Goal: Task Accomplishment & Management: Use online tool/utility

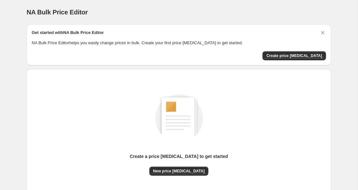
scroll to position [50, 0]
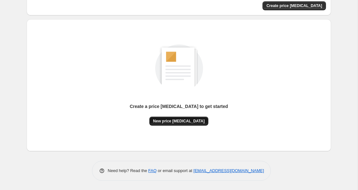
click at [194, 121] on span "New price [MEDICAL_DATA]" at bounding box center [179, 121] width 52 height 5
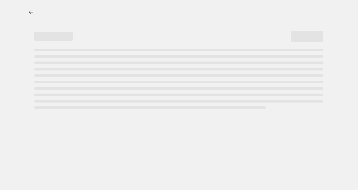
select select "percentage"
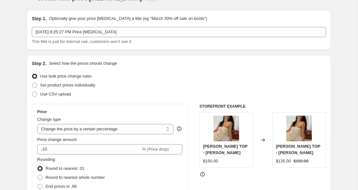
scroll to position [12, 0]
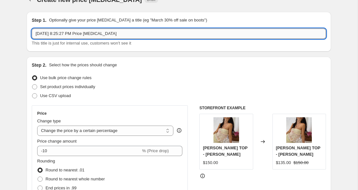
click at [72, 34] on input "[DATE] 8:25:27 PM Price [MEDICAL_DATA]" at bounding box center [179, 34] width 294 height 10
click at [76, 33] on input "[DATE] 8:25:27 PM Price [MEDICAL_DATA]" at bounding box center [179, 34] width 294 height 10
click at [53, 34] on input "Summer Sale" at bounding box center [179, 34] width 294 height 10
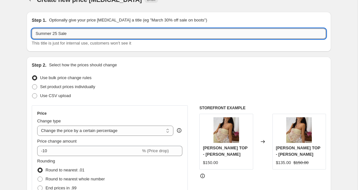
click at [52, 34] on input "Summer 25 Sale" at bounding box center [179, 34] width 294 height 10
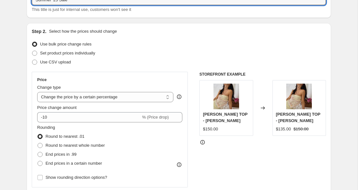
scroll to position [48, 0]
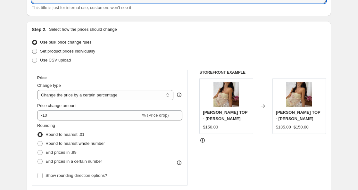
type input "Summer '25 Sale"
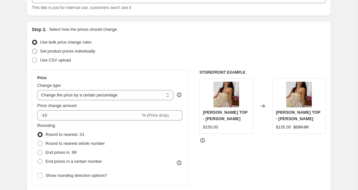
click at [35, 50] on span at bounding box center [34, 51] width 5 height 5
click at [32, 49] on input "Set product prices individually" at bounding box center [32, 49] width 0 height 0
radio input "true"
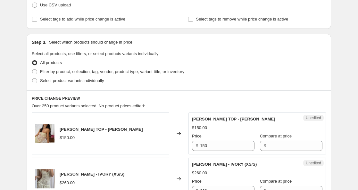
scroll to position [117, 0]
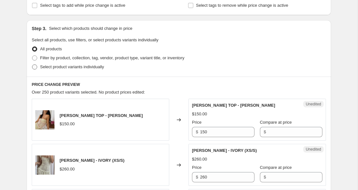
click at [35, 68] on span at bounding box center [34, 66] width 5 height 5
click at [32, 65] on input "Select product variants individually" at bounding box center [32, 64] width 0 height 0
radio input "true"
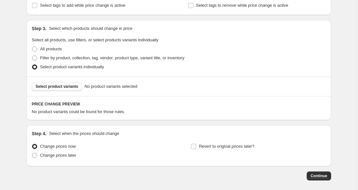
click at [46, 88] on span "Select product variants" at bounding box center [57, 86] width 43 height 5
click at [64, 89] on button "Select product variants" at bounding box center [57, 86] width 50 height 9
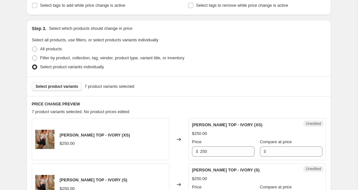
click at [66, 86] on span "Select product variants" at bounding box center [57, 86] width 43 height 5
click at [65, 84] on span "Select product variants" at bounding box center [57, 86] width 43 height 5
click at [52, 87] on span "Select product variants" at bounding box center [57, 86] width 43 height 5
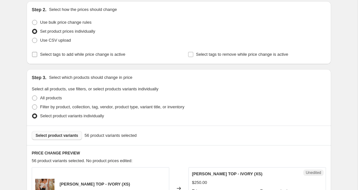
scroll to position [85, 0]
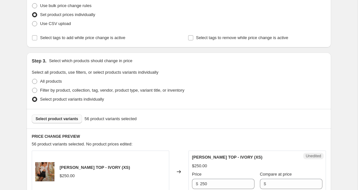
click at [49, 121] on span "Select product variants" at bounding box center [57, 118] width 43 height 5
click at [57, 118] on span "Select product variants" at bounding box center [57, 118] width 43 height 5
click at [49, 117] on span "Select product variants" at bounding box center [57, 118] width 43 height 5
click at [67, 117] on span "Select product variants" at bounding box center [57, 118] width 43 height 5
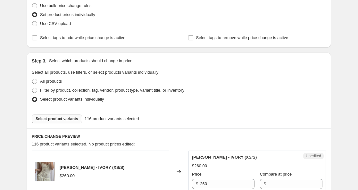
click at [65, 119] on span "Select product variants" at bounding box center [57, 118] width 43 height 5
click at [58, 121] on span "Select product variants" at bounding box center [57, 118] width 43 height 5
click at [66, 119] on span "Select product variants" at bounding box center [57, 118] width 43 height 5
click at [71, 121] on span "Select product variants" at bounding box center [57, 118] width 43 height 5
click at [68, 118] on span "Select product variants" at bounding box center [57, 118] width 43 height 5
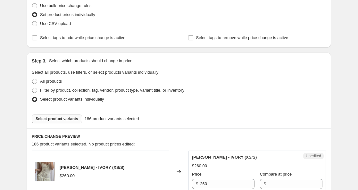
click at [56, 120] on span "Select product variants" at bounding box center [57, 118] width 43 height 5
click at [59, 123] on button "Select product variants" at bounding box center [57, 118] width 50 height 9
click at [73, 117] on span "Select product variants" at bounding box center [57, 118] width 43 height 5
click at [58, 118] on span "Select product variants" at bounding box center [57, 118] width 43 height 5
click at [67, 115] on button "Select product variants" at bounding box center [57, 118] width 50 height 9
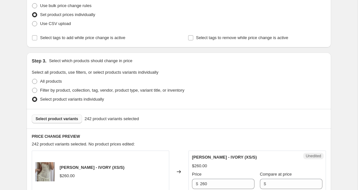
click at [68, 122] on button "Select product variants" at bounding box center [57, 118] width 50 height 9
click at [67, 120] on span "Select product variants" at bounding box center [57, 118] width 43 height 5
click at [68, 119] on span "Select product variants" at bounding box center [57, 118] width 43 height 5
click at [62, 120] on span "Select product variants" at bounding box center [57, 118] width 43 height 5
click at [62, 118] on span "Select product variants" at bounding box center [57, 118] width 43 height 5
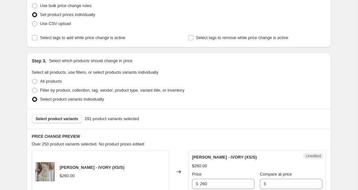
click at [71, 118] on span "Select product variants" at bounding box center [57, 118] width 43 height 5
click at [70, 119] on span "Select product variants" at bounding box center [57, 118] width 43 height 5
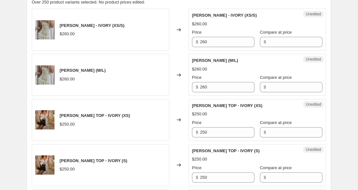
scroll to position [227, 0]
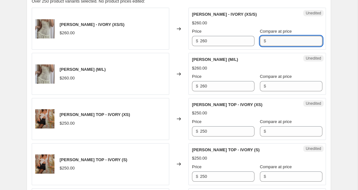
click at [268, 42] on input "Compare at price" at bounding box center [295, 41] width 54 height 10
click at [268, 42] on input "100" at bounding box center [295, 41] width 54 height 10
type input "100"
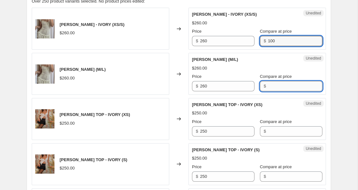
click at [265, 87] on div "[PERSON_NAME] - IVORY (M/L) $260.00 Price $ 260 Compare at price $" at bounding box center [257, 73] width 130 height 35
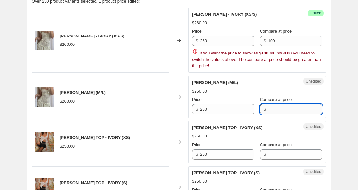
paste input "100"
type input "100"
click at [271, 41] on input "100" at bounding box center [295, 41] width 54 height 10
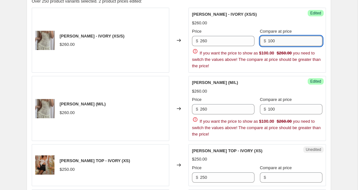
click at [271, 41] on input "100" at bounding box center [295, 41] width 54 height 10
type input "260"
click at [203, 42] on input "260" at bounding box center [227, 41] width 54 height 10
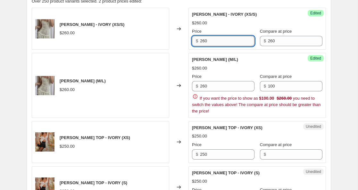
click at [203, 42] on input "260" at bounding box center [227, 41] width 54 height 10
type input "100"
click at [273, 90] on input "100" at bounding box center [295, 86] width 54 height 10
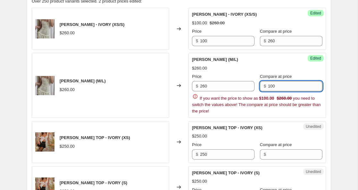
click at [273, 90] on input "100" at bounding box center [295, 86] width 54 height 10
click at [202, 87] on input "260" at bounding box center [227, 86] width 54 height 10
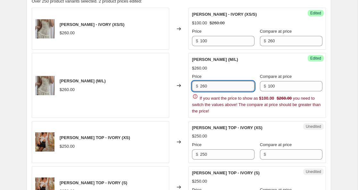
click at [202, 87] on input "260" at bounding box center [227, 86] width 54 height 10
click at [271, 87] on input "100" at bounding box center [295, 86] width 54 height 10
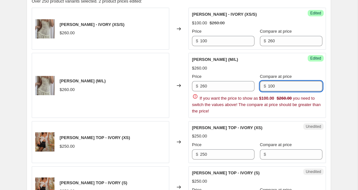
click at [271, 87] on input "100" at bounding box center [295, 86] width 54 height 10
paste input "26"
type input "260"
click at [203, 86] on input "260" at bounding box center [227, 86] width 54 height 10
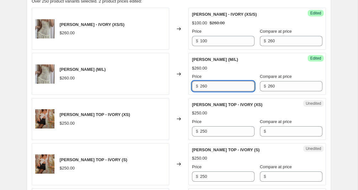
click at [203, 86] on input "260" at bounding box center [227, 86] width 54 height 10
type input "2"
type input "100"
click at [268, 132] on input "Compare at price" at bounding box center [295, 131] width 54 height 10
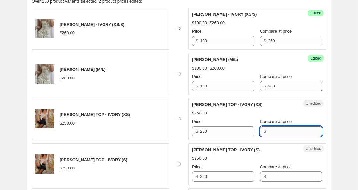
paste input "260"
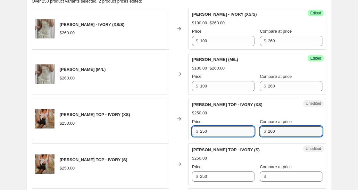
click at [205, 130] on input "250" at bounding box center [227, 131] width 54 height 10
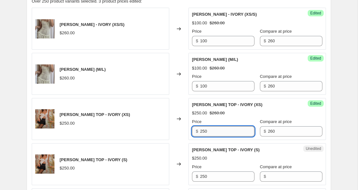
click at [205, 130] on input "250" at bounding box center [227, 131] width 54 height 10
click at [268, 132] on input "260" at bounding box center [295, 131] width 54 height 10
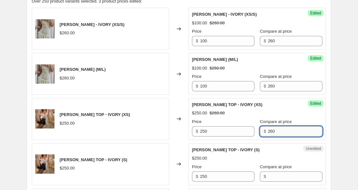
click at [268, 132] on input "260" at bounding box center [295, 131] width 54 height 10
paste input "5"
type input "250"
click at [203, 130] on input "250" at bounding box center [227, 131] width 54 height 10
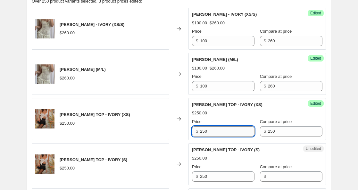
click at [203, 130] on input "250" at bounding box center [227, 131] width 54 height 10
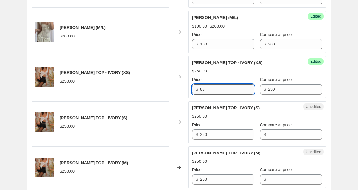
scroll to position [272, 0]
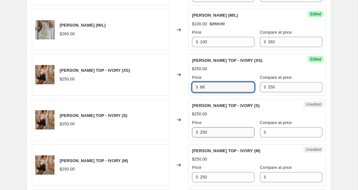
type input "88"
click at [204, 132] on input "250" at bounding box center [227, 132] width 54 height 10
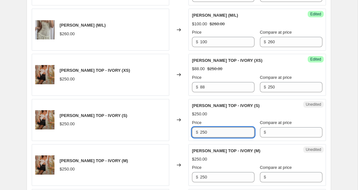
click at [204, 131] on input "250" at bounding box center [227, 132] width 54 height 10
click at [260, 134] on div "$" at bounding box center [291, 132] width 62 height 10
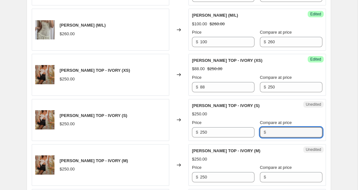
paste input "250"
type input "250"
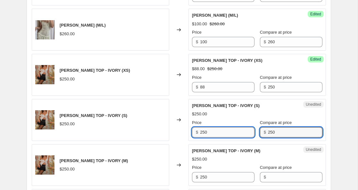
click at [205, 133] on input "250" at bounding box center [227, 132] width 54 height 10
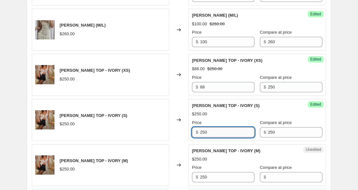
click at [205, 133] on input "250" at bounding box center [227, 132] width 54 height 10
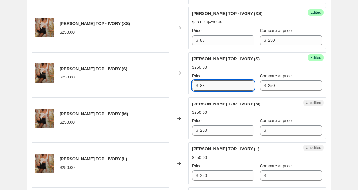
scroll to position [319, 0]
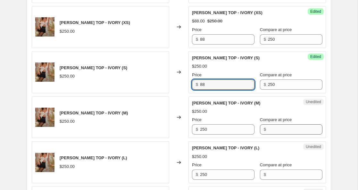
type input "88"
click at [268, 129] on input "Compare at price" at bounding box center [295, 129] width 54 height 10
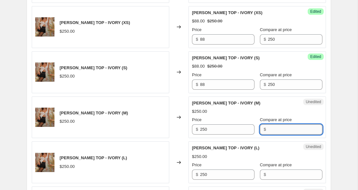
paste input "250"
type input "250"
click at [204, 130] on input "250" at bounding box center [227, 129] width 54 height 10
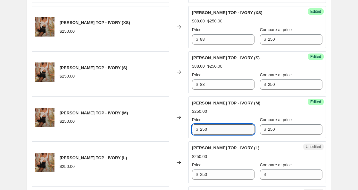
click at [204, 130] on input "250" at bounding box center [227, 129] width 54 height 10
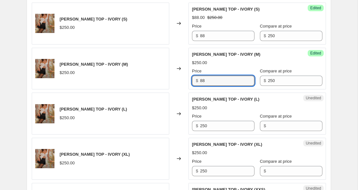
scroll to position [370, 0]
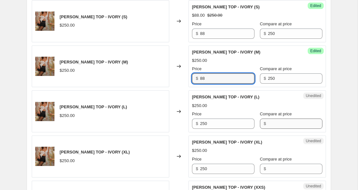
type input "88"
click at [268, 125] on input "Compare at price" at bounding box center [295, 124] width 54 height 10
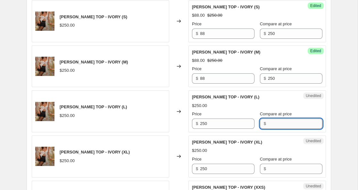
paste input "250"
type input "250"
click at [209, 124] on input "250" at bounding box center [227, 124] width 54 height 10
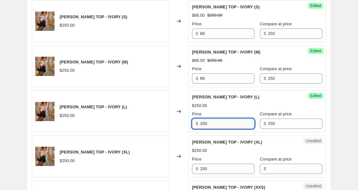
click at [208, 124] on input "250" at bounding box center [227, 124] width 54 height 10
type input "9"
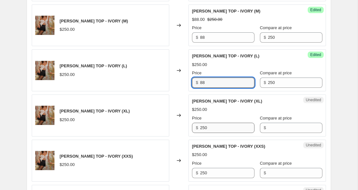
scroll to position [417, 0]
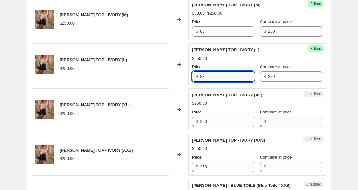
type input "88"
click at [268, 122] on input "Compare at price" at bounding box center [295, 122] width 54 height 10
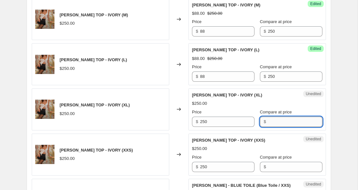
paste input "250"
type input "250"
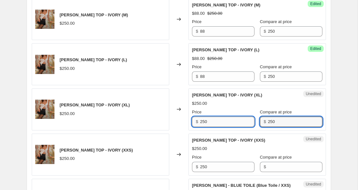
click at [204, 121] on input "250" at bounding box center [227, 122] width 54 height 10
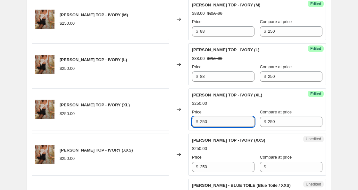
click at [204, 121] on input "250" at bounding box center [227, 122] width 54 height 10
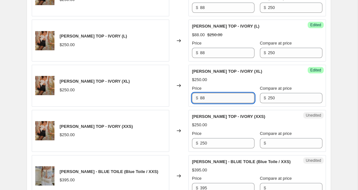
scroll to position [448, 0]
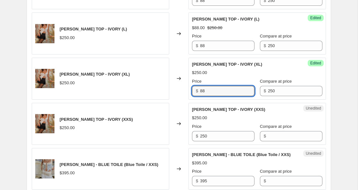
type input "88"
click at [260, 136] on div "$" at bounding box center [291, 136] width 62 height 10
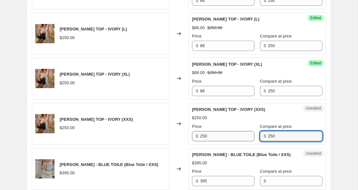
type input "250"
click at [205, 136] on input "250" at bounding box center [227, 136] width 54 height 10
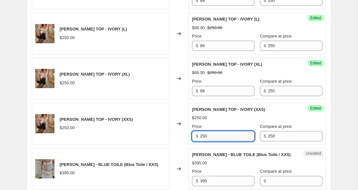
click at [205, 136] on input "250" at bounding box center [227, 136] width 54 height 10
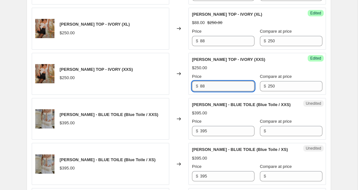
scroll to position [500, 0]
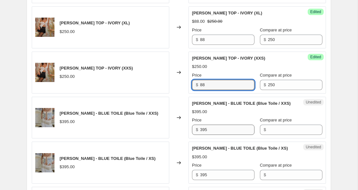
type input "88"
click at [204, 135] on input "395" at bounding box center [227, 130] width 54 height 10
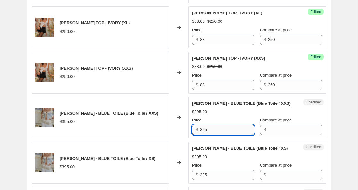
click at [204, 135] on input "395" at bounding box center [227, 130] width 54 height 10
click at [268, 135] on input "Compare at price" at bounding box center [295, 130] width 54 height 10
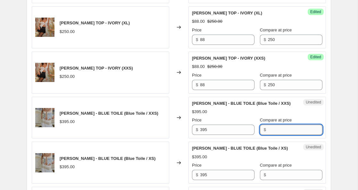
paste input "395"
type input "395"
click at [204, 135] on input "395" at bounding box center [227, 130] width 54 height 10
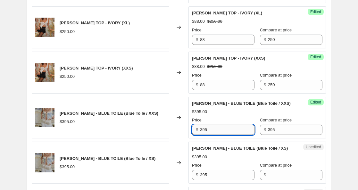
click at [204, 135] on input "395" at bounding box center [227, 130] width 54 height 10
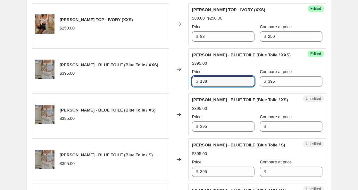
scroll to position [555, 0]
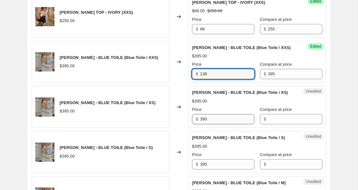
type input "138"
click at [201, 124] on input "395" at bounding box center [227, 119] width 54 height 10
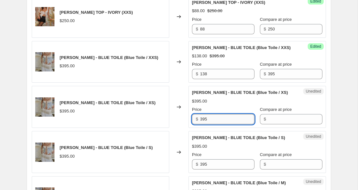
click at [201, 124] on input "395" at bounding box center [227, 119] width 54 height 10
click at [271, 124] on input "Compare at price" at bounding box center [295, 119] width 54 height 10
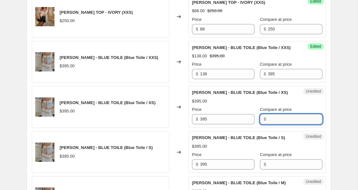
paste input "395"
type input "395"
click at [202, 124] on input "395" at bounding box center [227, 119] width 54 height 10
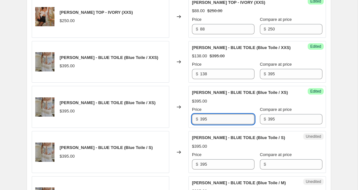
click at [202, 124] on input "395" at bounding box center [227, 119] width 54 height 10
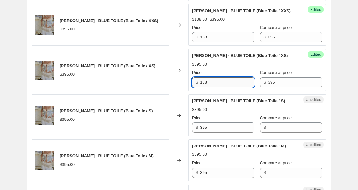
scroll to position [599, 0]
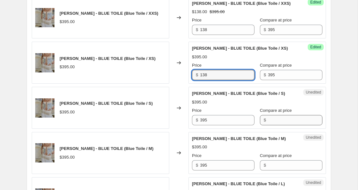
type input "138"
click at [268, 125] on input "Compare at price" at bounding box center [295, 120] width 54 height 10
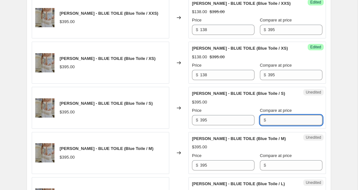
paste input "395"
type input "395"
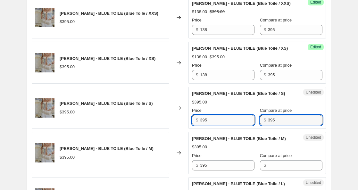
click at [203, 125] on input "395" at bounding box center [227, 120] width 54 height 10
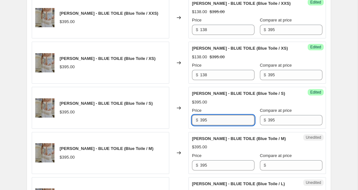
click at [203, 125] on input "395" at bounding box center [227, 120] width 54 height 10
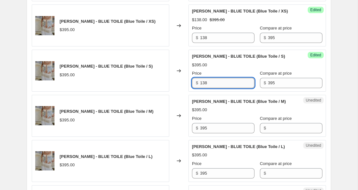
scroll to position [638, 0]
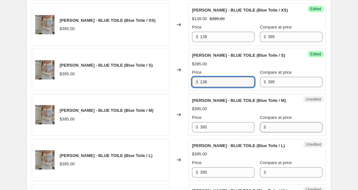
type input "138"
click at [268, 132] on input "Compare at price" at bounding box center [295, 127] width 54 height 10
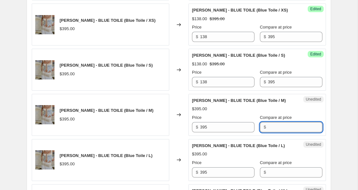
paste input "395"
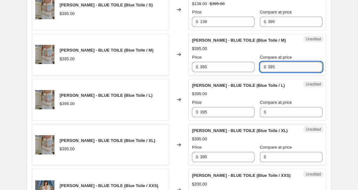
scroll to position [699, 0]
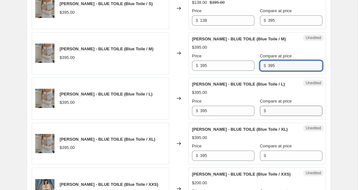
type input "395"
click at [268, 116] on input "Compare at price" at bounding box center [295, 111] width 54 height 10
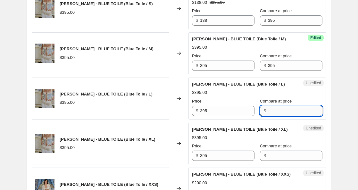
paste input "395"
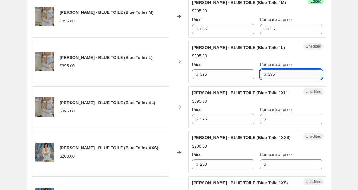
scroll to position [736, 0]
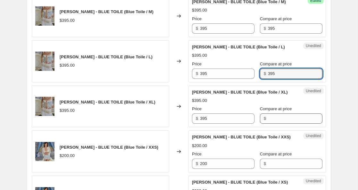
type input "395"
click at [268, 124] on input "Compare at price" at bounding box center [295, 118] width 54 height 10
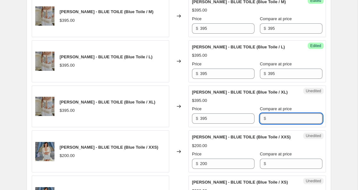
paste input "395"
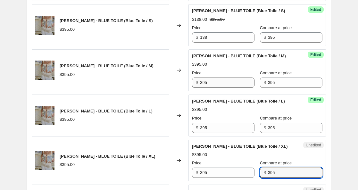
scroll to position [679, 0]
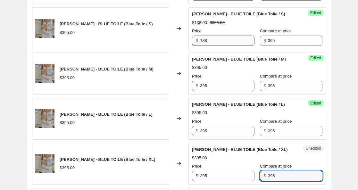
type input "395"
click at [204, 46] on input "138" at bounding box center [227, 41] width 54 height 10
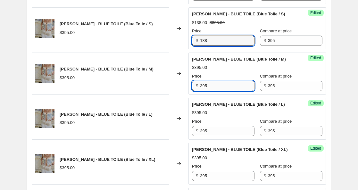
click at [204, 91] on input "395" at bounding box center [227, 86] width 54 height 10
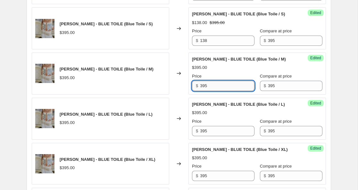
paste input "395"
click at [212, 91] on input "339595" at bounding box center [227, 86] width 54 height 10
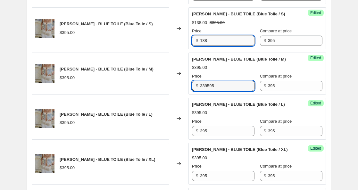
click at [202, 46] on input "138" at bounding box center [227, 41] width 54 height 10
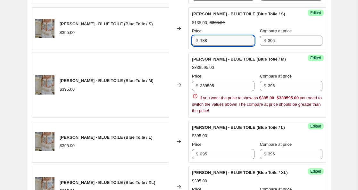
click at [202, 46] on input "138" at bounding box center [227, 41] width 54 height 10
click at [206, 91] on input "339595" at bounding box center [227, 86] width 54 height 10
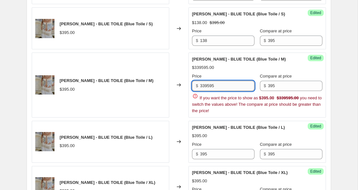
click at [206, 91] on input "339595" at bounding box center [227, 86] width 54 height 10
paste input "138"
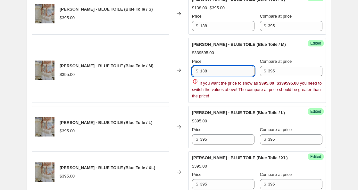
scroll to position [695, 0]
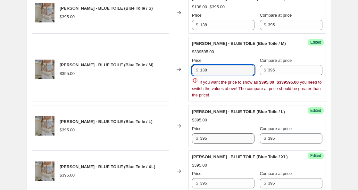
type input "138"
click at [204, 162] on div "[PERSON_NAME] - IVORY (XS/S) $260.00 Changed to Success Edited [PERSON_NAME] - …" at bounding box center [179, 2] width 294 height 922
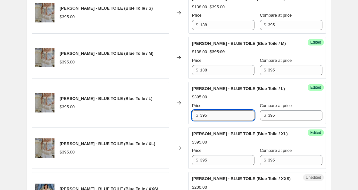
click at [204, 162] on div "Success Edited [PERSON_NAME] - BLUE TOILE (Blue Toile / XL) $395.00 Price $ 395…" at bounding box center [256, 148] width 137 height 42
click at [203, 120] on input "395" at bounding box center [227, 115] width 54 height 10
paste input "138"
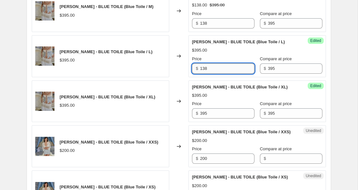
scroll to position [745, 0]
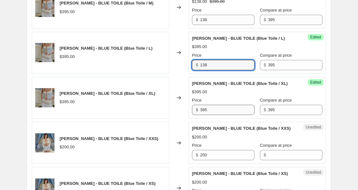
type input "138"
click at [204, 115] on input "395" at bounding box center [227, 110] width 54 height 10
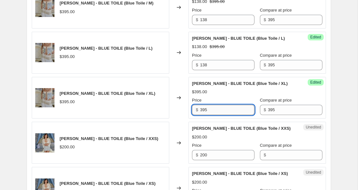
click at [204, 115] on input "395" at bounding box center [227, 110] width 54 height 10
paste input "138"
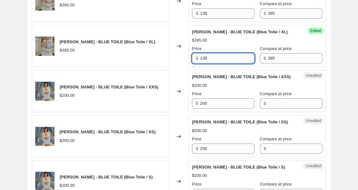
scroll to position [810, 0]
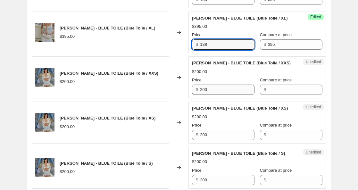
type input "138"
click at [202, 95] on input "200" at bounding box center [227, 90] width 54 height 10
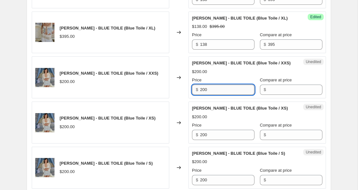
click at [202, 95] on input "200" at bounding box center [227, 90] width 54 height 10
click at [268, 95] on input "Compare at price" at bounding box center [295, 90] width 54 height 10
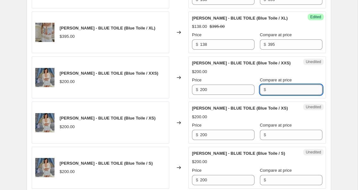
click at [268, 95] on input "Compare at price" at bounding box center [295, 90] width 54 height 10
paste input "200"
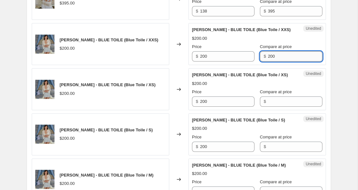
scroll to position [851, 0]
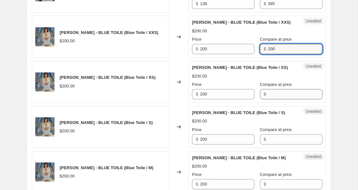
type input "200"
click at [268, 99] on input "Compare at price" at bounding box center [295, 94] width 54 height 10
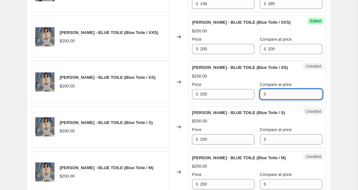
paste input "200"
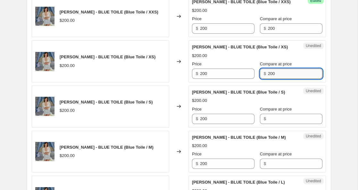
scroll to position [881, 0]
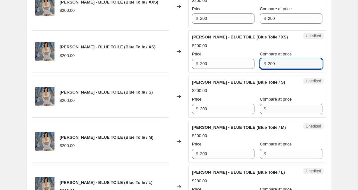
type input "200"
click at [268, 114] on input "Compare at price" at bounding box center [295, 109] width 54 height 10
paste input "200"
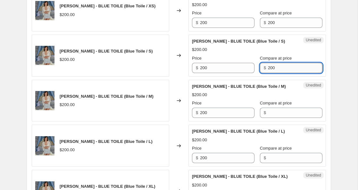
scroll to position [923, 0]
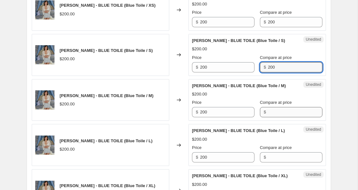
type input "200"
click at [268, 117] on input "Compare at price" at bounding box center [295, 112] width 54 height 10
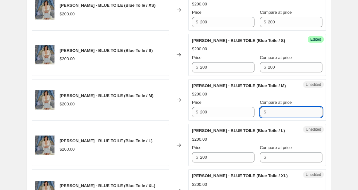
paste input "200"
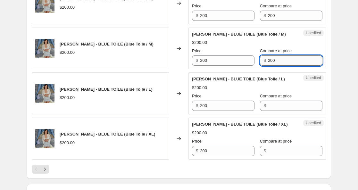
scroll to position [982, 0]
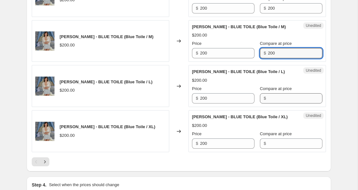
type input "200"
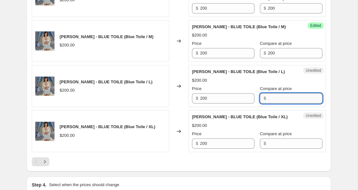
click at [268, 103] on input "Compare at price" at bounding box center [295, 98] width 54 height 10
paste input "200"
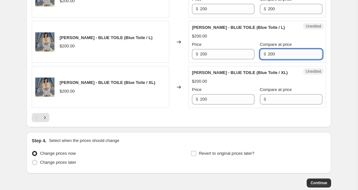
scroll to position [1045, 0]
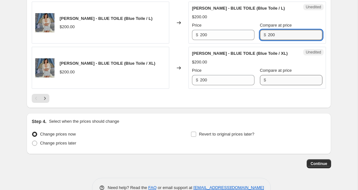
type input "200"
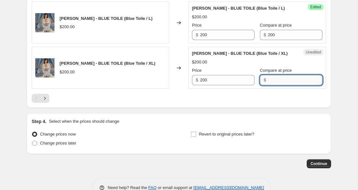
click at [268, 85] on input "Compare at price" at bounding box center [295, 80] width 54 height 10
paste input "200"
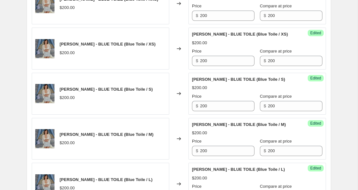
scroll to position [874, 0]
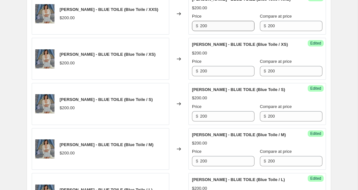
type input "200"
click at [204, 31] on input "200" at bounding box center [227, 26] width 54 height 10
click at [203, 31] on input "20980" at bounding box center [227, 26] width 54 height 10
click at [203, 31] on input "98" at bounding box center [227, 26] width 54 height 10
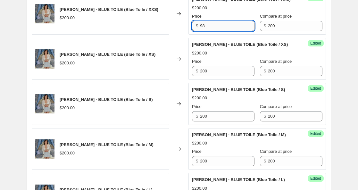
click at [203, 31] on input "98" at bounding box center [227, 26] width 54 height 10
paste input "200"
click at [203, 31] on input "200" at bounding box center [227, 26] width 54 height 10
type input "98"
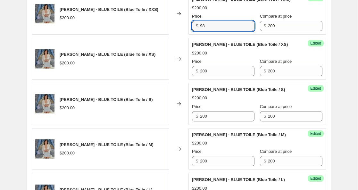
click at [208, 47] on span "[PERSON_NAME] - BLUE TOILE (Blue Toile / XS)" at bounding box center [240, 44] width 96 height 5
click at [204, 31] on input "98" at bounding box center [227, 26] width 54 height 10
click at [203, 76] on input "200" at bounding box center [227, 71] width 54 height 10
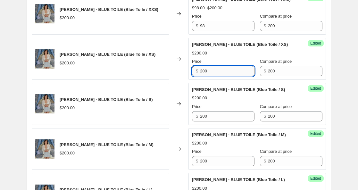
paste input "200"
click at [211, 76] on input "220000" at bounding box center [227, 71] width 54 height 10
click at [202, 31] on input "98" at bounding box center [227, 26] width 54 height 10
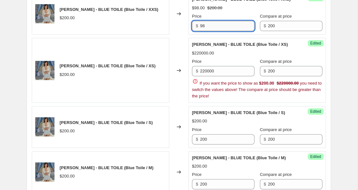
click at [202, 31] on input "98" at bounding box center [227, 26] width 54 height 10
click at [206, 76] on input "220000" at bounding box center [227, 71] width 54 height 10
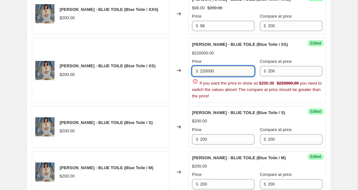
click at [206, 76] on input "220000" at bounding box center [227, 71] width 54 height 10
paste input "98"
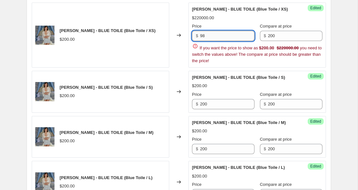
scroll to position [910, 0]
type input "98"
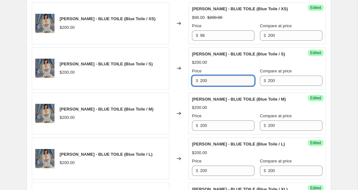
click at [202, 103] on div "[PERSON_NAME] - BLUE TOILE (Blue Toile / M)" at bounding box center [244, 99] width 105 height 6
click at [203, 86] on input "200" at bounding box center [227, 81] width 54 height 10
paste input "98"
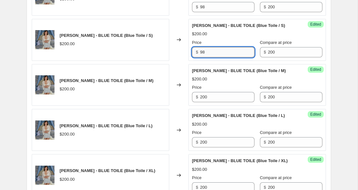
scroll to position [939, 0]
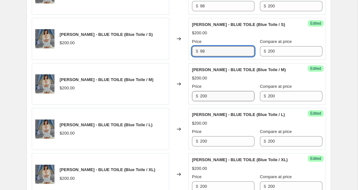
type input "98"
click at [202, 101] on input "200" at bounding box center [227, 96] width 54 height 10
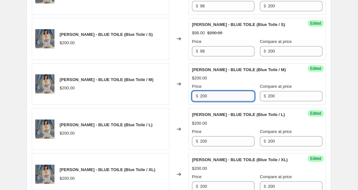
click at [202, 101] on input "200" at bounding box center [227, 96] width 54 height 10
paste input "98"
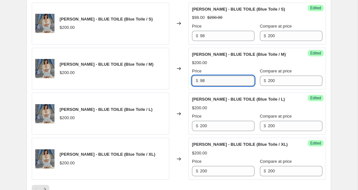
scroll to position [975, 0]
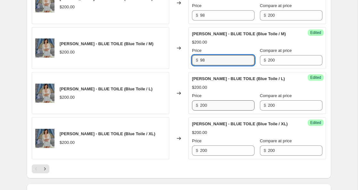
type input "98"
click at [203, 111] on input "200" at bounding box center [227, 105] width 54 height 10
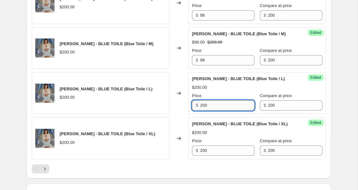
click at [203, 111] on input "200" at bounding box center [227, 105] width 54 height 10
paste input "98"
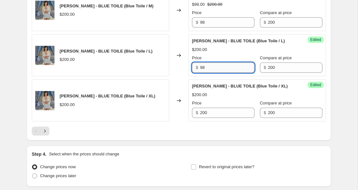
scroll to position [1025, 0]
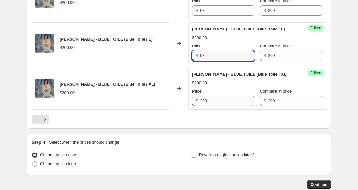
type input "98"
click at [202, 106] on input "200" at bounding box center [227, 101] width 54 height 10
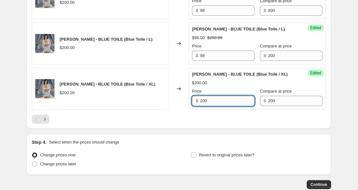
click at [202, 106] on input "200" at bounding box center [227, 101] width 54 height 10
paste input "98"
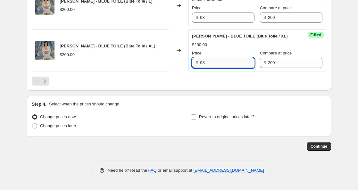
scroll to position [1082, 0]
type input "98"
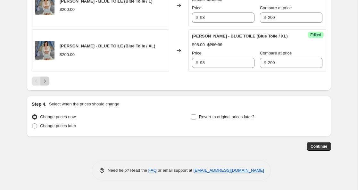
click at [45, 84] on icon "Next" at bounding box center [45, 81] width 6 height 6
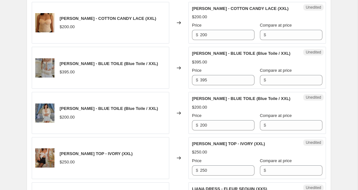
scroll to position [1076, 0]
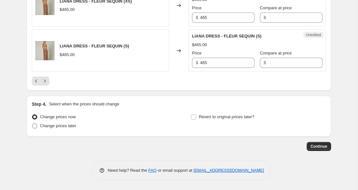
click at [35, 127] on span at bounding box center [34, 125] width 5 height 5
click at [32, 124] on input "Change prices later" at bounding box center [32, 123] width 0 height 0
radio input "true"
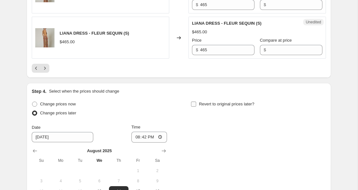
click at [194, 107] on input "Revert to original prices later?" at bounding box center [193, 104] width 5 height 5
checkbox input "true"
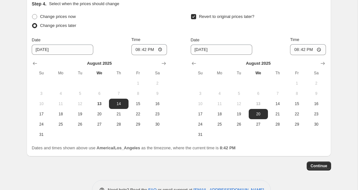
scroll to position [1166, 0]
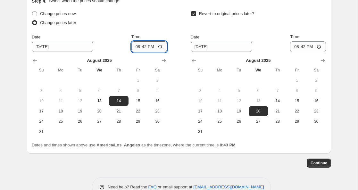
click at [159, 52] on input "20:42" at bounding box center [149, 46] width 36 height 11
click at [215, 40] on div "Date" at bounding box center [222, 37] width 62 height 6
type input "09:00"
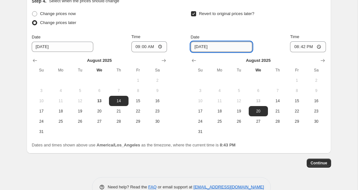
click at [202, 52] on input "[DATE]" at bounding box center [222, 47] width 62 height 10
click at [208, 52] on input "[DATE]" at bounding box center [222, 47] width 62 height 10
click at [296, 52] on input "20:42" at bounding box center [308, 46] width 36 height 11
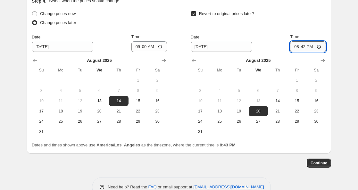
click at [318, 52] on input "20:42" at bounding box center [308, 46] width 36 height 11
type input "00:00"
click at [304, 29] on div "Revert to original prices later?" at bounding box center [258, 18] width 135 height 19
click at [316, 166] on span "Continue" at bounding box center [318, 163] width 17 height 5
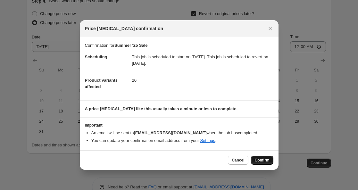
click at [260, 161] on span "Confirm" at bounding box center [262, 160] width 15 height 5
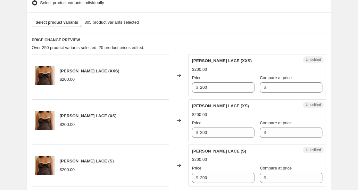
scroll to position [224, 0]
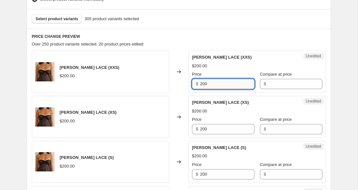
click at [204, 84] on input "200" at bounding box center [227, 84] width 54 height 10
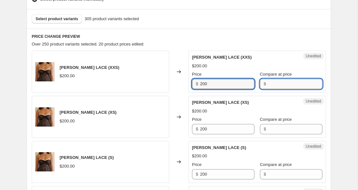
click at [272, 85] on input "Compare at price" at bounding box center [295, 84] width 54 height 10
paste input "200"
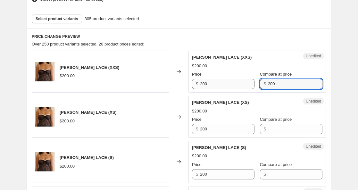
type input "200"
click at [204, 84] on input "200" at bounding box center [227, 84] width 54 height 10
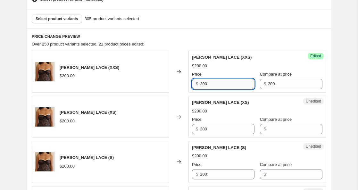
click at [204, 84] on input "200" at bounding box center [227, 84] width 54 height 10
type input "70"
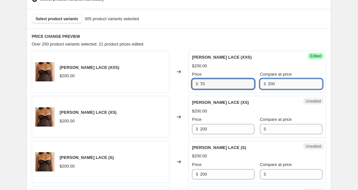
click at [268, 81] on input "200" at bounding box center [295, 84] width 54 height 10
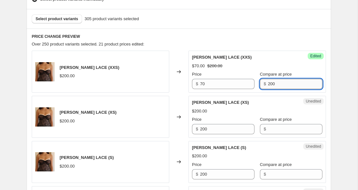
click at [268, 81] on input "200" at bounding box center [295, 84] width 54 height 10
click at [271, 127] on input "Compare at price" at bounding box center [295, 129] width 54 height 10
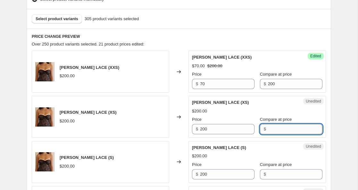
paste input "200"
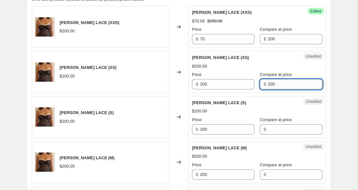
scroll to position [270, 0]
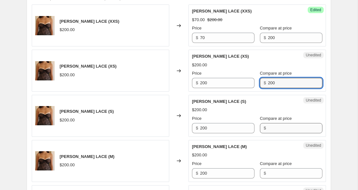
type input "200"
click at [268, 127] on input "Compare at price" at bounding box center [295, 128] width 54 height 10
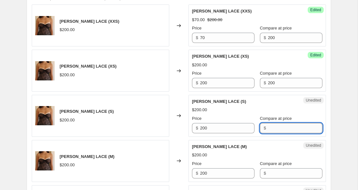
paste input "200"
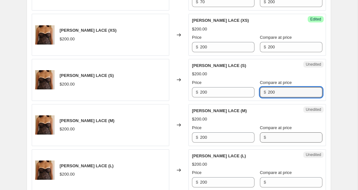
scroll to position [312, 0]
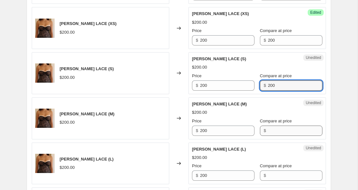
type input "200"
click at [268, 132] on input "Compare at price" at bounding box center [295, 131] width 54 height 10
paste input "200"
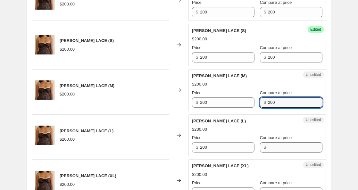
type input "200"
click at [268, 148] on input "Compare at price" at bounding box center [295, 147] width 54 height 10
paste input "200"
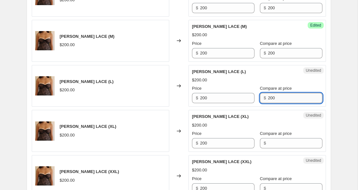
scroll to position [392, 0]
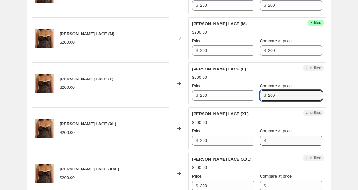
type input "200"
click at [268, 137] on input "Compare at price" at bounding box center [295, 141] width 54 height 10
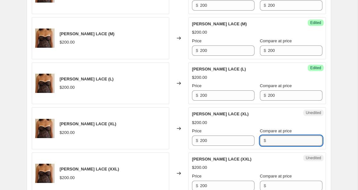
paste input "200"
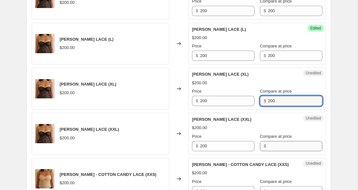
type input "200"
click at [268, 146] on input "Compare at price" at bounding box center [295, 146] width 54 height 10
paste input "200"
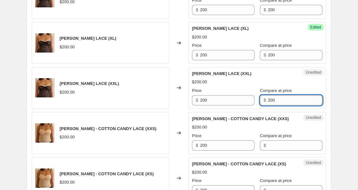
type input "200"
click at [268, 147] on input "Compare at price" at bounding box center [295, 145] width 54 height 10
paste input "200"
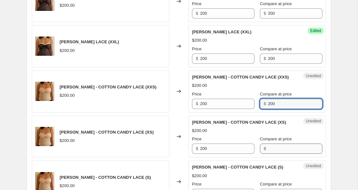
type input "200"
click at [268, 149] on input "Compare at price" at bounding box center [295, 149] width 54 height 10
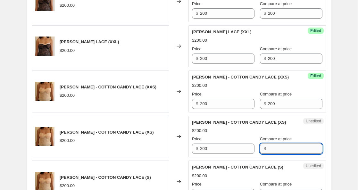
paste input "200"
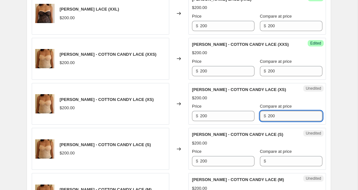
scroll to position [566, 0]
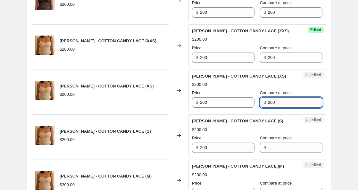
type input "200"
click at [268, 149] on input "Compare at price" at bounding box center [295, 148] width 54 height 10
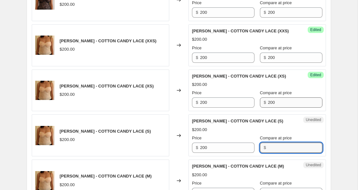
paste input "200"
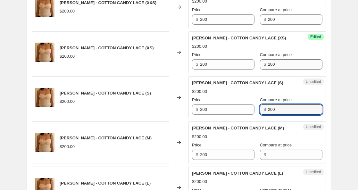
scroll to position [608, 0]
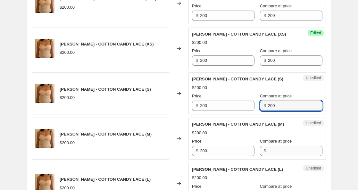
type input "200"
click at [268, 151] on input "Compare at price" at bounding box center [295, 151] width 54 height 10
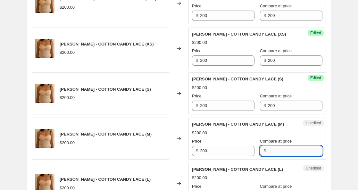
paste input "200"
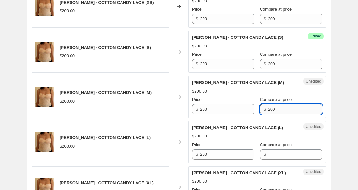
scroll to position [650, 0]
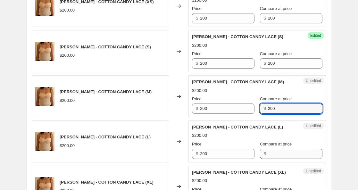
type input "200"
click at [268, 153] on input "Compare at price" at bounding box center [295, 154] width 54 height 10
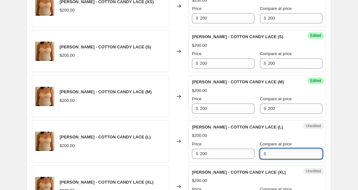
paste input "200"
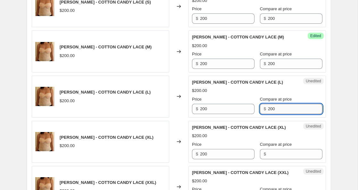
scroll to position [706, 0]
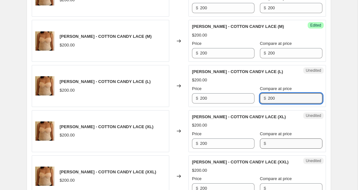
type input "200"
click at [268, 142] on input "Compare at price" at bounding box center [295, 143] width 54 height 10
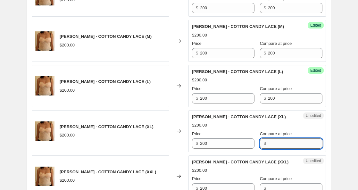
paste input "200"
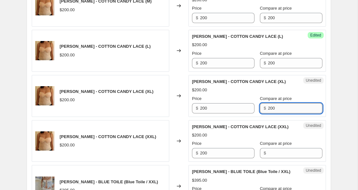
scroll to position [743, 0]
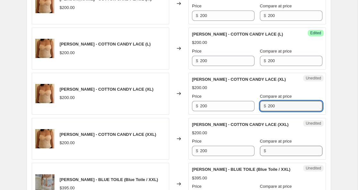
type input "200"
click at [268, 153] on input "Compare at price" at bounding box center [295, 151] width 54 height 10
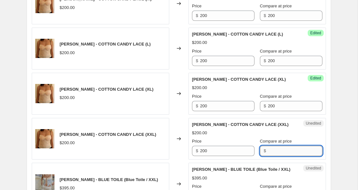
paste input "200"
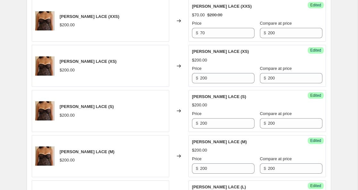
scroll to position [266, 0]
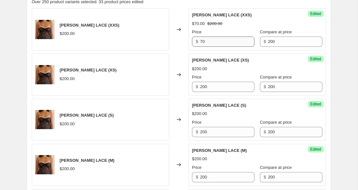
type input "200"
click at [202, 41] on input "70" at bounding box center [227, 42] width 54 height 10
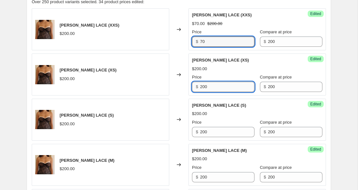
click at [203, 86] on input "200" at bounding box center [227, 87] width 54 height 10
paste input "7"
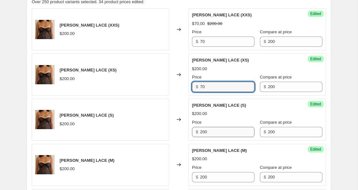
type input "70"
click at [203, 133] on input "200" at bounding box center [227, 132] width 54 height 10
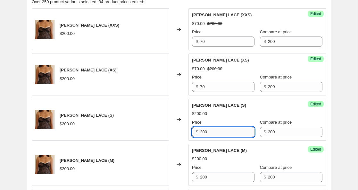
paste input "70"
click at [204, 133] on input "27000" at bounding box center [227, 132] width 54 height 10
paste input "7"
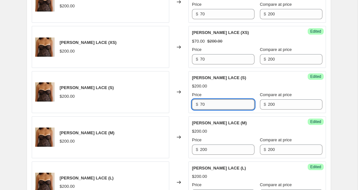
scroll to position [296, 0]
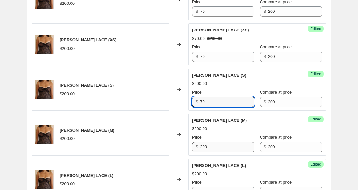
type input "70"
click at [203, 145] on input "200" at bounding box center [227, 147] width 54 height 10
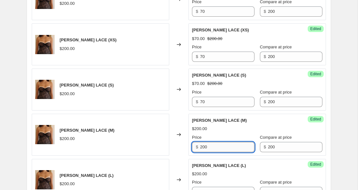
click at [203, 145] on input "200" at bounding box center [227, 147] width 54 height 10
paste input "7"
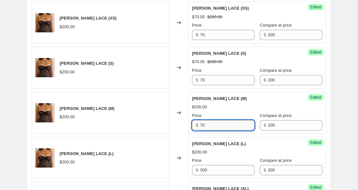
scroll to position [337, 0]
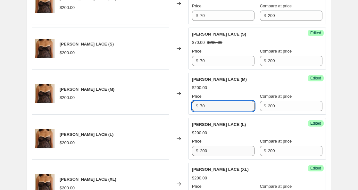
type input "70"
click at [202, 151] on input "200" at bounding box center [227, 151] width 54 height 10
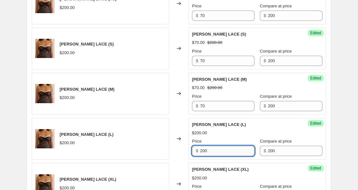
click at [202, 151] on input "200" at bounding box center [227, 151] width 54 height 10
paste input "7"
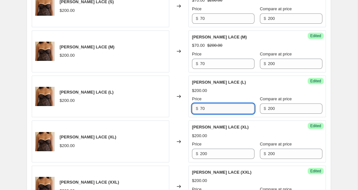
scroll to position [382, 0]
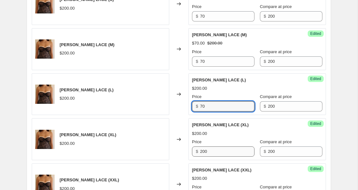
type input "70"
click at [205, 153] on input "200" at bounding box center [227, 151] width 54 height 10
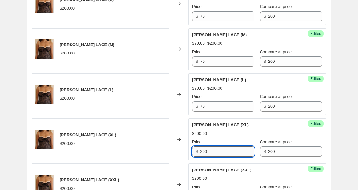
click at [205, 153] on input "200" at bounding box center [227, 151] width 54 height 10
paste input "7"
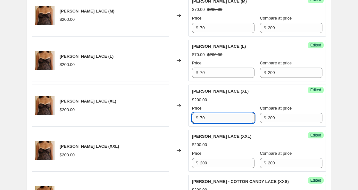
scroll to position [418, 0]
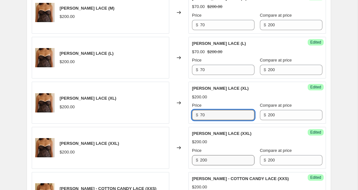
type input "70"
click at [203, 161] on input "200" at bounding box center [227, 160] width 54 height 10
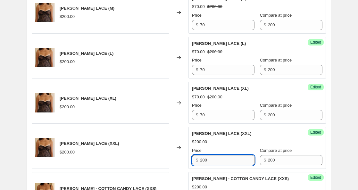
click at [203, 161] on input "200" at bounding box center [227, 160] width 54 height 10
paste input "7"
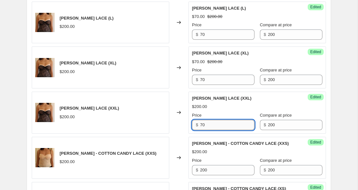
scroll to position [469, 0]
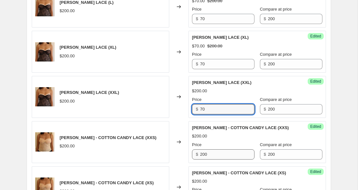
type input "70"
click at [203, 155] on input "200" at bounding box center [227, 154] width 54 height 10
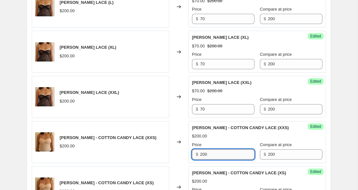
click at [203, 155] on input "200" at bounding box center [227, 154] width 54 height 10
paste input "7"
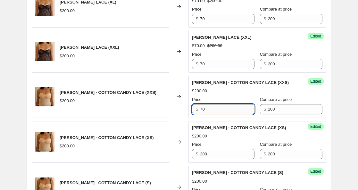
scroll to position [516, 0]
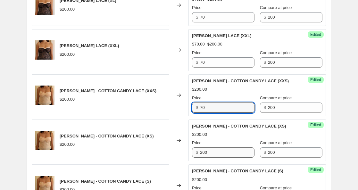
type input "70"
click at [205, 152] on input "200" at bounding box center [227, 152] width 54 height 10
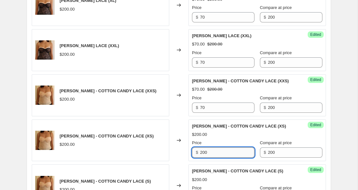
click at [205, 152] on input "200" at bounding box center [227, 152] width 54 height 10
paste input "7"
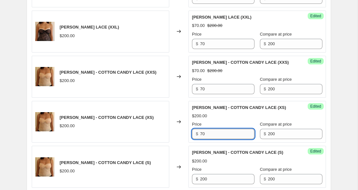
scroll to position [556, 0]
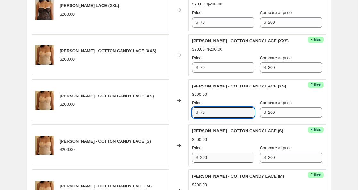
type input "70"
click at [204, 158] on input "200" at bounding box center [227, 158] width 54 height 10
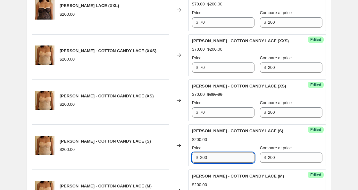
click at [204, 158] on input "200" at bounding box center [227, 158] width 54 height 10
paste input "7"
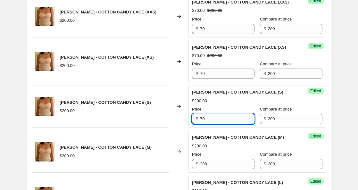
scroll to position [599, 0]
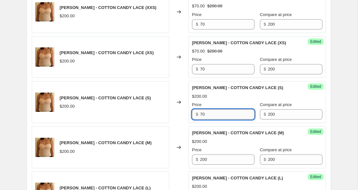
type input "70"
click at [204, 158] on input "200" at bounding box center [227, 159] width 54 height 10
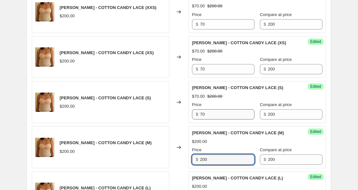
click at [204, 158] on input "200" at bounding box center [227, 159] width 54 height 10
paste input "7"
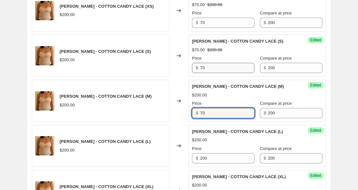
scroll to position [646, 0]
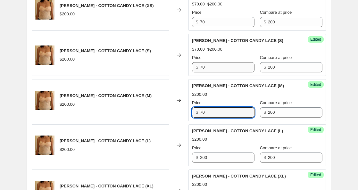
type input "70"
click at [204, 158] on input "200" at bounding box center [227, 158] width 54 height 10
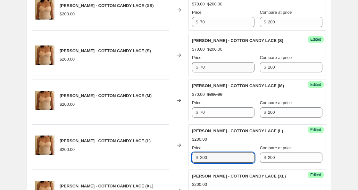
click at [204, 158] on input "200" at bounding box center [227, 158] width 54 height 10
paste input "7"
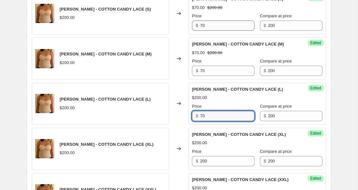
scroll to position [690, 0]
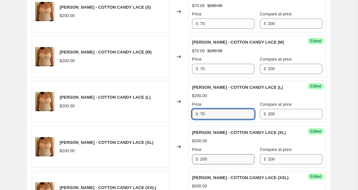
type input "70"
click at [204, 161] on input "200" at bounding box center [227, 159] width 54 height 10
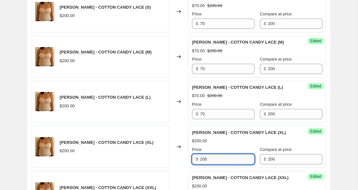
click at [204, 161] on input "200" at bounding box center [227, 159] width 54 height 10
paste input "7"
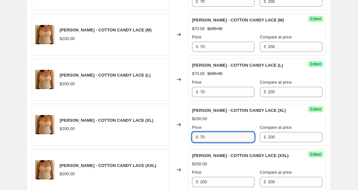
scroll to position [737, 0]
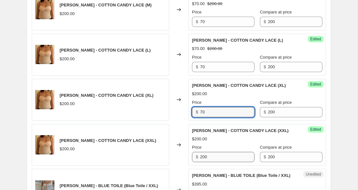
type input "70"
click at [204, 156] on input "200" at bounding box center [227, 157] width 54 height 10
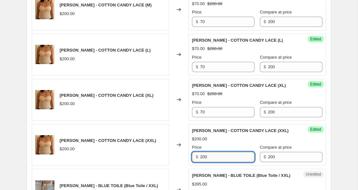
click at [204, 156] on input "200" at bounding box center [227, 157] width 54 height 10
paste input "7"
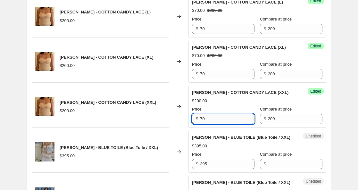
scroll to position [780, 0]
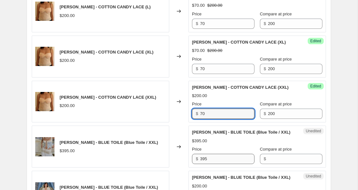
type input "70"
click at [204, 164] on input "395" at bounding box center [227, 159] width 54 height 10
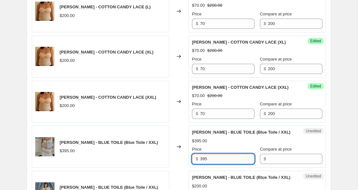
click at [204, 164] on input "395" at bounding box center [227, 159] width 54 height 10
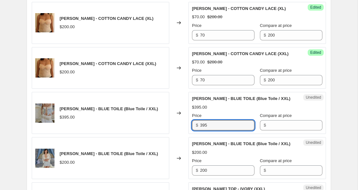
scroll to position [815, 0]
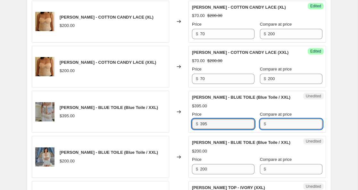
click at [268, 129] on input "Compare at price" at bounding box center [295, 124] width 54 height 10
paste input "395"
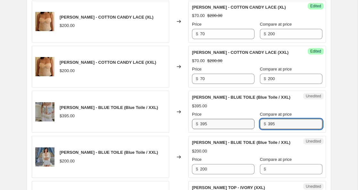
type input "395"
click at [203, 129] on input "395" at bounding box center [227, 124] width 54 height 10
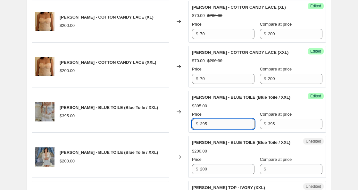
click at [203, 129] on input "395" at bounding box center [227, 124] width 54 height 10
type input "138"
click at [211, 118] on div "Price" at bounding box center [223, 114] width 62 height 6
click at [205, 129] on input "138" at bounding box center [227, 124] width 54 height 10
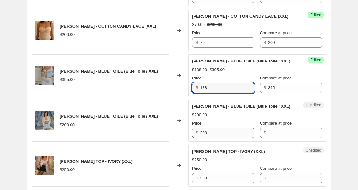
scroll to position [854, 0]
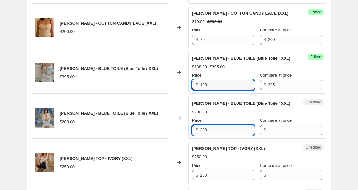
click at [206, 135] on input "200" at bounding box center [227, 130] width 54 height 10
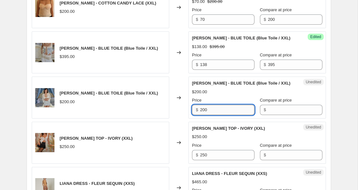
scroll to position [881, 0]
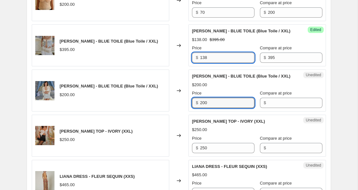
click at [203, 63] on input "138" at bounding box center [227, 58] width 54 height 10
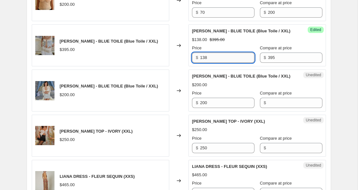
click at [203, 63] on input "138" at bounding box center [227, 58] width 54 height 10
click at [203, 108] on input "200" at bounding box center [227, 103] width 54 height 10
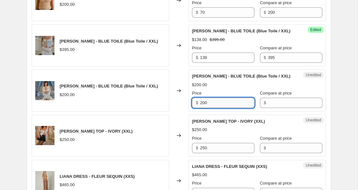
click at [203, 108] on input "200" at bounding box center [227, 103] width 54 height 10
paste input "138"
type input "138"
click at [204, 153] on input "250" at bounding box center [227, 148] width 54 height 10
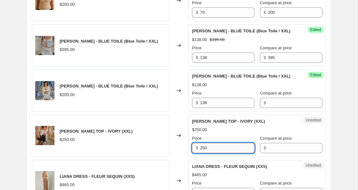
click at [204, 153] on input "250" at bounding box center [227, 148] width 54 height 10
paste input "138"
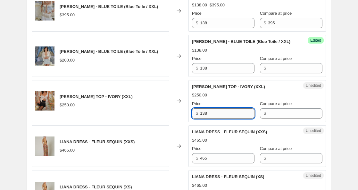
scroll to position [917, 0]
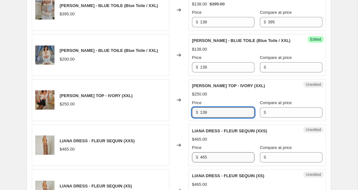
type input "138"
click at [202, 162] on input "465" at bounding box center [227, 157] width 54 height 10
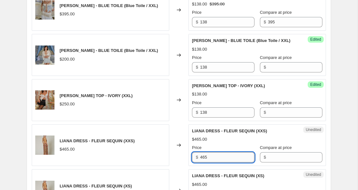
click at [202, 162] on input "465" at bounding box center [227, 157] width 54 height 10
paste input "138"
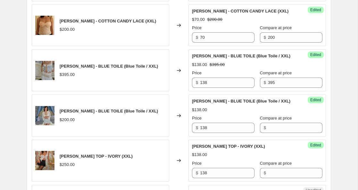
scroll to position [862, 0]
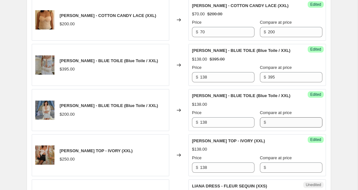
type input "138"
click at [268, 128] on input "Compare at price" at bounding box center [295, 122] width 54 height 10
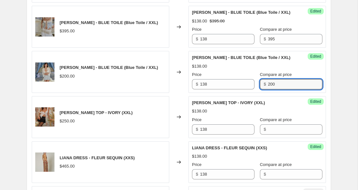
scroll to position [916, 0]
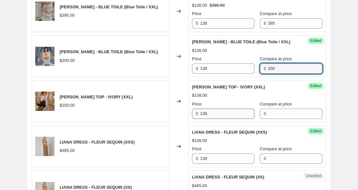
type input "200"
click at [202, 119] on input "138" at bounding box center [227, 114] width 54 height 10
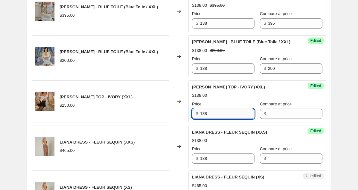
click at [202, 119] on input "138" at bounding box center [227, 114] width 54 height 10
type input "6"
type input "88"
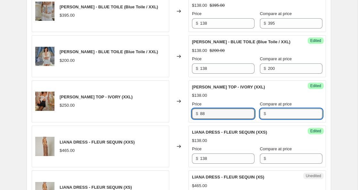
click at [272, 119] on input "Compare at price" at bounding box center [295, 114] width 54 height 10
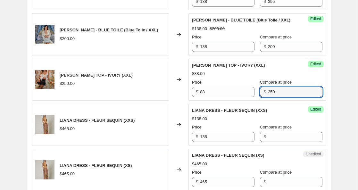
type input "250"
click at [243, 122] on div "$138.00" at bounding box center [257, 119] width 130 height 6
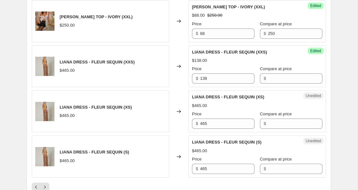
scroll to position [1000, 0]
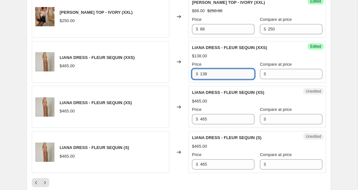
click at [205, 79] on input "138" at bounding box center [227, 74] width 54 height 10
type input "395"
click at [273, 79] on input "Compare at price" at bounding box center [295, 74] width 54 height 10
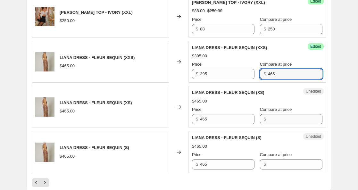
type input "465"
click at [272, 124] on input "Compare at price" at bounding box center [295, 119] width 54 height 10
click at [268, 79] on input "465" at bounding box center [295, 74] width 54 height 10
click at [271, 124] on input "Compare at price" at bounding box center [295, 119] width 54 height 10
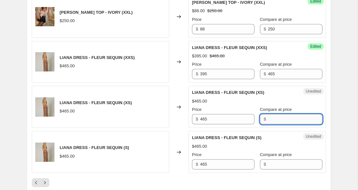
paste input "465"
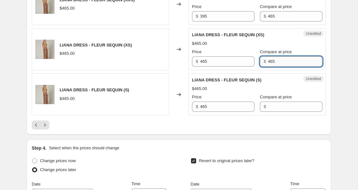
scroll to position [1063, 0]
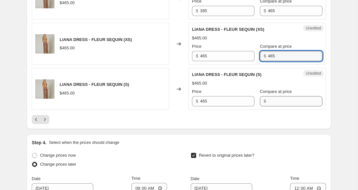
type input "465"
click at [268, 106] on input "Compare at price" at bounding box center [295, 101] width 54 height 10
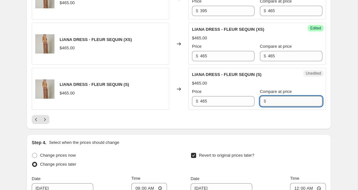
paste input "465"
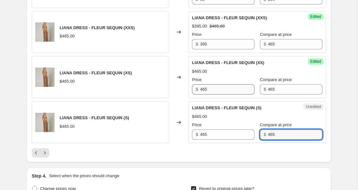
scroll to position [1029, 0]
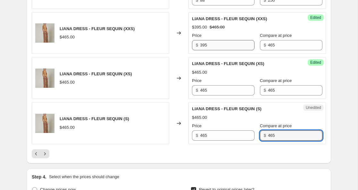
type input "465"
click at [203, 50] on input "395" at bounding box center [227, 45] width 54 height 10
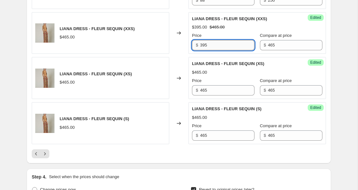
click at [203, 50] on input "395" at bounding box center [227, 45] width 54 height 10
click at [203, 95] on input "465" at bounding box center [227, 90] width 54 height 10
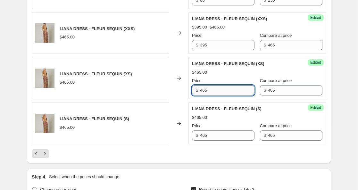
click at [203, 95] on input "465" at bounding box center [227, 90] width 54 height 10
paste input "39"
type input "395"
click at [205, 141] on input "465" at bounding box center [227, 135] width 54 height 10
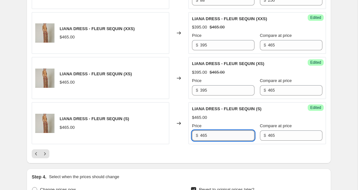
click at [205, 141] on input "465" at bounding box center [227, 135] width 54 height 10
paste input "39"
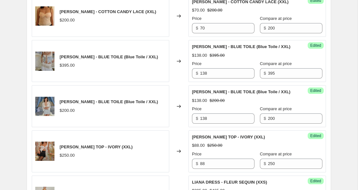
scroll to position [863, 0]
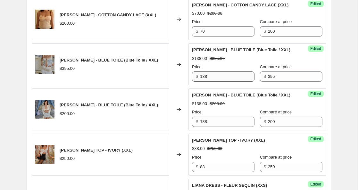
type input "395"
click at [201, 82] on input "138" at bounding box center [227, 76] width 54 height 10
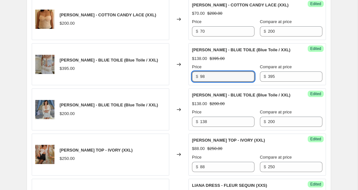
click at [240, 62] on div "$138.00 $395.00" at bounding box center [257, 58] width 130 height 6
click at [203, 82] on input "98" at bounding box center [227, 76] width 54 height 10
type input "138"
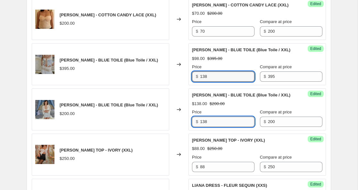
click at [203, 127] on input "138" at bounding box center [227, 122] width 54 height 10
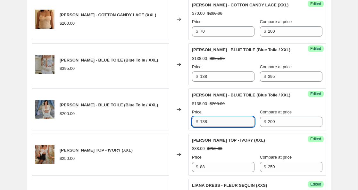
click at [203, 127] on input "138" at bounding box center [227, 122] width 54 height 10
type input "98"
click at [253, 107] on div "$138.00 $200.00" at bounding box center [257, 104] width 130 height 6
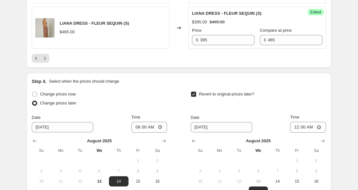
scroll to position [1129, 0]
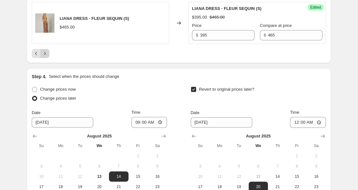
click at [48, 57] on icon "Next" at bounding box center [45, 53] width 6 height 6
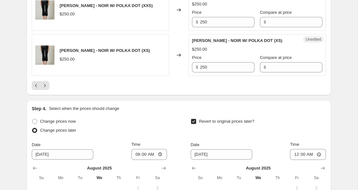
scroll to position [1114, 0]
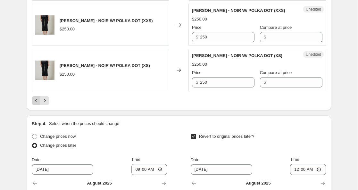
click at [37, 97] on icon "Previous" at bounding box center [36, 100] width 6 height 6
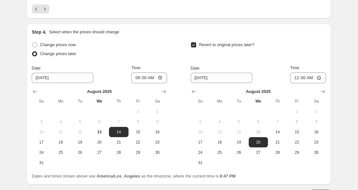
scroll to position [1171, 0]
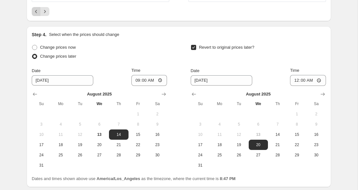
click at [36, 16] on button "Previous" at bounding box center [36, 11] width 9 height 9
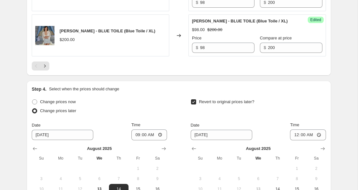
scroll to position [1160, 0]
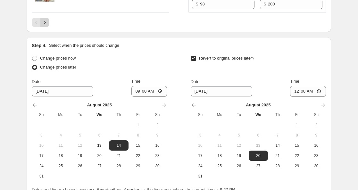
click at [47, 26] on icon "Next" at bounding box center [45, 22] width 6 height 6
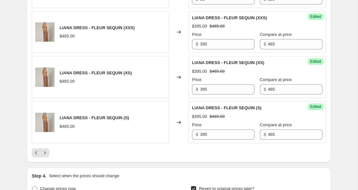
scroll to position [1031, 0]
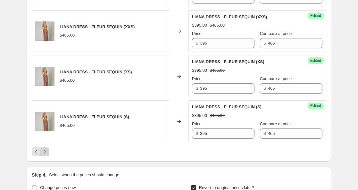
click at [45, 155] on icon "Next" at bounding box center [45, 152] width 6 height 6
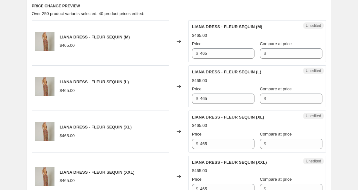
scroll to position [254, 0]
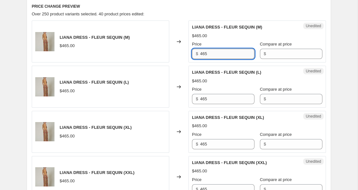
click at [205, 55] on input "465" at bounding box center [227, 54] width 54 height 10
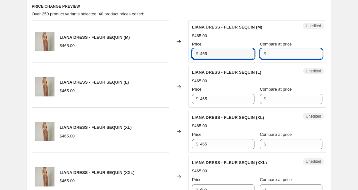
click at [268, 54] on input "Compare at price" at bounding box center [295, 54] width 54 height 10
paste input "465"
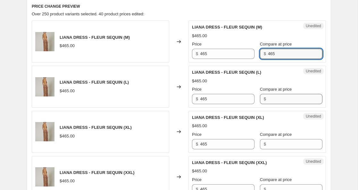
type input "465"
click at [270, 95] on input "Compare at price" at bounding box center [295, 99] width 54 height 10
paste input "465"
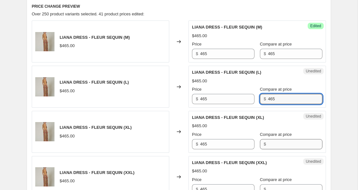
type input "465"
click at [268, 139] on input "Compare at price" at bounding box center [295, 144] width 54 height 10
paste input "465"
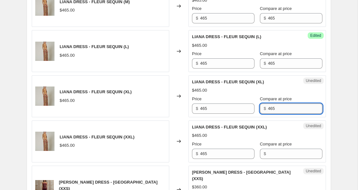
scroll to position [293, 0]
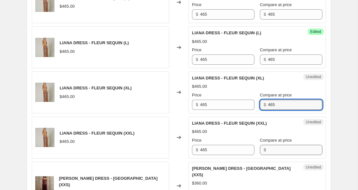
type input "465"
click at [268, 149] on input "Compare at price" at bounding box center [295, 150] width 54 height 10
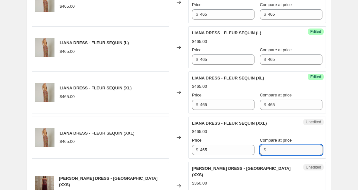
paste input "465"
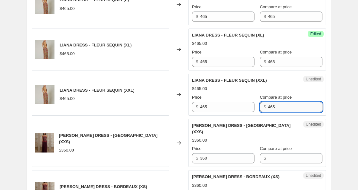
scroll to position [340, 0]
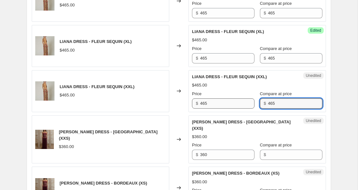
type input "465"
click at [202, 103] on input "465" at bounding box center [227, 103] width 54 height 10
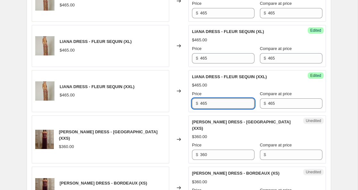
click at [202, 103] on input "465" at bounding box center [227, 103] width 54 height 10
click at [204, 104] on input "395" at bounding box center [227, 103] width 54 height 10
type input "395"
click at [204, 59] on input "465" at bounding box center [227, 58] width 54 height 10
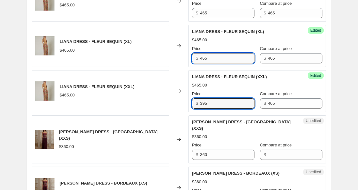
click at [204, 59] on input "465" at bounding box center [227, 58] width 54 height 10
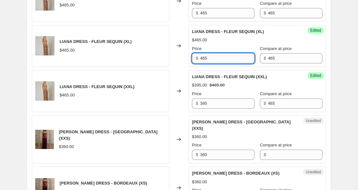
paste input "39"
type input "395"
click at [203, 14] on input "465" at bounding box center [227, 13] width 54 height 10
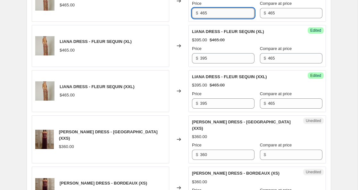
click at [203, 14] on input "465" at bounding box center [227, 13] width 54 height 10
paste input "39"
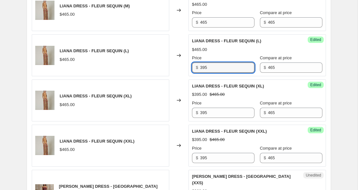
scroll to position [285, 0]
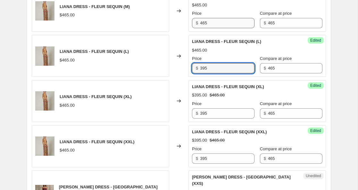
type input "395"
click at [204, 21] on input "465" at bounding box center [227, 23] width 54 height 10
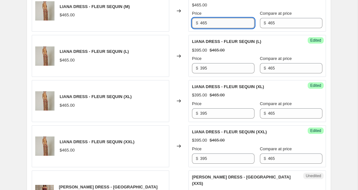
click at [204, 21] on input "465" at bounding box center [227, 23] width 54 height 10
paste input "39"
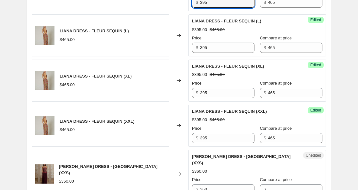
type input "395"
click at [177, 67] on div "Changed to" at bounding box center [178, 81] width 19 height 42
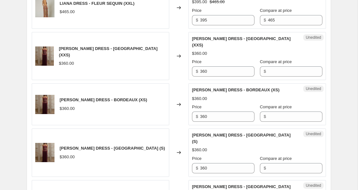
scroll to position [426, 0]
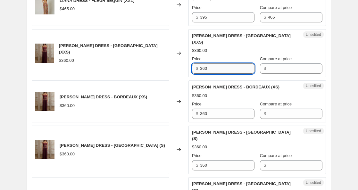
click at [205, 63] on input "360" at bounding box center [227, 68] width 54 height 10
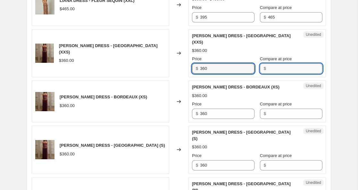
click at [268, 64] on input "Compare at price" at bounding box center [295, 68] width 54 height 10
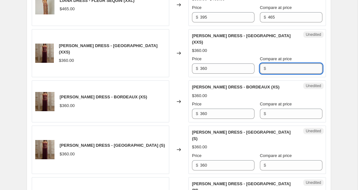
paste input "360"
type input "360"
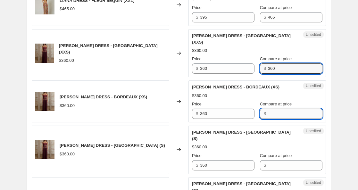
click at [270, 109] on input "Compare at price" at bounding box center [295, 114] width 54 height 10
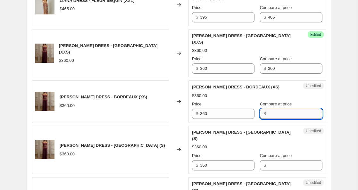
paste input "360"
type input "360"
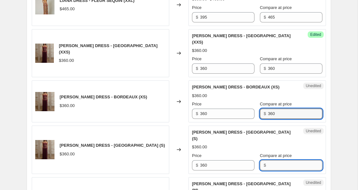
click at [268, 160] on input "Compare at price" at bounding box center [295, 165] width 54 height 10
paste input "360"
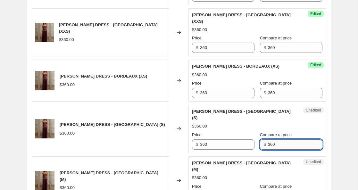
scroll to position [458, 0]
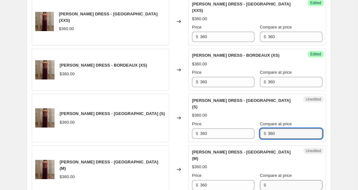
type input "360"
click at [268, 180] on input "Compare at price" at bounding box center [295, 185] width 54 height 10
paste input "360"
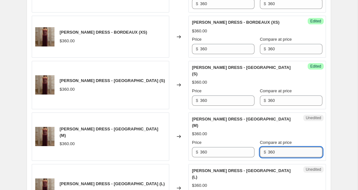
scroll to position [493, 0]
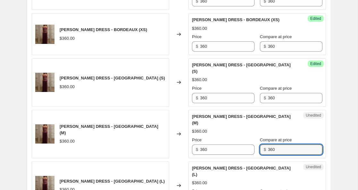
type input "360"
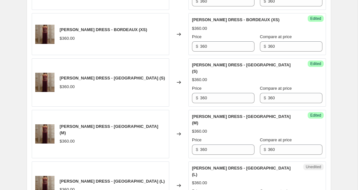
paste input "360"
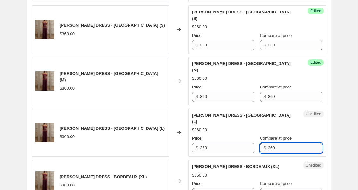
scroll to position [554, 0]
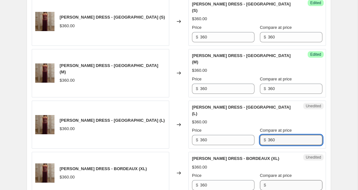
type input "360"
click at [268, 180] on input "Compare at price" at bounding box center [295, 185] width 54 height 10
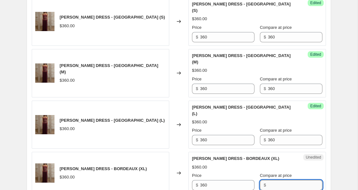
paste input "360"
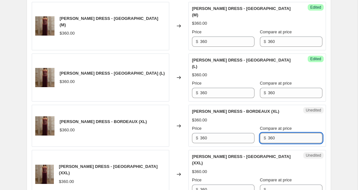
scroll to position [603, 0]
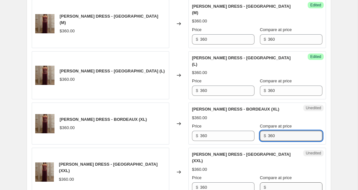
type input "360"
click at [268, 182] on input "Compare at price" at bounding box center [295, 187] width 54 height 10
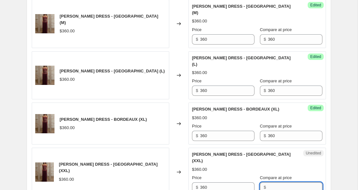
paste input "360"
type input "360"
click at [202, 182] on input "360" at bounding box center [227, 187] width 54 height 10
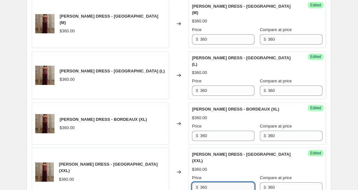
click at [202, 182] on input "360" at bounding box center [227, 187] width 54 height 10
type input "245"
click at [210, 175] on div "Price" at bounding box center [223, 178] width 62 height 6
click at [204, 182] on input "245" at bounding box center [227, 187] width 54 height 10
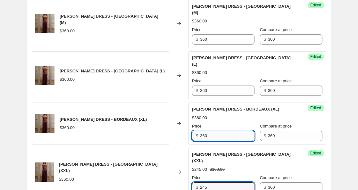
click at [205, 131] on input "360" at bounding box center [227, 136] width 54 height 10
click at [204, 131] on input "360" at bounding box center [227, 136] width 54 height 10
paste input "245"
type input "245"
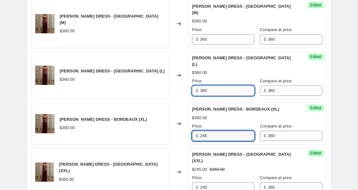
click at [204, 86] on input "360" at bounding box center [227, 91] width 54 height 10
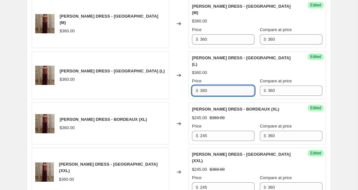
click at [204, 86] on input "360" at bounding box center [227, 91] width 54 height 10
paste input "245"
type input "245"
click at [203, 34] on input "360" at bounding box center [227, 39] width 54 height 10
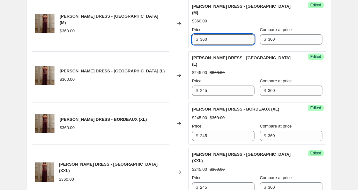
click at [203, 34] on input "360" at bounding box center [227, 39] width 54 height 10
paste input "245"
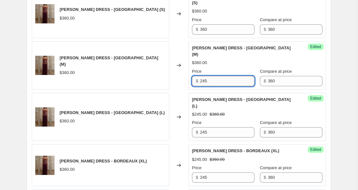
scroll to position [557, 0]
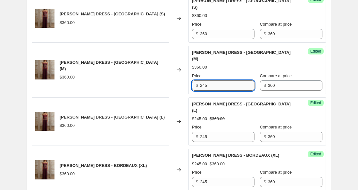
type input "245"
click at [203, 29] on input "360" at bounding box center [227, 34] width 54 height 10
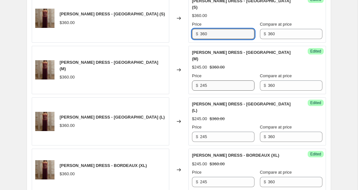
click at [203, 29] on input "360" at bounding box center [227, 34] width 54 height 10
paste input "245"
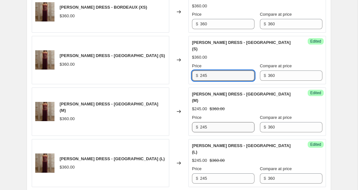
scroll to position [514, 0]
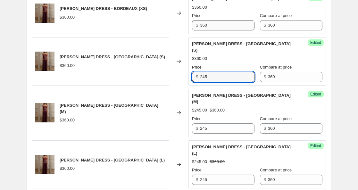
type input "245"
click at [203, 20] on input "360" at bounding box center [227, 25] width 54 height 10
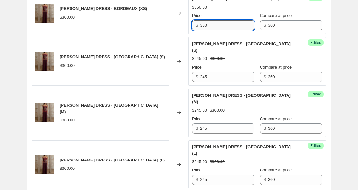
click at [203, 20] on input "360" at bounding box center [227, 25] width 54 height 10
paste input "245"
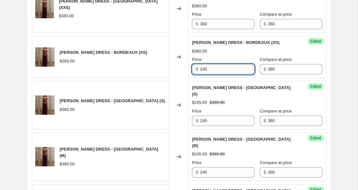
scroll to position [469, 0]
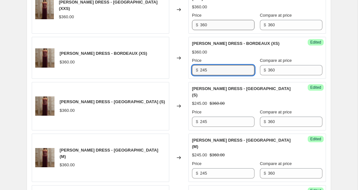
type input "245"
click at [203, 20] on input "360" at bounding box center [227, 25] width 54 height 10
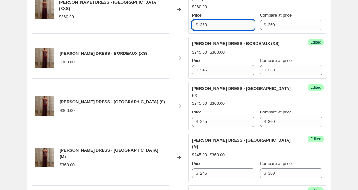
click at [203, 20] on input "360" at bounding box center [227, 25] width 54 height 10
paste input "245"
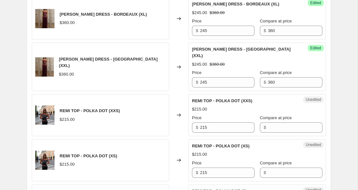
scroll to position [718, 0]
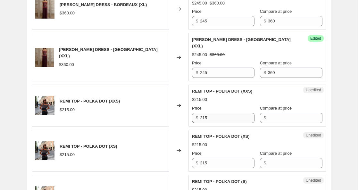
type input "245"
click at [203, 113] on input "215" at bounding box center [227, 118] width 54 height 10
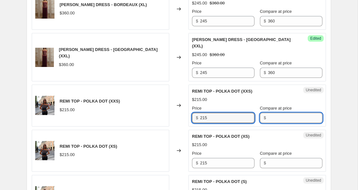
click at [268, 113] on input "Compare at price" at bounding box center [295, 118] width 54 height 10
paste input "215"
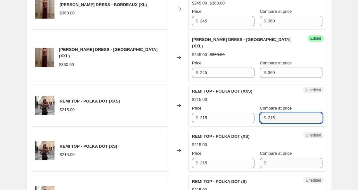
type input "215"
click at [268, 158] on input "Compare at price" at bounding box center [295, 163] width 54 height 10
paste input "215"
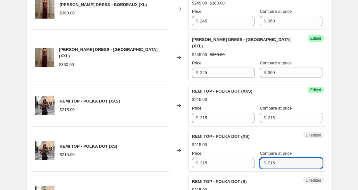
type input "215"
paste input "215"
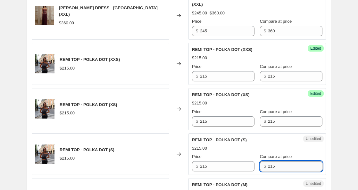
scroll to position [764, 0]
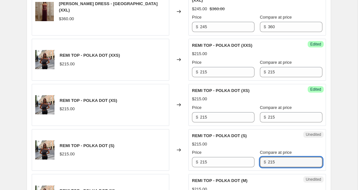
type input "215"
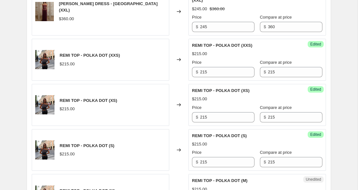
paste input "215"
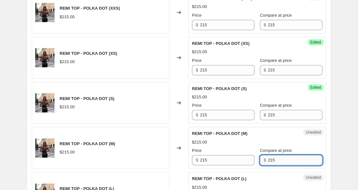
scroll to position [820, 0]
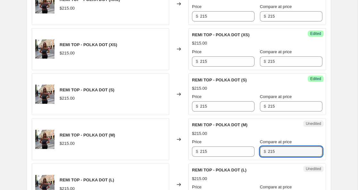
type input "215"
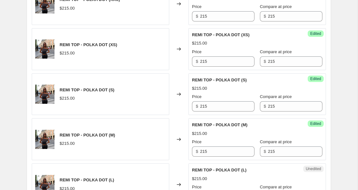
paste input "215"
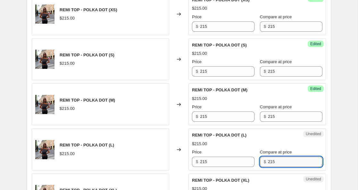
scroll to position [865, 0]
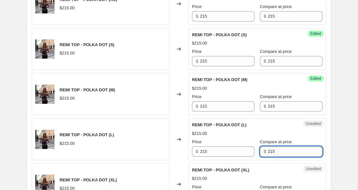
type input "215"
paste input "215"
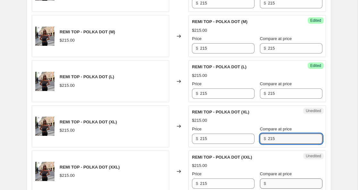
type input "215"
click at [268, 178] on input "Compare at price" at bounding box center [295, 183] width 54 height 10
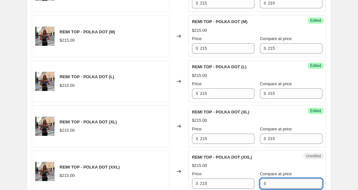
paste input "215"
type input "215"
click at [203, 178] on input "215" at bounding box center [227, 183] width 54 height 10
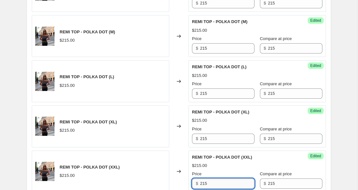
click at [203, 178] on input "215" at bounding box center [227, 183] width 54 height 10
type input "150"
click at [202, 178] on input "150" at bounding box center [227, 183] width 54 height 10
click at [203, 134] on input "215" at bounding box center [227, 139] width 54 height 10
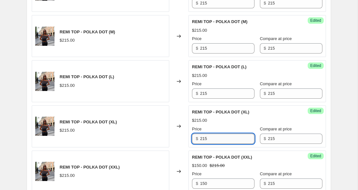
click at [203, 134] on input "215" at bounding box center [227, 139] width 54 height 10
paste input "150"
type input "150"
click at [203, 88] on input "215" at bounding box center [227, 93] width 54 height 10
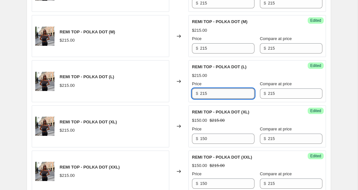
paste input "150"
type input "150"
click at [203, 43] on input "215" at bounding box center [227, 48] width 54 height 10
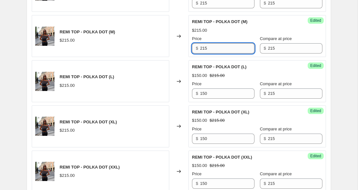
click at [203, 43] on input "215" at bounding box center [227, 48] width 54 height 10
paste input "150"
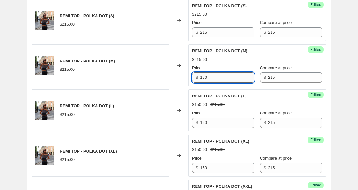
scroll to position [882, 0]
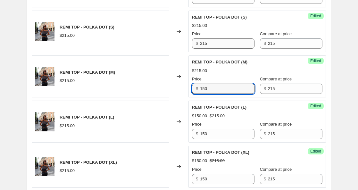
type input "150"
click at [201, 38] on input "215" at bounding box center [227, 43] width 54 height 10
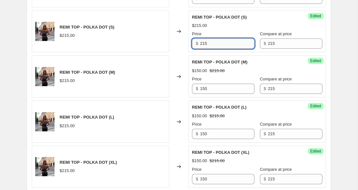
click at [201, 38] on input "215" at bounding box center [227, 43] width 54 height 10
paste input "150"
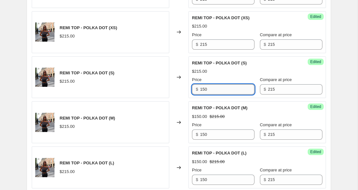
scroll to position [832, 0]
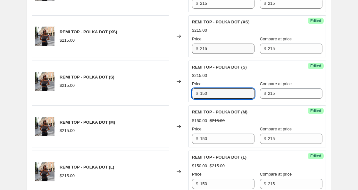
type input "150"
click at [201, 44] on input "215" at bounding box center [227, 49] width 54 height 10
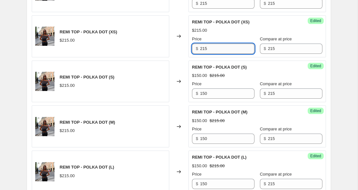
click at [201, 44] on input "215" at bounding box center [227, 49] width 54 height 10
paste input "150"
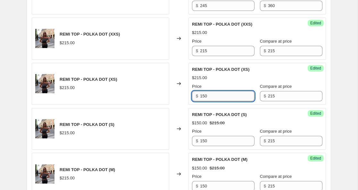
scroll to position [782, 0]
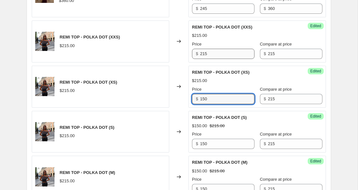
type input "150"
click at [201, 49] on input "215" at bounding box center [227, 54] width 54 height 10
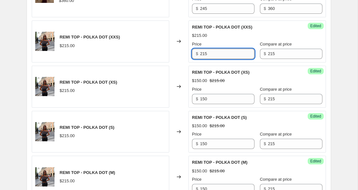
click at [201, 49] on input "215" at bounding box center [227, 54] width 54 height 10
paste input "150"
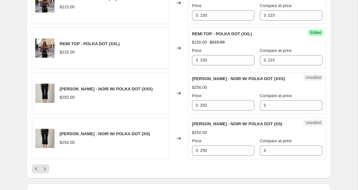
scroll to position [1047, 0]
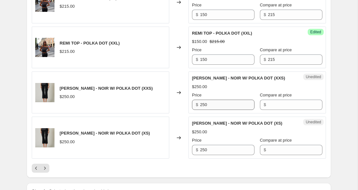
type input "150"
click at [204, 100] on input "250" at bounding box center [227, 105] width 54 height 10
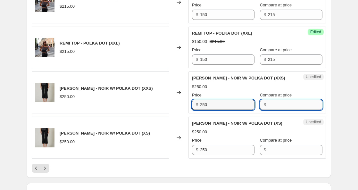
click at [268, 100] on input "Compare at price" at bounding box center [295, 105] width 54 height 10
paste
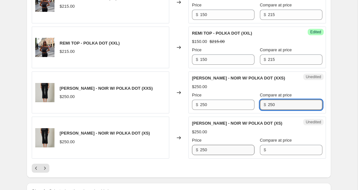
type input "250"
click at [207, 145] on input "250" at bounding box center [227, 150] width 54 height 10
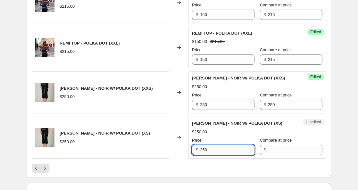
click at [207, 145] on input "250" at bounding box center [227, 150] width 54 height 10
click at [261, 145] on div "$" at bounding box center [291, 150] width 62 height 10
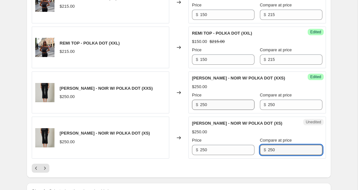
type input "250"
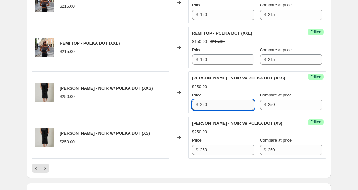
click at [204, 100] on input "250" at bounding box center [227, 105] width 54 height 10
type input "160"
click at [204, 100] on input "160" at bounding box center [227, 105] width 54 height 10
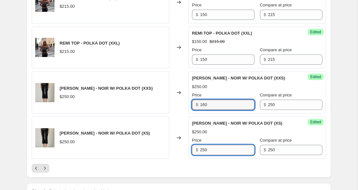
click at [205, 145] on input "250" at bounding box center [227, 150] width 54 height 10
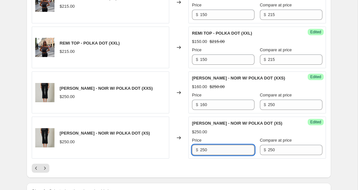
type input "160"
click at [46, 165] on icon "Next" at bounding box center [45, 168] width 6 height 6
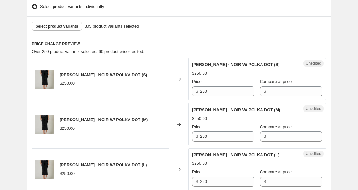
scroll to position [227, 0]
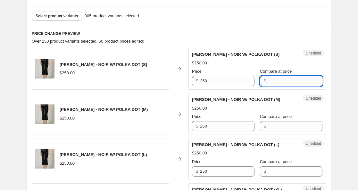
click at [269, 81] on input "Compare at price" at bounding box center [295, 81] width 54 height 10
type input "250"
click at [204, 81] on input "250" at bounding box center [227, 81] width 54 height 10
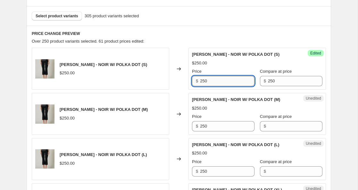
click at [204, 81] on input "250" at bounding box center [227, 81] width 54 height 10
click at [204, 80] on input "160" at bounding box center [227, 81] width 54 height 10
type input "160"
click at [204, 127] on input "250" at bounding box center [227, 126] width 54 height 10
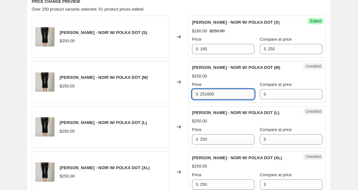
scroll to position [259, 0]
click at [206, 94] on input "251600" at bounding box center [227, 94] width 54 height 10
type input "160"
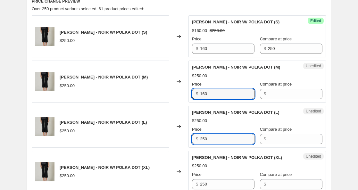
click at [204, 138] on input "250" at bounding box center [227, 139] width 54 height 10
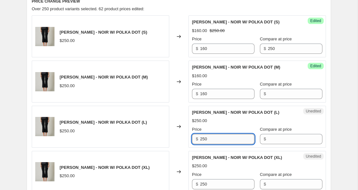
click at [204, 138] on input "250" at bounding box center [227, 139] width 54 height 10
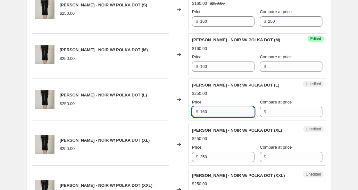
scroll to position [297, 0]
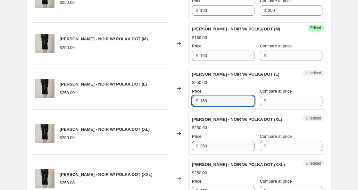
type input "160"
click at [203, 144] on input "250" at bounding box center [227, 146] width 54 height 10
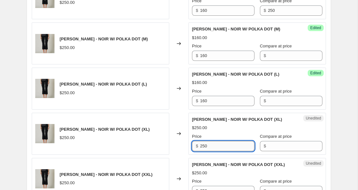
click at [203, 144] on input "250" at bounding box center [227, 146] width 54 height 10
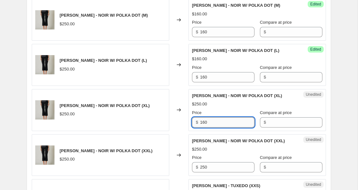
scroll to position [334, 0]
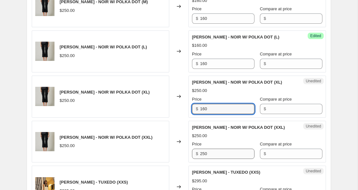
type input "160"
click at [203, 154] on input "250" at bounding box center [227, 154] width 54 height 10
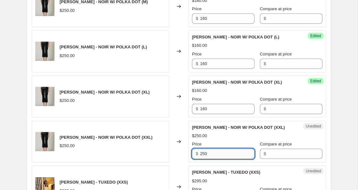
click at [203, 154] on input "250" at bounding box center [227, 154] width 54 height 10
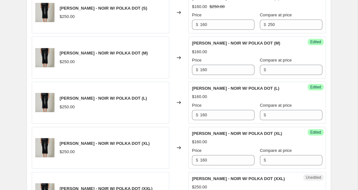
scroll to position [263, 0]
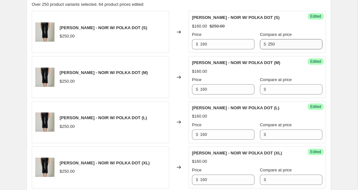
type input "160"
click at [268, 45] on input "250" at bounding box center [295, 44] width 54 height 10
click at [268, 44] on input "250" at bounding box center [295, 44] width 54 height 10
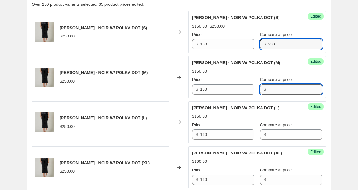
click at [273, 90] on input "Compare at price" at bounding box center [295, 89] width 54 height 10
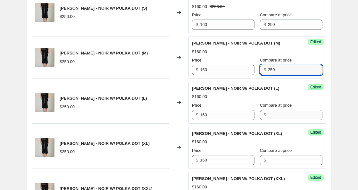
scroll to position [292, 0]
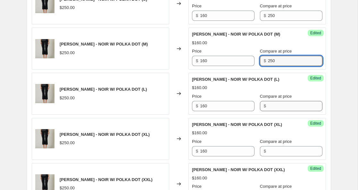
type input "250"
click at [268, 103] on input "Compare at price" at bounding box center [295, 106] width 54 height 10
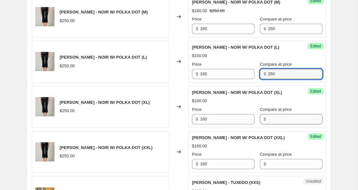
scroll to position [333, 0]
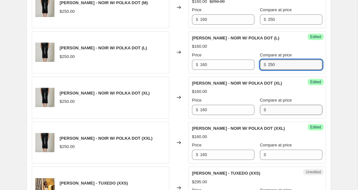
type input "250"
click at [268, 111] on input "Compare at price" at bounding box center [295, 110] width 54 height 10
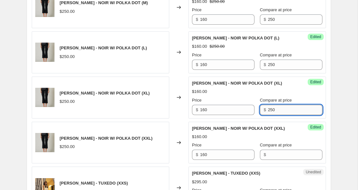
scroll to position [352, 0]
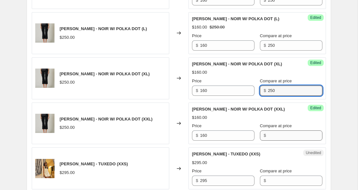
type input "250"
click at [268, 133] on input "Compare at price" at bounding box center [295, 135] width 54 height 10
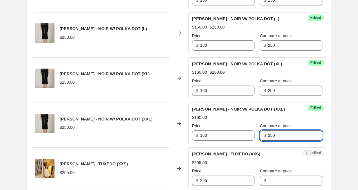
scroll to position [389, 0]
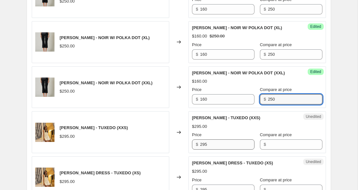
type input "250"
click at [205, 144] on input "295" at bounding box center [227, 144] width 54 height 10
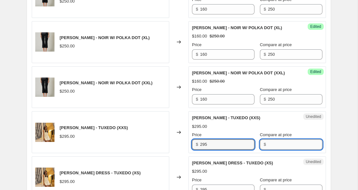
click at [268, 147] on input "Compare at price" at bounding box center [295, 144] width 54 height 10
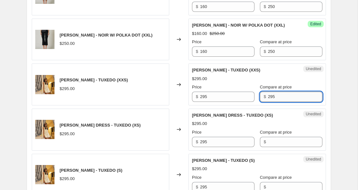
scroll to position [438, 0]
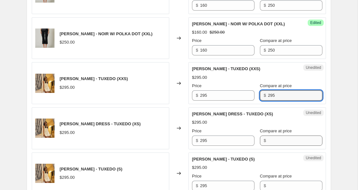
type input "295"
click at [268, 141] on input "Compare at price" at bounding box center [295, 141] width 54 height 10
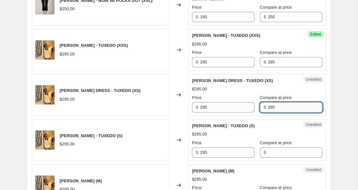
scroll to position [472, 0]
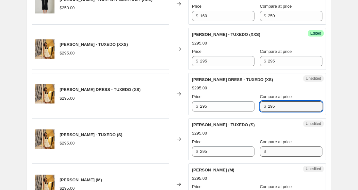
type input "295"
click at [268, 153] on input "Compare at price" at bounding box center [295, 151] width 54 height 10
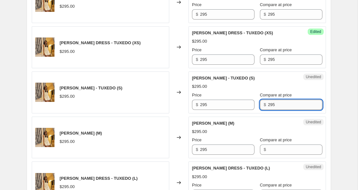
scroll to position [519, 0]
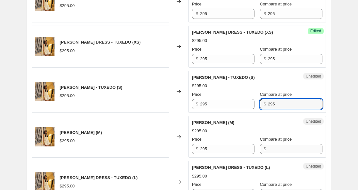
type input "295"
click at [268, 150] on input "Compare at price" at bounding box center [295, 149] width 54 height 10
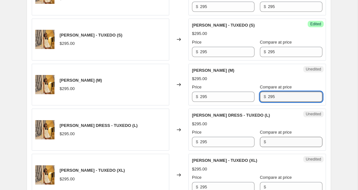
type input "295"
click at [268, 144] on input "Compare at price" at bounding box center [295, 142] width 54 height 10
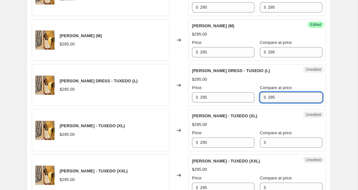
scroll to position [617, 0]
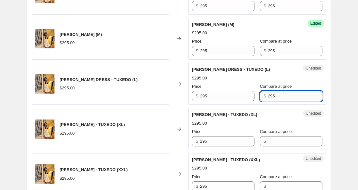
type input "295"
click at [268, 144] on input "Compare at price" at bounding box center [295, 141] width 54 height 10
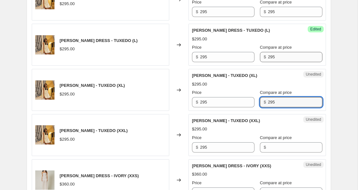
scroll to position [658, 0]
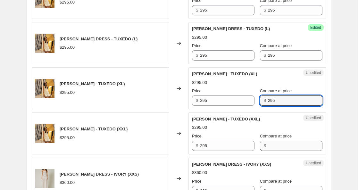
type input "295"
click at [268, 144] on input "Compare at price" at bounding box center [295, 146] width 54 height 10
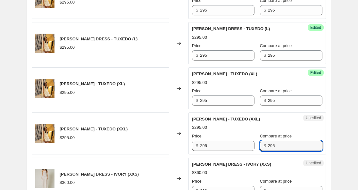
type input "295"
click at [204, 146] on input "295" at bounding box center [227, 146] width 54 height 10
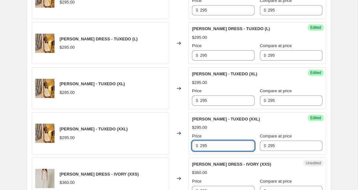
click at [204, 146] on input "295" at bounding box center [227, 146] width 54 height 10
click at [201, 148] on input "236" at bounding box center [227, 146] width 54 height 10
type input "236"
click at [204, 103] on input "295" at bounding box center [227, 100] width 54 height 10
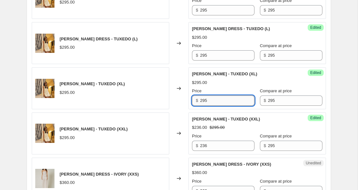
click at [204, 103] on input "295" at bounding box center [227, 100] width 54 height 10
type input "236"
click at [205, 53] on input "295" at bounding box center [227, 55] width 54 height 10
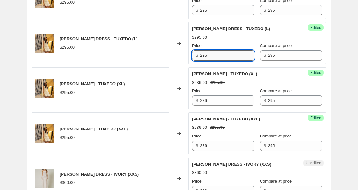
click at [205, 53] on input "295" at bounding box center [227, 55] width 54 height 10
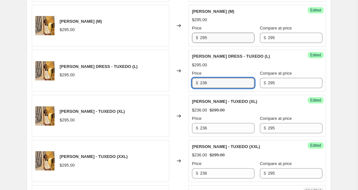
type input "236"
click at [203, 39] on input "295" at bounding box center [227, 38] width 54 height 10
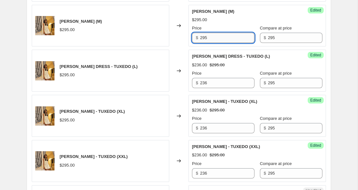
click at [203, 39] on input "295" at bounding box center [227, 38] width 54 height 10
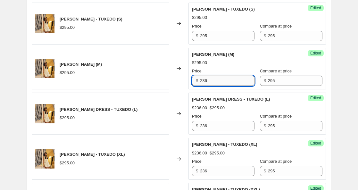
scroll to position [586, 0]
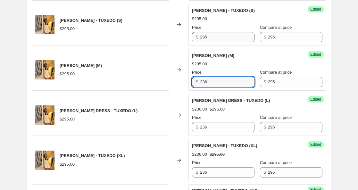
type input "236"
click at [203, 38] on input "295" at bounding box center [227, 37] width 54 height 10
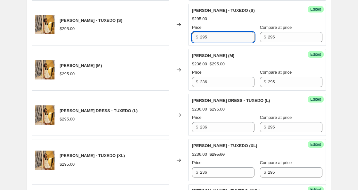
click at [203, 37] on input "295" at bounding box center [227, 37] width 54 height 10
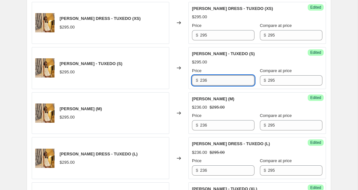
scroll to position [542, 0]
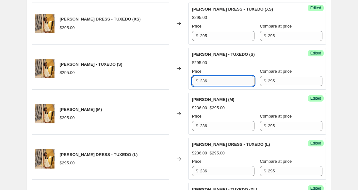
type input "236"
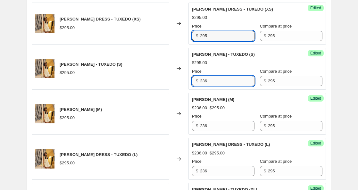
click at [203, 37] on input "295" at bounding box center [227, 36] width 54 height 10
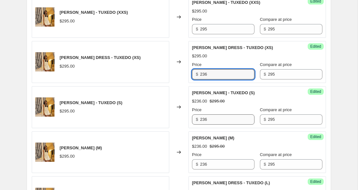
scroll to position [500, 0]
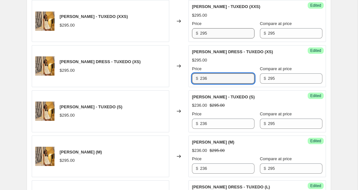
type input "236"
click at [203, 34] on input "295" at bounding box center [227, 33] width 54 height 10
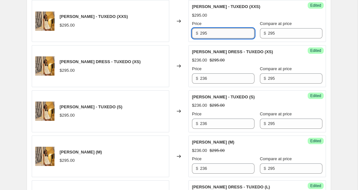
click at [203, 34] on input "295" at bounding box center [227, 33] width 54 height 10
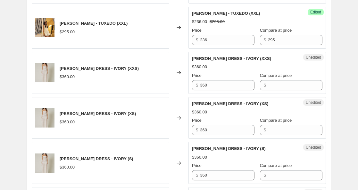
scroll to position [766, 0]
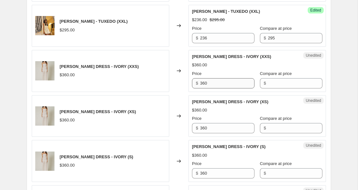
type input "236"
click at [205, 85] on input "360" at bounding box center [227, 83] width 54 height 10
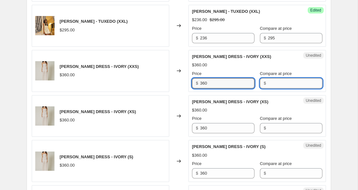
click at [268, 84] on input "Compare at price" at bounding box center [295, 83] width 54 height 10
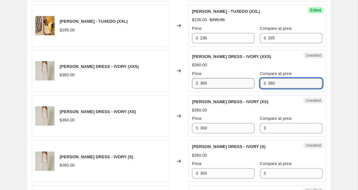
type input "360"
click at [202, 84] on input "360" at bounding box center [227, 83] width 54 height 10
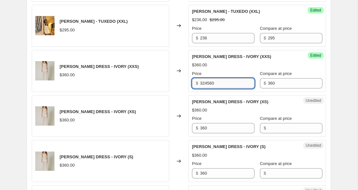
click at [205, 85] on input "324560" at bounding box center [227, 83] width 54 height 10
click at [205, 85] on input "2" at bounding box center [227, 83] width 54 height 10
type input "245"
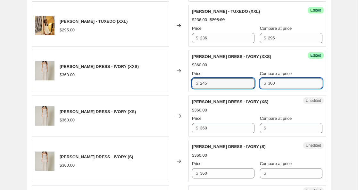
click at [268, 84] on input "360" at bounding box center [295, 83] width 54 height 10
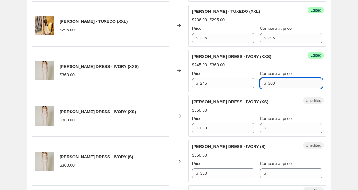
click at [268, 84] on input "360" at bounding box center [295, 83] width 54 height 10
click at [268, 126] on input "Compare at price" at bounding box center [295, 128] width 54 height 10
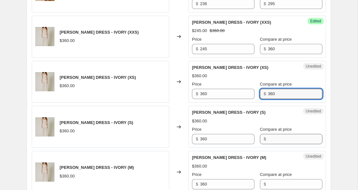
type input "360"
click at [268, 139] on input "Compare at price" at bounding box center [295, 139] width 54 height 10
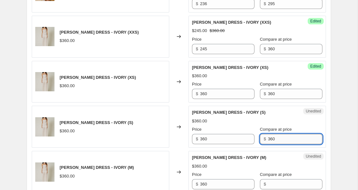
scroll to position [832, 0]
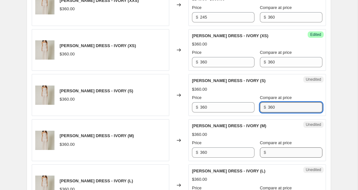
type input "360"
click at [268, 153] on input "Compare at price" at bounding box center [295, 152] width 54 height 10
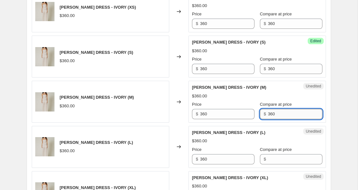
scroll to position [872, 0]
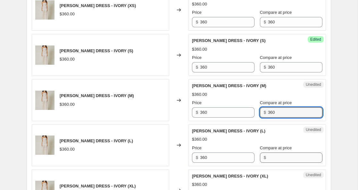
type input "360"
click at [268, 157] on input "Compare at price" at bounding box center [295, 158] width 54 height 10
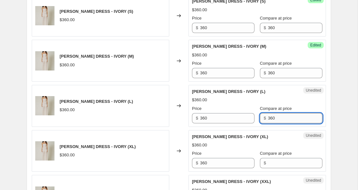
scroll to position [912, 0]
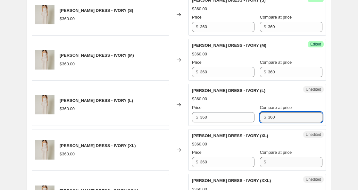
type input "360"
click at [268, 163] on input "Compare at price" at bounding box center [295, 162] width 54 height 10
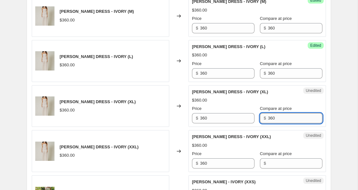
type input "360"
click at [268, 163] on input "Compare at price" at bounding box center [295, 163] width 54 height 10
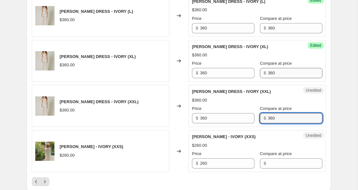
scroll to position [1002, 0]
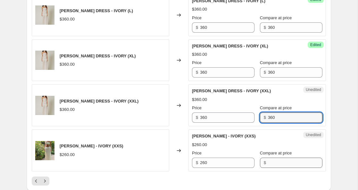
type input "360"
click at [268, 161] on input "Compare at price" at bounding box center [295, 163] width 54 height 10
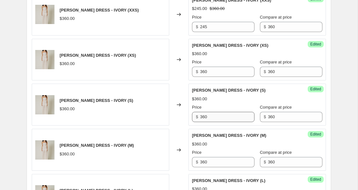
scroll to position [817, 0]
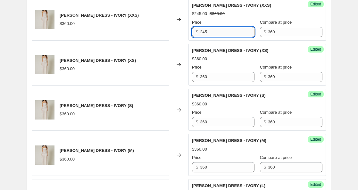
click at [206, 32] on input "245" at bounding box center [227, 32] width 54 height 10
click at [205, 78] on input "360" at bounding box center [227, 77] width 54 height 10
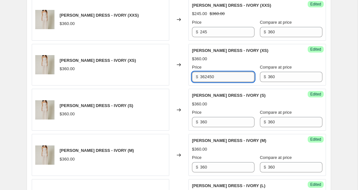
click at [205, 78] on input "362450" at bounding box center [227, 77] width 54 height 10
type input "245"
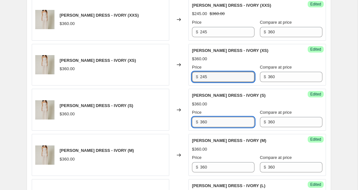
click at [205, 125] on input "360" at bounding box center [227, 122] width 54 height 10
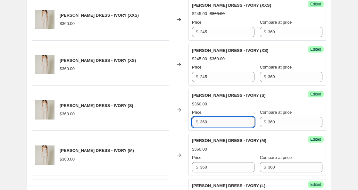
click at [205, 125] on input "360" at bounding box center [227, 122] width 54 height 10
type input "245"
click at [204, 165] on input "360" at bounding box center [227, 167] width 54 height 10
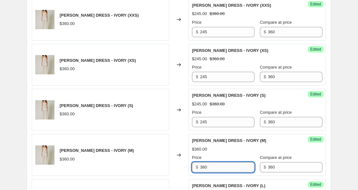
click at [204, 165] on input "360" at bounding box center [227, 167] width 54 height 10
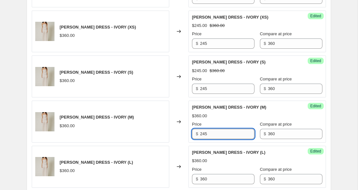
scroll to position [855, 0]
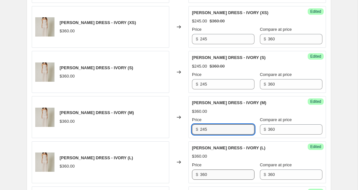
type input "245"
click at [206, 173] on input "360" at bounding box center [227, 174] width 54 height 10
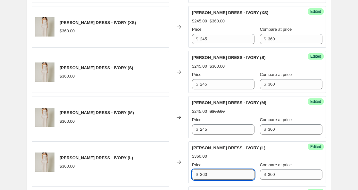
click at [206, 173] on input "360" at bounding box center [227, 174] width 54 height 10
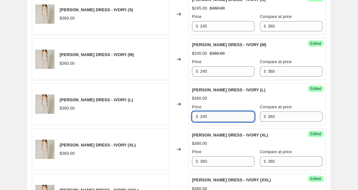
scroll to position [918, 0]
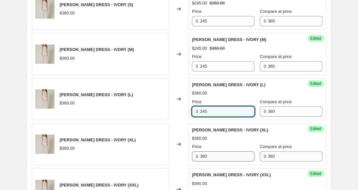
type input "245"
click at [204, 157] on input "360" at bounding box center [227, 156] width 54 height 10
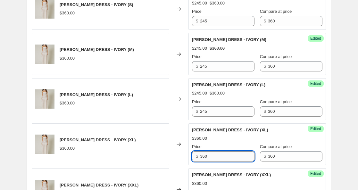
click at [204, 156] on input "360" at bounding box center [227, 156] width 54 height 10
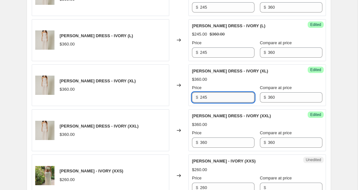
scroll to position [978, 0]
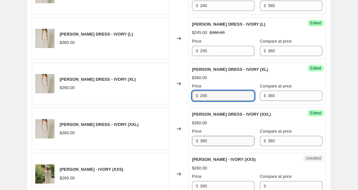
type input "245"
click at [206, 142] on input "360" at bounding box center [227, 141] width 54 height 10
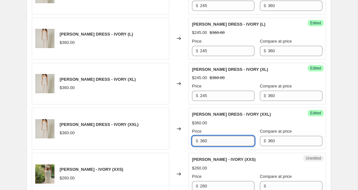
click at [206, 142] on input "360" at bounding box center [227, 141] width 54 height 10
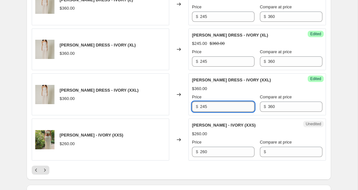
scroll to position [1013, 0]
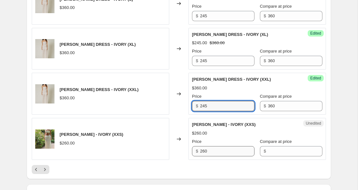
type input "245"
click at [204, 151] on input "260" at bounding box center [227, 151] width 54 height 10
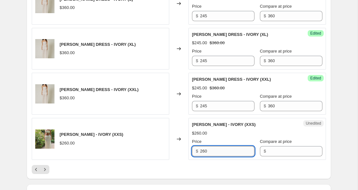
click at [204, 151] on input "260" at bounding box center [227, 151] width 54 height 10
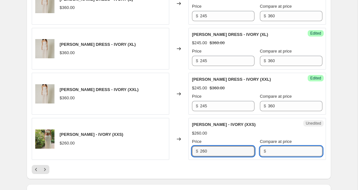
click at [273, 153] on input "Compare at price" at bounding box center [295, 151] width 54 height 10
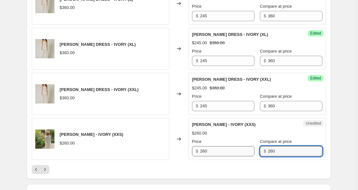
type input "260"
click at [205, 151] on input "260" at bounding box center [227, 151] width 54 height 10
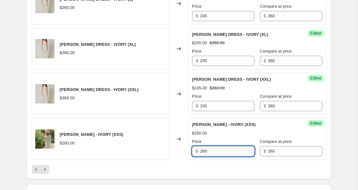
click at [205, 151] on input "260" at bounding box center [227, 151] width 54 height 10
type input "91"
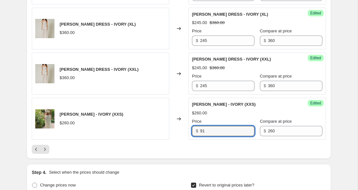
scroll to position [1035, 0]
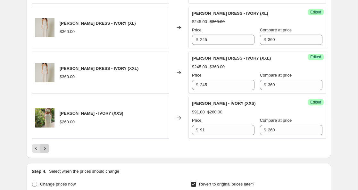
click at [46, 146] on icon "Next" at bounding box center [45, 148] width 6 height 6
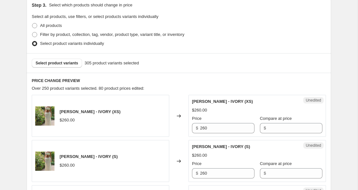
scroll to position [251, 0]
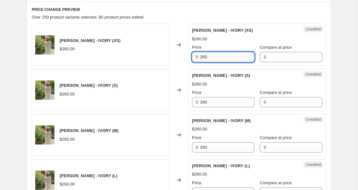
click at [205, 57] on input "260" at bounding box center [227, 57] width 54 height 10
click at [268, 56] on input "Compare at price" at bounding box center [295, 57] width 54 height 10
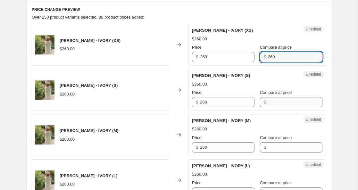
type input "260"
click at [268, 107] on input "Compare at price" at bounding box center [295, 102] width 54 height 10
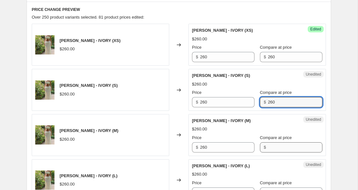
type input "260"
click at [268, 148] on input "Compare at price" at bounding box center [295, 147] width 54 height 10
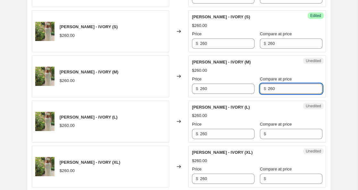
scroll to position [316, 0]
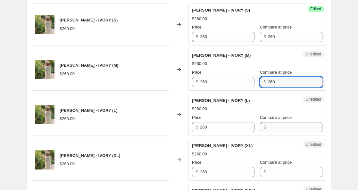
type input "260"
click at [268, 129] on input "Compare at price" at bounding box center [295, 127] width 54 height 10
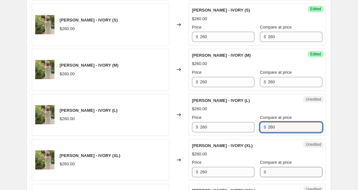
type input "260"
click at [268, 172] on input "Compare at price" at bounding box center [295, 172] width 54 height 10
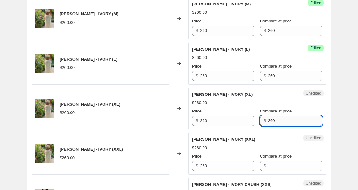
scroll to position [373, 0]
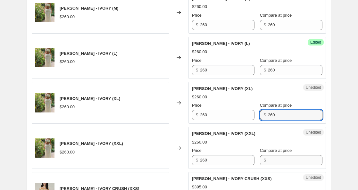
type input "260"
click at [268, 161] on input "Compare at price" at bounding box center [295, 160] width 54 height 10
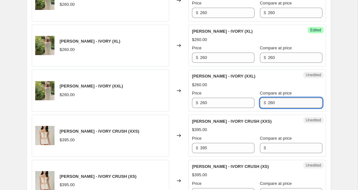
scroll to position [431, 0]
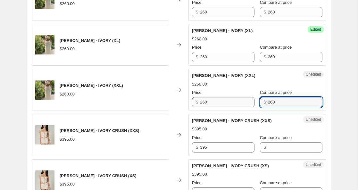
type input "260"
click at [204, 103] on input "260" at bounding box center [227, 102] width 54 height 10
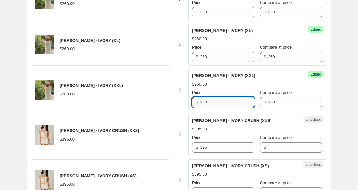
click at [204, 103] on input "260" at bounding box center [227, 102] width 54 height 10
type input "91"
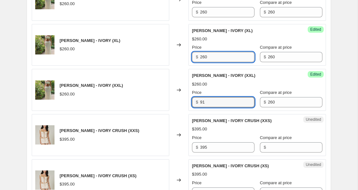
click at [204, 55] on input "260" at bounding box center [227, 57] width 54 height 10
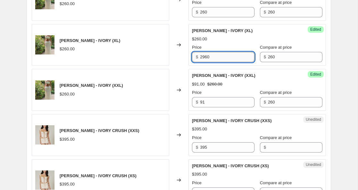
click at [205, 57] on input "2960" at bounding box center [227, 57] width 54 height 10
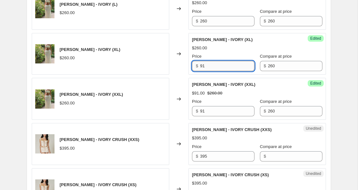
scroll to position [421, 0]
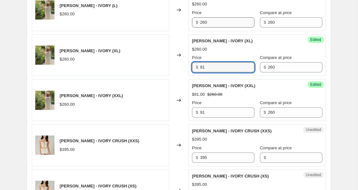
type input "91"
click at [202, 21] on input "260" at bounding box center [227, 22] width 54 height 10
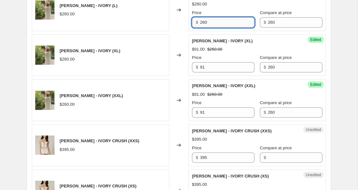
click at [202, 21] on input "260" at bounding box center [227, 22] width 54 height 10
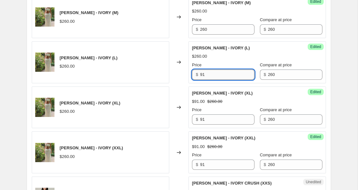
scroll to position [360, 0]
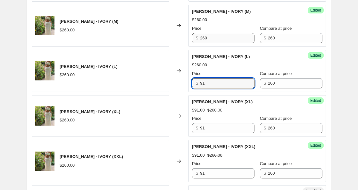
type input "91"
click at [205, 38] on input "260" at bounding box center [227, 38] width 54 height 10
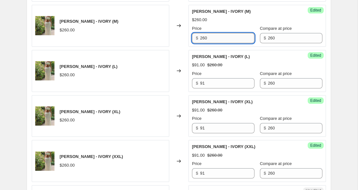
click at [205, 38] on input "260" at bounding box center [227, 38] width 54 height 10
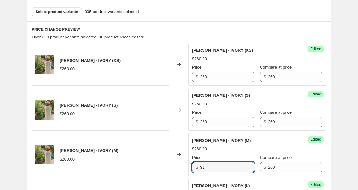
scroll to position [242, 0]
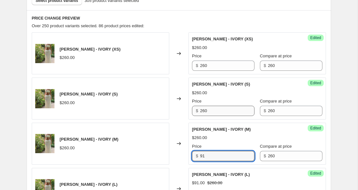
type input "91"
click at [204, 108] on input "260" at bounding box center [227, 111] width 54 height 10
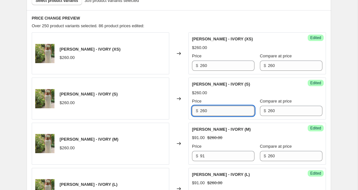
click at [204, 108] on input "260" at bounding box center [227, 111] width 54 height 10
type input "91"
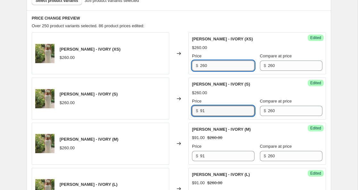
click at [205, 65] on input "260" at bounding box center [227, 66] width 54 height 10
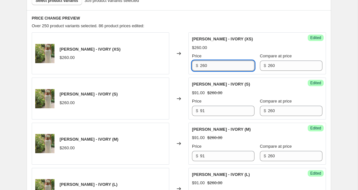
click at [205, 65] on input "260" at bounding box center [227, 66] width 54 height 10
type input "91"
click at [217, 96] on div "[PERSON_NAME] - IVORY (S) $91.00 $260.00 Price $ 91 Compare at price $ 260" at bounding box center [257, 98] width 130 height 35
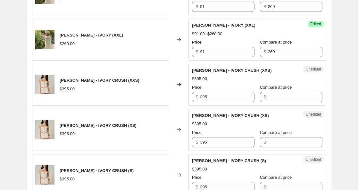
scroll to position [493, 0]
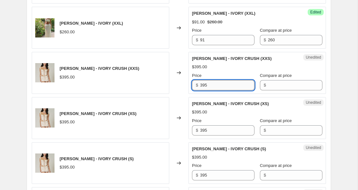
click at [206, 87] on input "395" at bounding box center [227, 85] width 54 height 10
click at [268, 88] on input "Compare at price" at bounding box center [295, 85] width 54 height 10
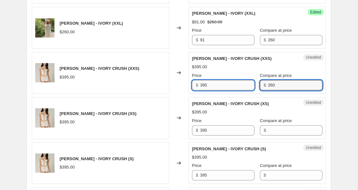
click at [204, 85] on input "395" at bounding box center [227, 85] width 54 height 10
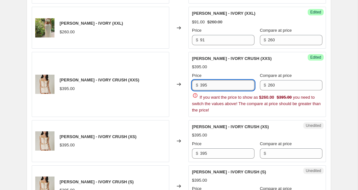
click at [204, 85] on input "395" at bounding box center [227, 85] width 54 height 10
click at [269, 85] on input "260" at bounding box center [295, 85] width 54 height 10
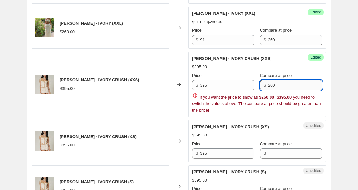
click at [269, 85] on input "260" at bounding box center [295, 85] width 54 height 10
type input "395"
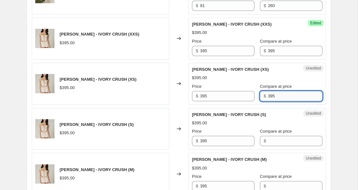
scroll to position [529, 0]
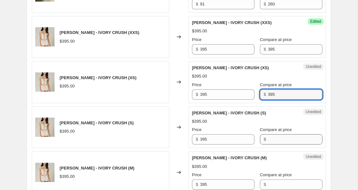
type input "395"
click at [268, 139] on input "Compare at price" at bounding box center [295, 139] width 54 height 10
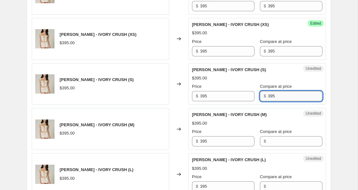
scroll to position [574, 0]
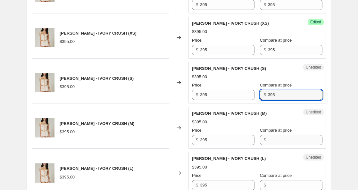
type input "395"
click at [268, 141] on input "Compare at price" at bounding box center [295, 140] width 54 height 10
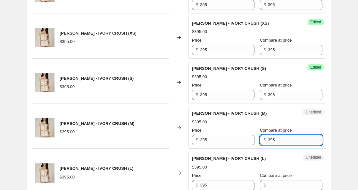
scroll to position [611, 0]
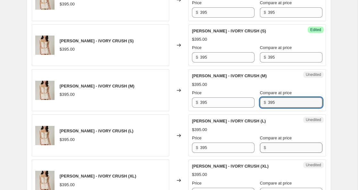
type input "395"
click at [268, 150] on input "Compare at price" at bounding box center [295, 148] width 54 height 10
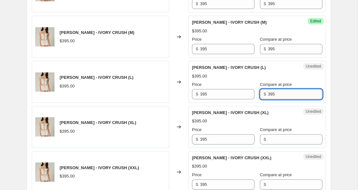
scroll to position [666, 0]
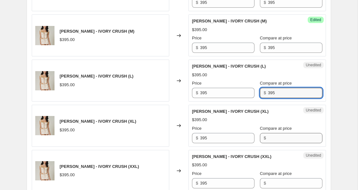
type input "395"
click at [270, 137] on input "Compare at price" at bounding box center [295, 138] width 54 height 10
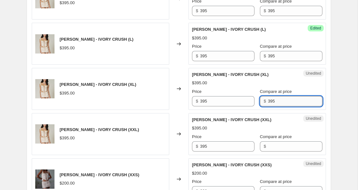
scroll to position [705, 0]
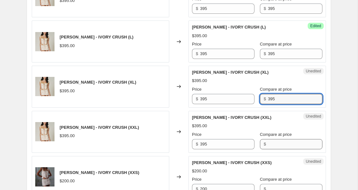
type input "395"
click at [268, 143] on input "Compare at price" at bounding box center [295, 144] width 54 height 10
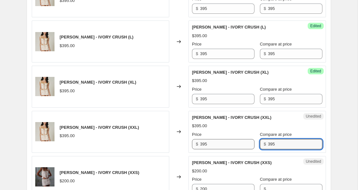
type input "395"
click at [206, 144] on input "395" at bounding box center [227, 144] width 54 height 10
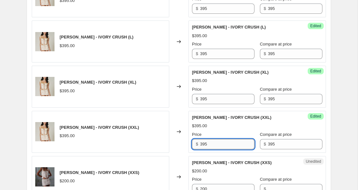
click at [206, 144] on input "395" at bounding box center [227, 144] width 54 height 10
type input "138"
click at [206, 99] on input "395" at bounding box center [227, 99] width 54 height 10
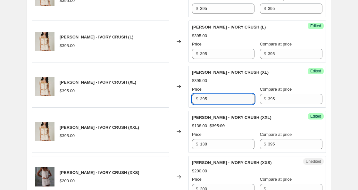
click at [206, 99] on input "395" at bounding box center [227, 99] width 54 height 10
type input "138"
click at [203, 54] on input "395" at bounding box center [227, 54] width 54 height 10
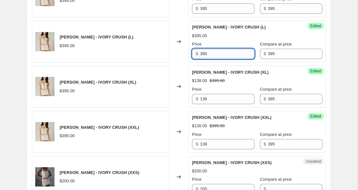
click at [203, 54] on input "395" at bounding box center [227, 54] width 54 height 10
type input "138"
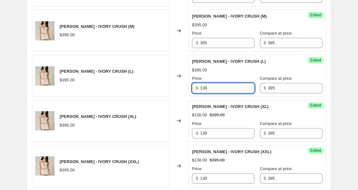
scroll to position [670, 0]
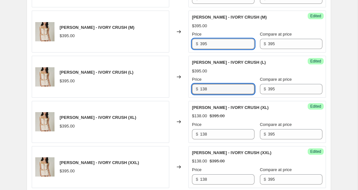
click at [204, 47] on input "395" at bounding box center [227, 44] width 54 height 10
type input "138"
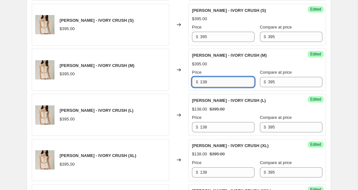
scroll to position [630, 0]
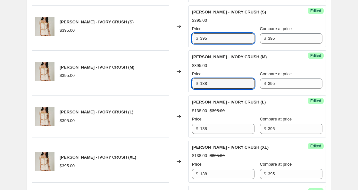
click at [204, 38] on input "395" at bounding box center [227, 38] width 54 height 10
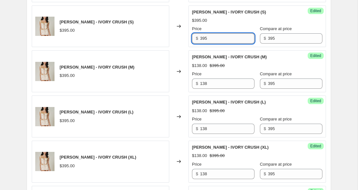
click at [204, 38] on input "395" at bounding box center [227, 38] width 54 height 10
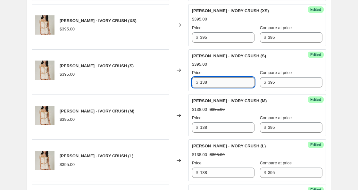
scroll to position [582, 0]
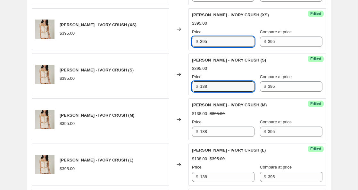
click at [206, 42] on input "395" at bounding box center [227, 42] width 54 height 10
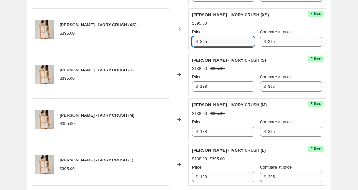
click at [206, 42] on input "395" at bounding box center [227, 42] width 54 height 10
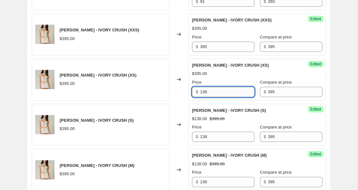
scroll to position [531, 0]
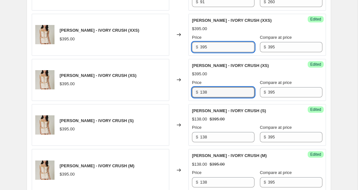
click at [205, 45] on input "395" at bounding box center [227, 47] width 54 height 10
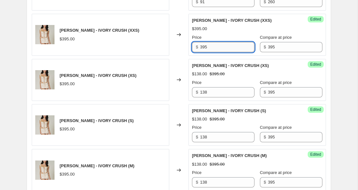
click at [205, 45] on input "395" at bounding box center [227, 47] width 54 height 10
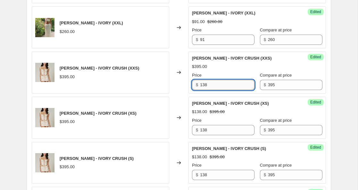
scroll to position [493, 0]
click at [178, 80] on div "Changed to" at bounding box center [178, 73] width 19 height 42
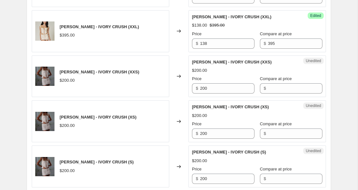
scroll to position [807, 0]
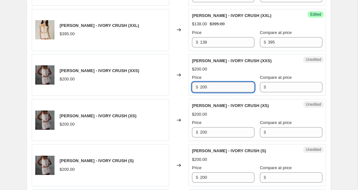
click at [205, 87] on input "200" at bounding box center [227, 87] width 54 height 10
click at [268, 88] on input "Compare at price" at bounding box center [295, 87] width 54 height 10
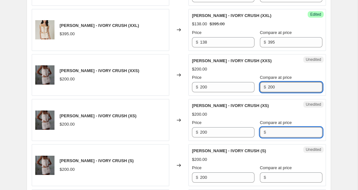
click at [270, 134] on input "Compare at price" at bounding box center [295, 132] width 54 height 10
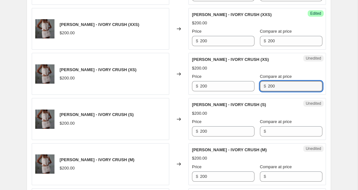
scroll to position [855, 0]
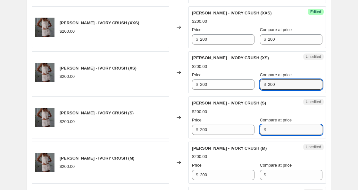
click at [268, 130] on input "Compare at price" at bounding box center [295, 130] width 54 height 10
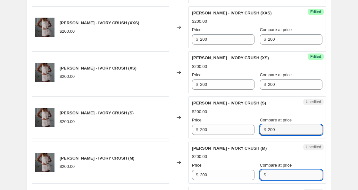
click at [268, 174] on input "Compare at price" at bounding box center [295, 175] width 54 height 10
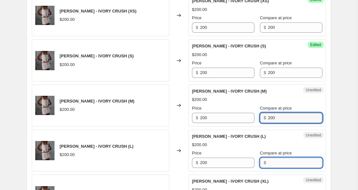
click at [268, 165] on input "Compare at price" at bounding box center [295, 163] width 54 height 10
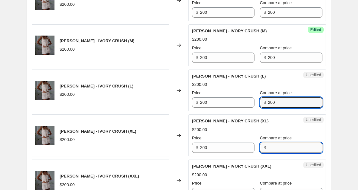
click at [268, 149] on input "Compare at price" at bounding box center [295, 148] width 54 height 10
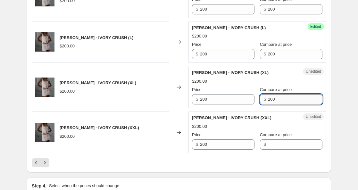
scroll to position [1022, 0]
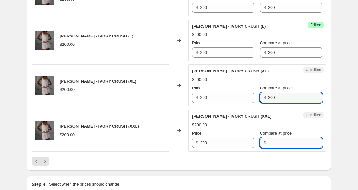
click at [268, 139] on input "Compare at price" at bounding box center [295, 143] width 54 height 10
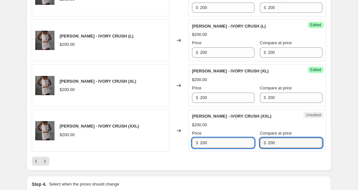
click at [206, 143] on input "200" at bounding box center [227, 143] width 54 height 10
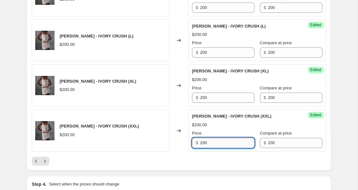
click at [206, 143] on input "200" at bounding box center [227, 143] width 54 height 10
click at [204, 99] on input "200" at bounding box center [227, 98] width 54 height 10
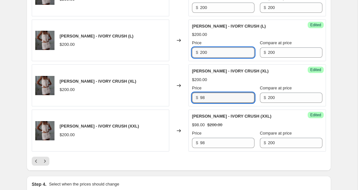
click at [202, 56] on input "200" at bounding box center [227, 52] width 54 height 10
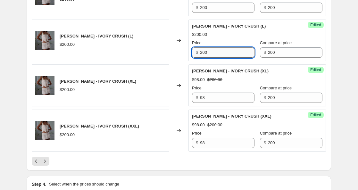
click at [202, 56] on input "200" at bounding box center [227, 52] width 54 height 10
click at [203, 8] on input "200" at bounding box center [227, 8] width 54 height 10
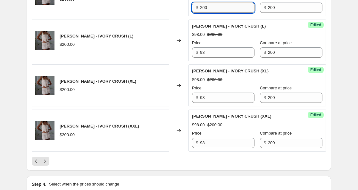
click at [203, 8] on input "200" at bounding box center [227, 8] width 54 height 10
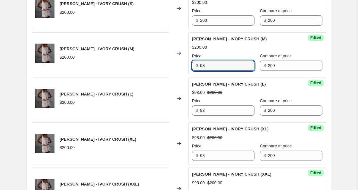
scroll to position [960, 0]
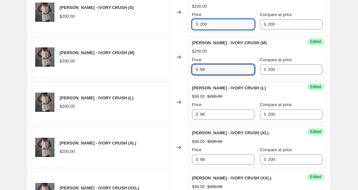
click at [202, 25] on input "200" at bounding box center [227, 24] width 54 height 10
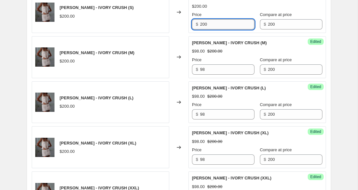
click at [202, 25] on input "200" at bounding box center [227, 24] width 54 height 10
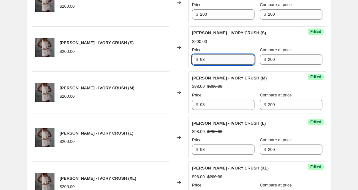
scroll to position [912, 0]
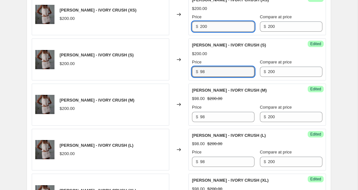
click at [203, 29] on input "200" at bounding box center [227, 26] width 54 height 10
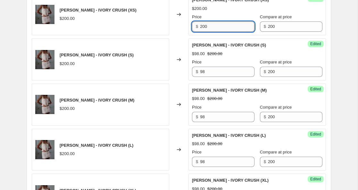
click at [202, 29] on input "200" at bounding box center [227, 26] width 54 height 10
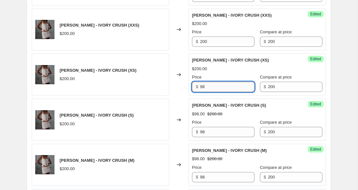
scroll to position [847, 0]
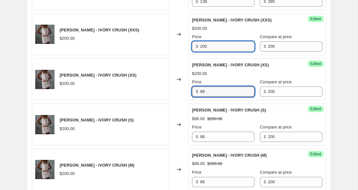
click at [204, 45] on input "200" at bounding box center [227, 46] width 54 height 10
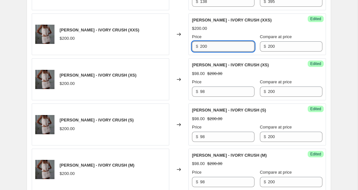
click at [204, 45] on input "200" at bounding box center [227, 46] width 54 height 10
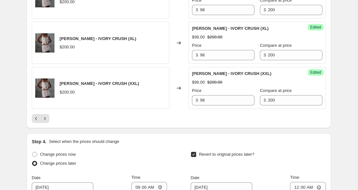
scroll to position [1073, 0]
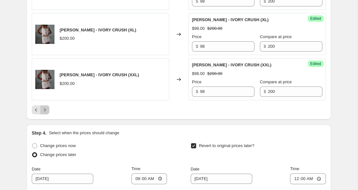
click at [47, 109] on icon "Next" at bounding box center [45, 110] width 6 height 6
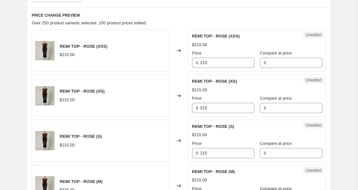
scroll to position [246, 0]
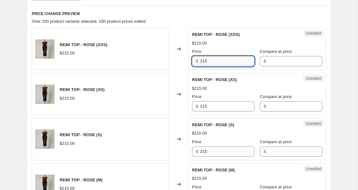
click at [205, 61] on input "215" at bounding box center [227, 61] width 54 height 10
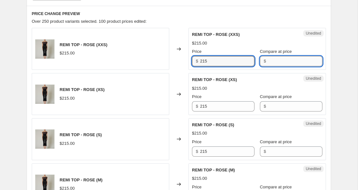
click at [268, 64] on input "Compare at price" at bounding box center [295, 61] width 54 height 10
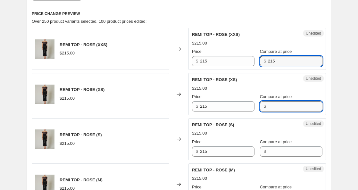
click at [270, 105] on input "Compare at price" at bounding box center [295, 106] width 54 height 10
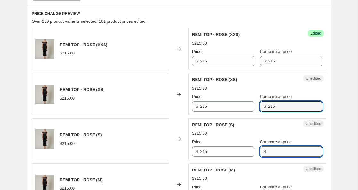
click at [270, 153] on input "Compare at price" at bounding box center [295, 151] width 54 height 10
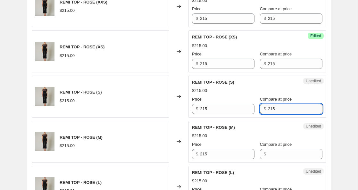
scroll to position [290, 0]
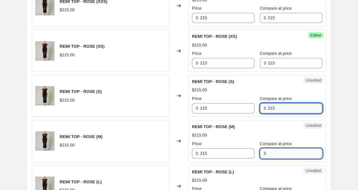
click at [269, 153] on input "Compare at price" at bounding box center [295, 153] width 54 height 10
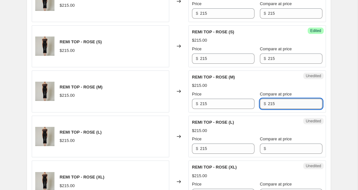
scroll to position [342, 0]
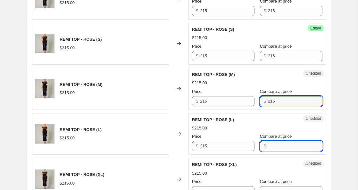
click at [268, 146] on input "Compare at price" at bounding box center [295, 146] width 54 height 10
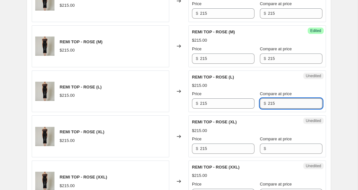
scroll to position [386, 0]
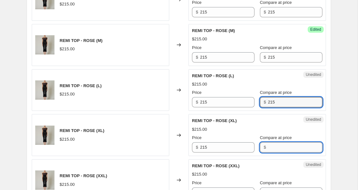
click at [268, 148] on input "Compare at price" at bounding box center [295, 147] width 54 height 10
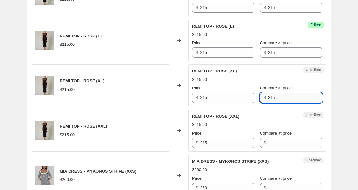
scroll to position [439, 0]
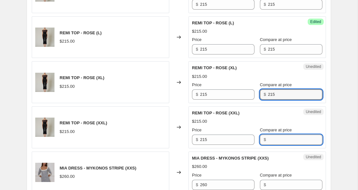
click at [268, 138] on input "Compare at price" at bounding box center [295, 140] width 54 height 10
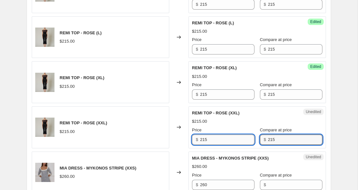
click at [202, 140] on input "215" at bounding box center [227, 140] width 54 height 10
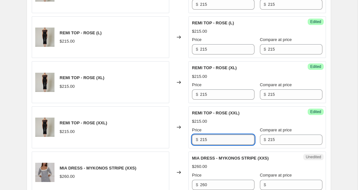
click at [202, 140] on input "215" at bounding box center [227, 140] width 54 height 10
click at [203, 96] on input "215" at bounding box center [227, 94] width 54 height 10
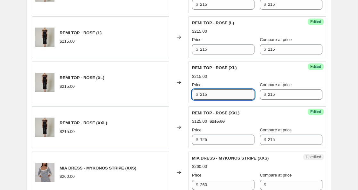
click at [203, 96] on input "215" at bounding box center [227, 94] width 54 height 10
click at [202, 51] on input "215" at bounding box center [227, 49] width 54 height 10
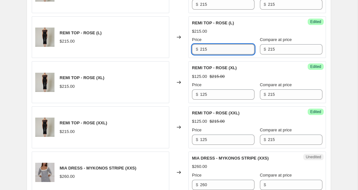
click at [202, 51] on input "215" at bounding box center [227, 49] width 54 height 10
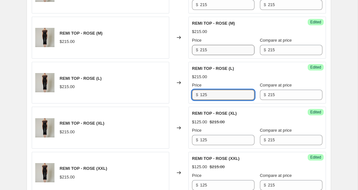
scroll to position [387, 0]
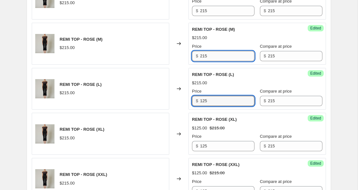
click at [203, 55] on input "215" at bounding box center [227, 56] width 54 height 10
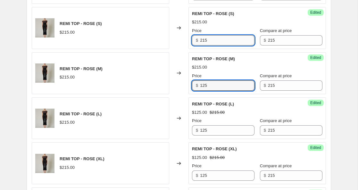
click at [202, 41] on input "215" at bounding box center [227, 40] width 54 height 10
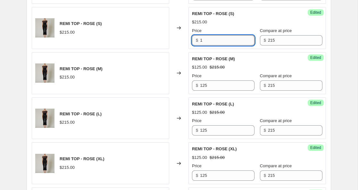
click at [202, 41] on input "1" at bounding box center [227, 40] width 54 height 10
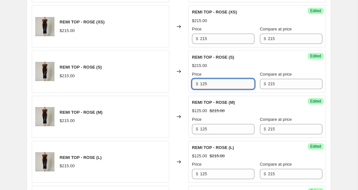
scroll to position [310, 0]
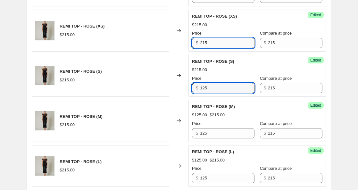
click at [203, 43] on input "215" at bounding box center [227, 43] width 54 height 10
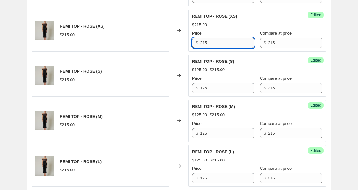
click at [203, 43] on input "215" at bounding box center [227, 43] width 54 height 10
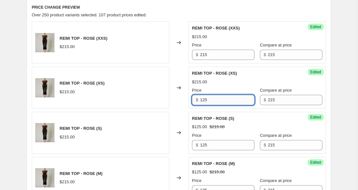
scroll to position [251, 0]
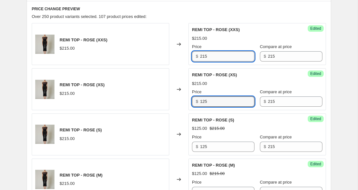
click at [203, 57] on input "215" at bounding box center [227, 56] width 54 height 10
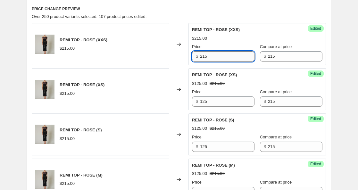
click at [203, 57] on input "215" at bounding box center [227, 56] width 54 height 10
click at [219, 87] on div "REMI TOP - ROSE (XS) $125.00 $215.00 Price $ 125 Compare at price $ 215" at bounding box center [257, 89] width 130 height 35
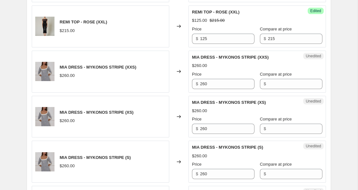
scroll to position [546, 0]
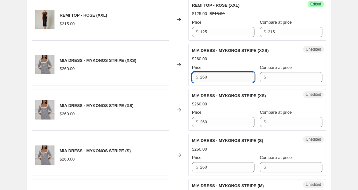
click at [205, 78] on input "260" at bounding box center [227, 77] width 54 height 10
click at [275, 78] on input "Compare at price" at bounding box center [295, 77] width 54 height 10
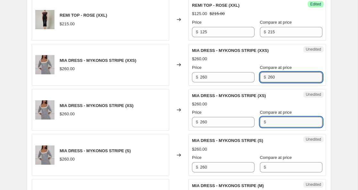
click at [268, 120] on input "Compare at price" at bounding box center [295, 122] width 54 height 10
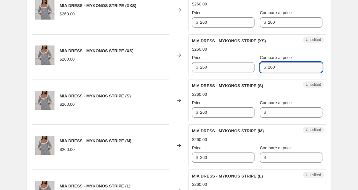
scroll to position [604, 0]
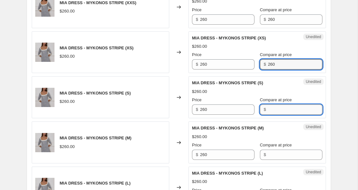
click at [270, 111] on input "Compare at price" at bounding box center [295, 109] width 54 height 10
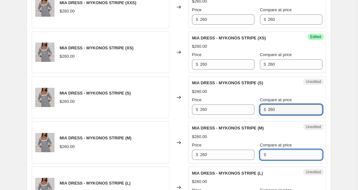
click at [268, 155] on input "Compare at price" at bounding box center [295, 155] width 54 height 10
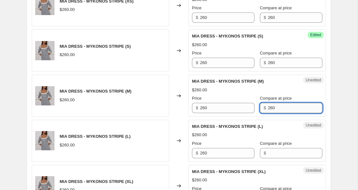
scroll to position [661, 0]
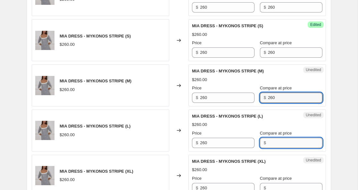
click at [268, 144] on input "Compare at price" at bounding box center [295, 143] width 54 height 10
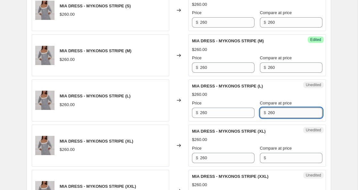
scroll to position [704, 0]
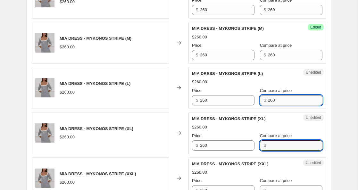
click at [268, 144] on input "Compare at price" at bounding box center [295, 145] width 54 height 10
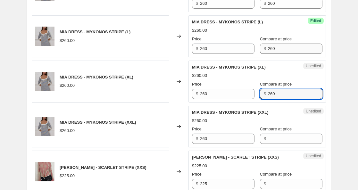
scroll to position [760, 0]
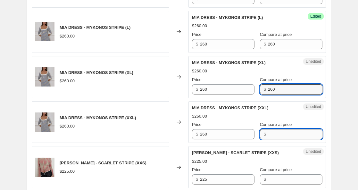
click at [268, 134] on input "Compare at price" at bounding box center [295, 134] width 54 height 10
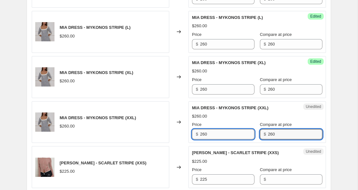
click at [204, 135] on input "260" at bounding box center [227, 134] width 54 height 10
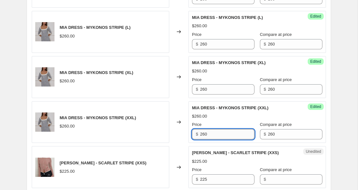
click at [204, 135] on input "260" at bounding box center [227, 134] width 54 height 10
click at [205, 136] on input "221" at bounding box center [227, 134] width 54 height 10
click at [203, 91] on input "260" at bounding box center [227, 89] width 54 height 10
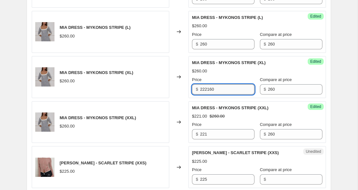
click at [204, 90] on input "222160" at bounding box center [227, 89] width 54 height 10
click at [203, 46] on input "260" at bounding box center [227, 44] width 54 height 10
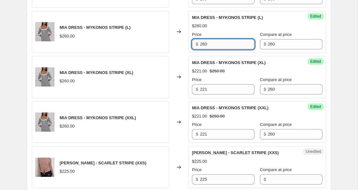
click at [203, 46] on input "260" at bounding box center [227, 44] width 54 height 10
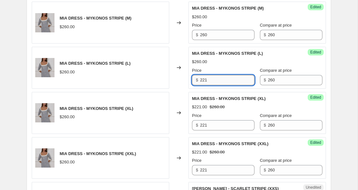
scroll to position [721, 0]
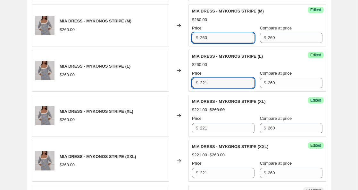
click at [203, 38] on input "260" at bounding box center [227, 38] width 54 height 10
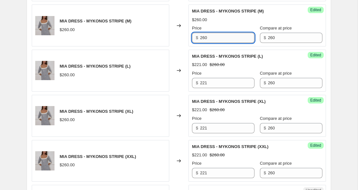
click at [203, 38] on input "260" at bounding box center [227, 38] width 54 height 10
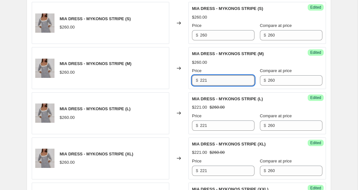
scroll to position [670, 0]
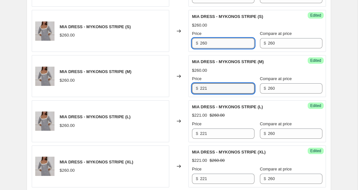
click at [203, 45] on input "260" at bounding box center [227, 43] width 54 height 10
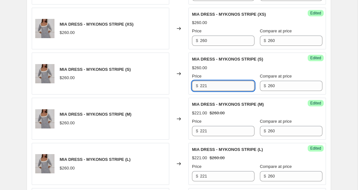
scroll to position [623, 0]
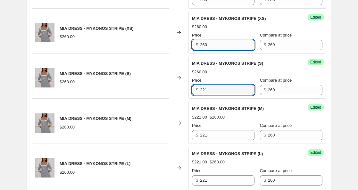
click at [203, 45] on input "260" at bounding box center [227, 45] width 54 height 10
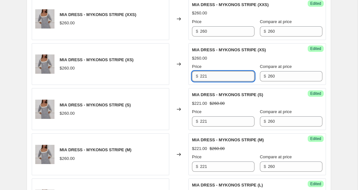
scroll to position [587, 0]
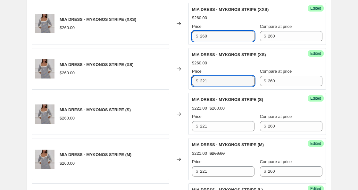
click at [203, 37] on input "260" at bounding box center [227, 36] width 54 height 10
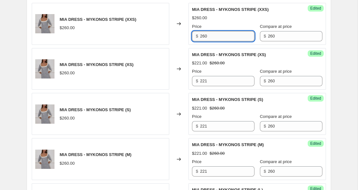
click at [203, 37] on input "260" at bounding box center [227, 36] width 54 height 10
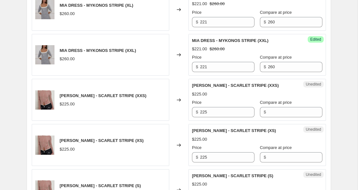
scroll to position [830, 0]
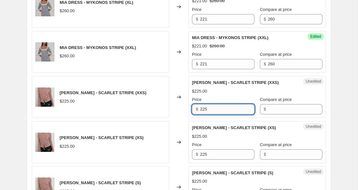
click at [205, 110] on input "225" at bounding box center [227, 109] width 54 height 10
click at [268, 110] on input "Compare at price" at bounding box center [295, 109] width 54 height 10
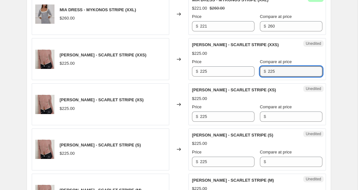
scroll to position [879, 0]
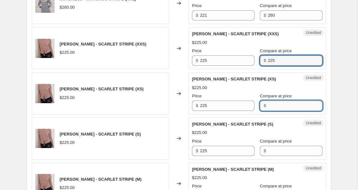
click at [268, 106] on input "Compare at price" at bounding box center [295, 106] width 54 height 10
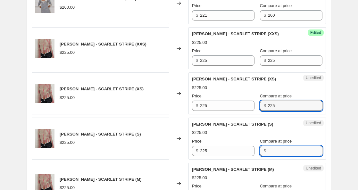
click at [268, 152] on input "Compare at price" at bounding box center [295, 151] width 54 height 10
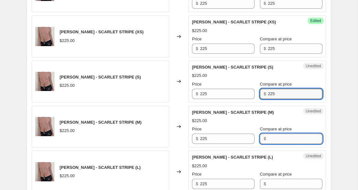
click at [268, 137] on input "Compare at price" at bounding box center [295, 139] width 54 height 10
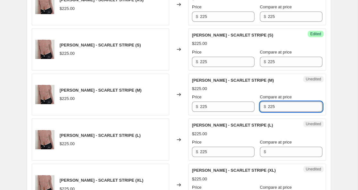
scroll to position [982, 0]
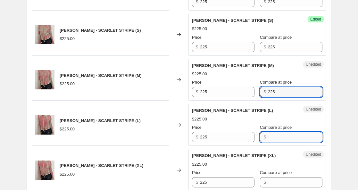
click at [268, 139] on input "Compare at price" at bounding box center [295, 137] width 54 height 10
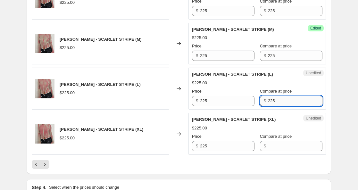
scroll to position [1027, 0]
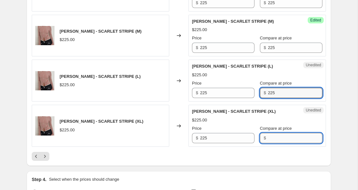
click at [268, 142] on input "Compare at price" at bounding box center [295, 138] width 54 height 10
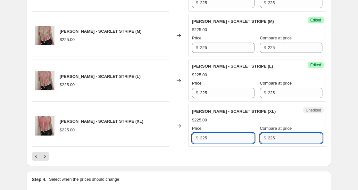
click at [203, 138] on input "225" at bounding box center [227, 138] width 54 height 10
click at [204, 137] on input "225" at bounding box center [227, 138] width 54 height 10
click at [203, 138] on input "225" at bounding box center [227, 138] width 54 height 10
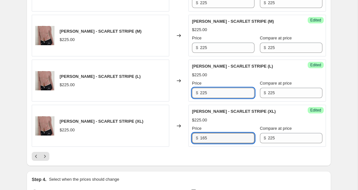
click at [203, 94] on input "225" at bounding box center [227, 93] width 54 height 10
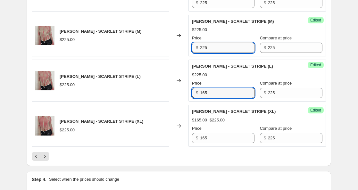
click at [203, 51] on input "225" at bounding box center [227, 48] width 54 height 10
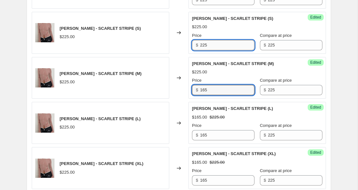
click at [203, 46] on input "225" at bounding box center [227, 45] width 54 height 10
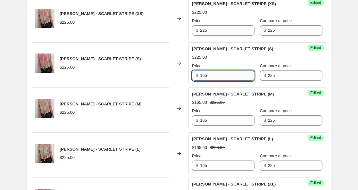
scroll to position [953, 0]
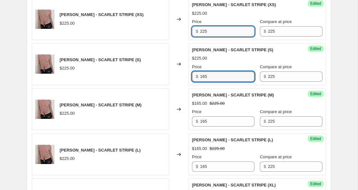
click at [203, 29] on input "225" at bounding box center [227, 31] width 54 height 10
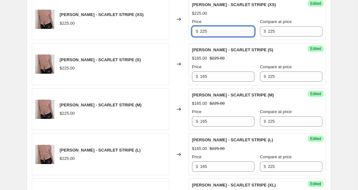
click at [203, 29] on input "225" at bounding box center [227, 31] width 54 height 10
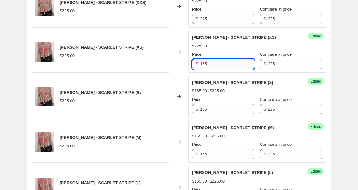
scroll to position [919, 0]
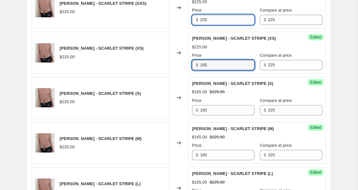
click at [203, 20] on input "225" at bounding box center [227, 20] width 54 height 10
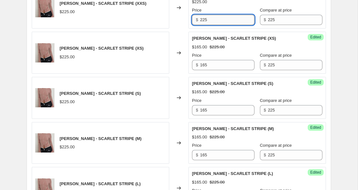
click at [203, 20] on input "225" at bounding box center [227, 20] width 54 height 10
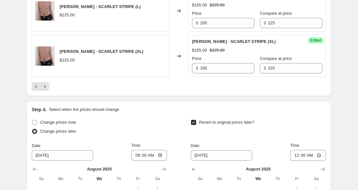
scroll to position [1100, 0]
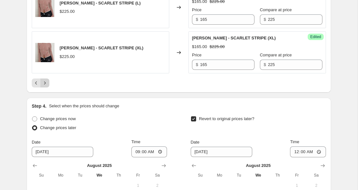
click at [46, 84] on icon "Next" at bounding box center [45, 83] width 6 height 6
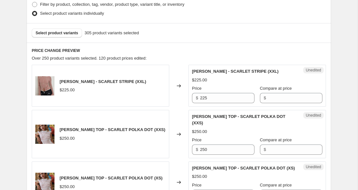
scroll to position [225, 0]
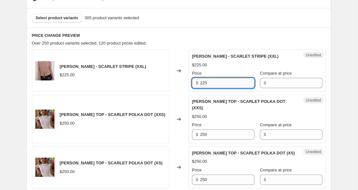
click at [204, 84] on input "225" at bounding box center [227, 83] width 54 height 10
click at [204, 84] on input "221655" at bounding box center [227, 83] width 54 height 10
click at [268, 82] on input "Compare at price" at bounding box center [295, 83] width 54 height 10
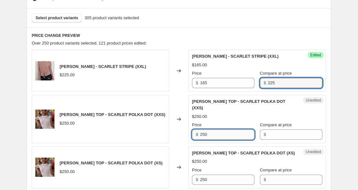
click at [211, 129] on input "250" at bounding box center [227, 134] width 54 height 10
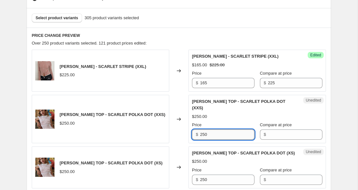
click at [205, 129] on input "250" at bounding box center [227, 134] width 54 height 10
click at [268, 129] on input "Compare at price" at bounding box center [295, 134] width 54 height 10
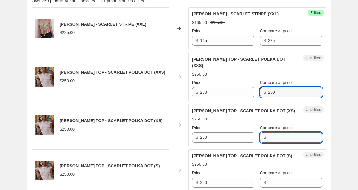
click at [268, 132] on input "Compare at price" at bounding box center [295, 137] width 54 height 10
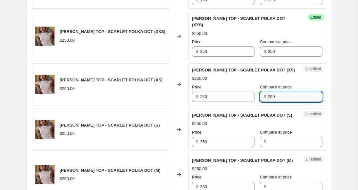
scroll to position [314, 0]
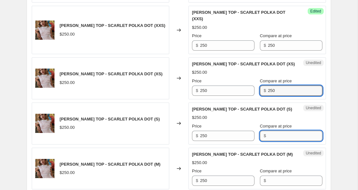
click at [268, 131] on input "Compare at price" at bounding box center [295, 136] width 54 height 10
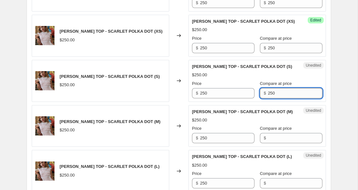
scroll to position [363, 0]
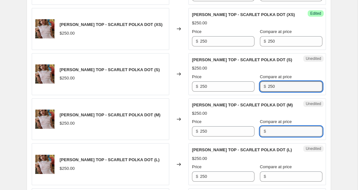
click at [268, 126] on input "Compare at price" at bounding box center [295, 131] width 54 height 10
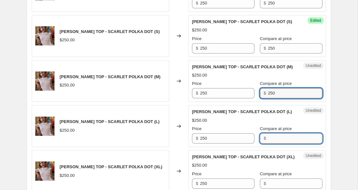
click at [268, 135] on input "Compare at price" at bounding box center [295, 138] width 54 height 10
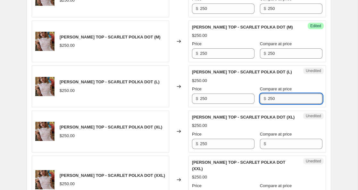
scroll to position [458, 0]
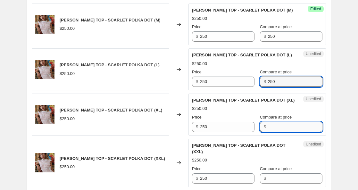
click at [268, 122] on input "Compare at price" at bounding box center [295, 127] width 54 height 10
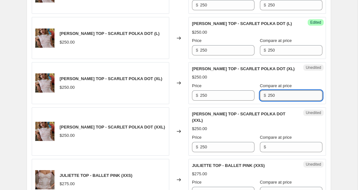
scroll to position [497, 0]
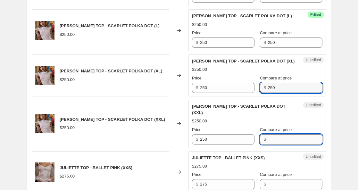
click at [268, 134] on input "Compare at price" at bounding box center [295, 139] width 54 height 10
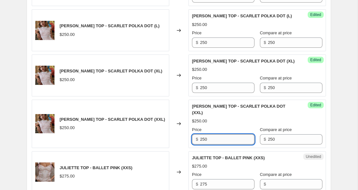
click at [206, 134] on input "250" at bounding box center [227, 139] width 54 height 10
click at [205, 134] on input "250" at bounding box center [227, 139] width 54 height 10
click at [203, 83] on input "250" at bounding box center [227, 88] width 54 height 10
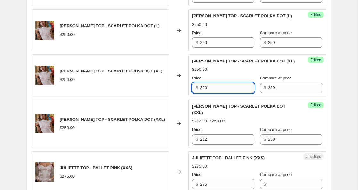
click at [203, 83] on input "250" at bounding box center [227, 88] width 54 height 10
click at [205, 39] on input "250" at bounding box center [227, 42] width 54 height 10
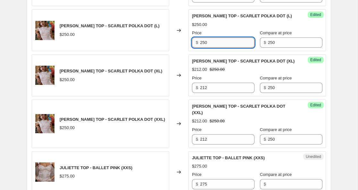
click at [205, 39] on input "250" at bounding box center [227, 42] width 54 height 10
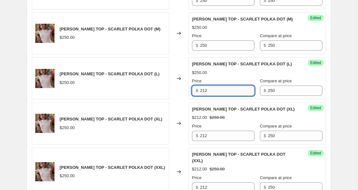
scroll to position [448, 0]
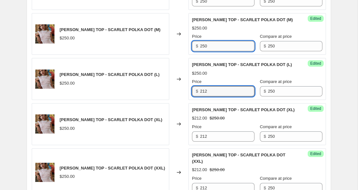
click at [204, 41] on input "250" at bounding box center [227, 46] width 54 height 10
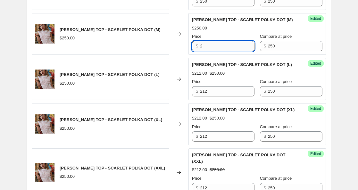
click at [204, 41] on input "2" at bounding box center [227, 46] width 54 height 10
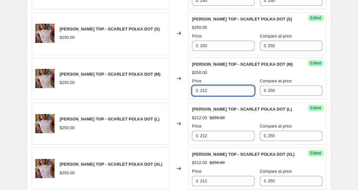
scroll to position [402, 0]
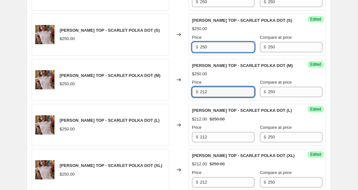
click at [203, 42] on input "250" at bounding box center [227, 47] width 54 height 10
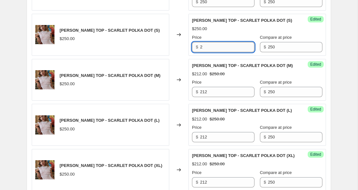
click at [203, 42] on input "2" at bounding box center [227, 47] width 54 height 10
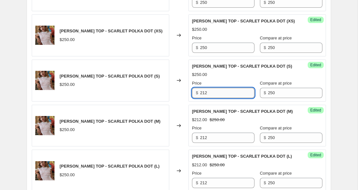
scroll to position [356, 0]
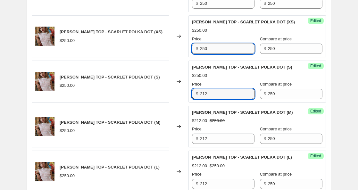
click at [203, 44] on input "250" at bounding box center [227, 49] width 54 height 10
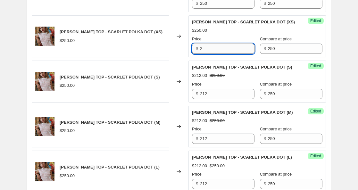
click at [203, 44] on input "2" at bounding box center [227, 49] width 54 height 10
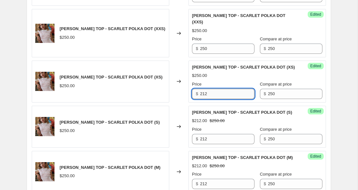
scroll to position [309, 0]
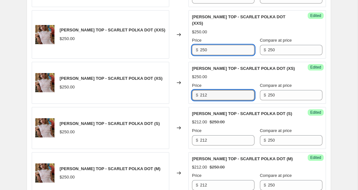
click at [204, 45] on input "250" at bounding box center [227, 50] width 54 height 10
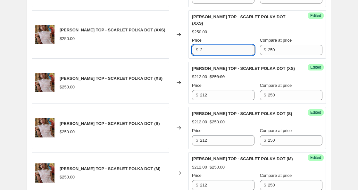
click at [204, 45] on input "2" at bounding box center [227, 50] width 54 height 10
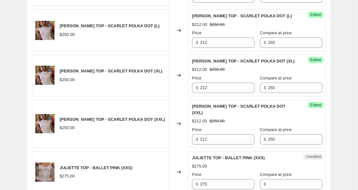
click at [214, 75] on div "Price" at bounding box center [223, 78] width 62 height 6
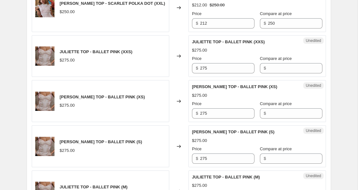
scroll to position [616, 0]
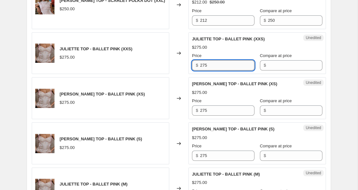
click at [203, 60] on input "275" at bounding box center [227, 65] width 54 height 10
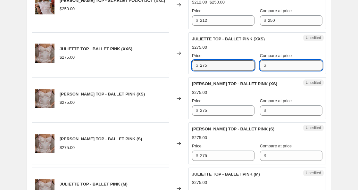
click at [268, 60] on input "Compare at price" at bounding box center [295, 65] width 54 height 10
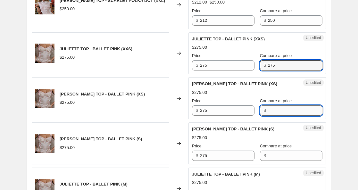
click at [268, 105] on input "Compare at price" at bounding box center [295, 110] width 54 height 10
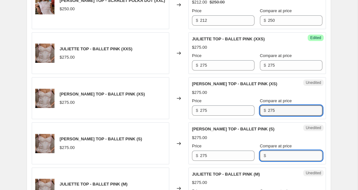
click at [268, 151] on input "Compare at price" at bounding box center [295, 156] width 54 height 10
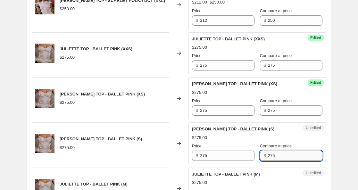
scroll to position [665, 0]
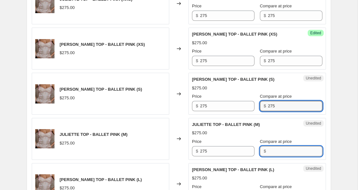
click at [268, 146] on input "Compare at price" at bounding box center [295, 151] width 54 height 10
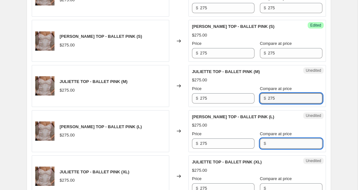
click at [268, 138] on input "Compare at price" at bounding box center [295, 143] width 54 height 10
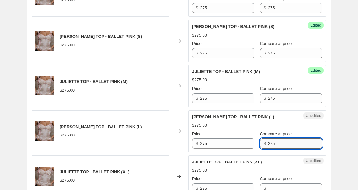
scroll to position [751, 0]
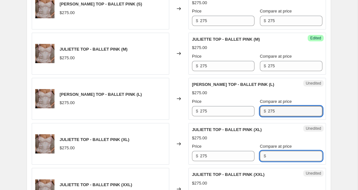
click at [268, 151] on input "Compare at price" at bounding box center [295, 156] width 54 height 10
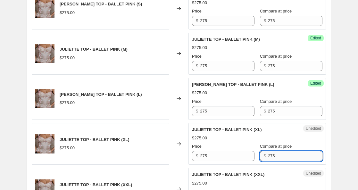
scroll to position [805, 0]
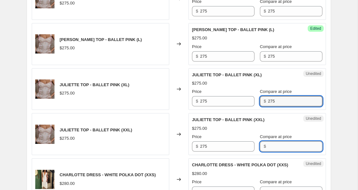
click at [268, 141] on input "Compare at price" at bounding box center [295, 146] width 54 height 10
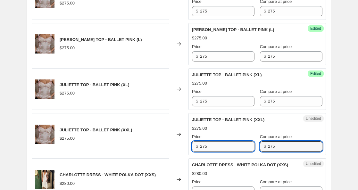
click at [203, 141] on input "275" at bounding box center [227, 146] width 54 height 10
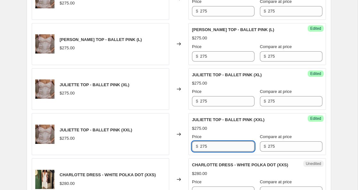
click at [203, 141] on input "275" at bounding box center [227, 146] width 54 height 10
click at [205, 96] on input "275" at bounding box center [227, 101] width 54 height 10
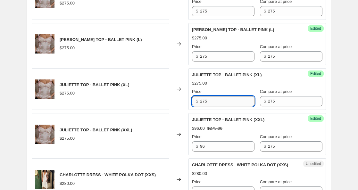
click at [205, 96] on input "275" at bounding box center [227, 101] width 54 height 10
click at [207, 51] on input "275" at bounding box center [227, 56] width 54 height 10
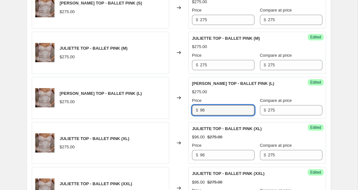
scroll to position [751, 0]
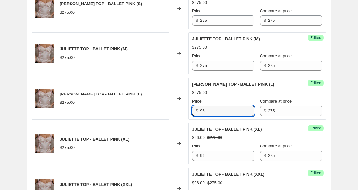
click at [199, 61] on div "$ 275" at bounding box center [223, 66] width 62 height 10
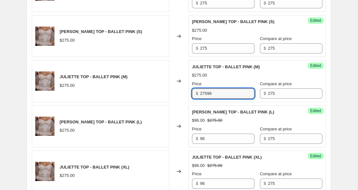
scroll to position [723, 0]
click at [205, 89] on input "27596" at bounding box center [227, 94] width 54 height 10
click at [202, 44] on input "275" at bounding box center [227, 49] width 54 height 10
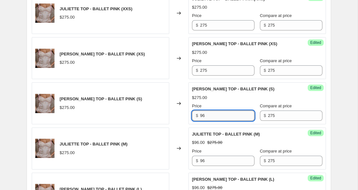
scroll to position [655, 0]
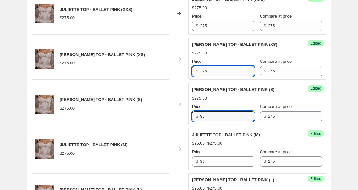
click at [205, 66] on input "275" at bounding box center [227, 71] width 54 height 10
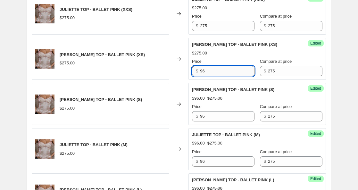
scroll to position [640, 0]
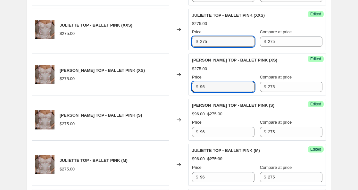
click at [204, 37] on input "275" at bounding box center [227, 42] width 54 height 10
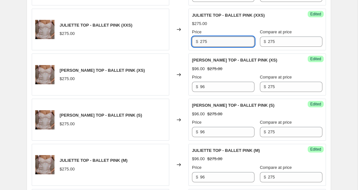
click at [203, 37] on input "275" at bounding box center [227, 42] width 54 height 10
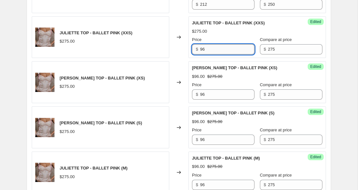
scroll to position [590, 0]
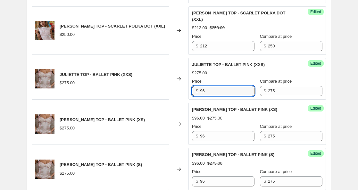
click at [175, 75] on div "Changed to" at bounding box center [178, 79] width 19 height 42
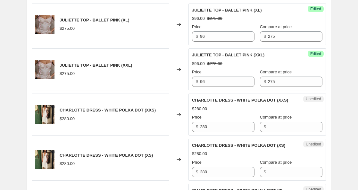
scroll to position [878, 0]
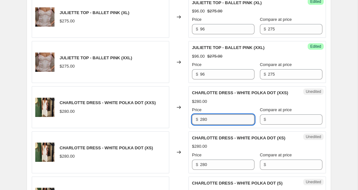
click at [208, 114] on input "280" at bounding box center [227, 119] width 54 height 10
click at [268, 114] on input "Compare at price" at bounding box center [295, 119] width 54 height 10
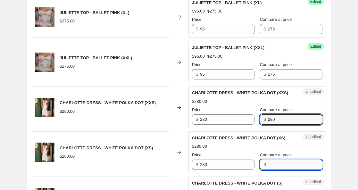
click at [268, 165] on input "Compare at price" at bounding box center [295, 165] width 54 height 10
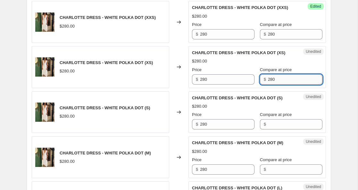
scroll to position [971, 0]
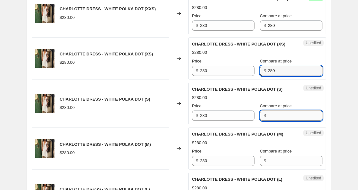
click at [269, 117] on input "Compare at price" at bounding box center [295, 116] width 54 height 10
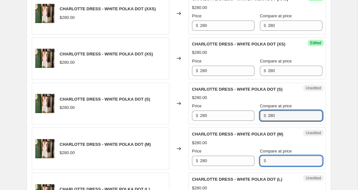
click at [268, 166] on input "Compare at price" at bounding box center [295, 161] width 54 height 10
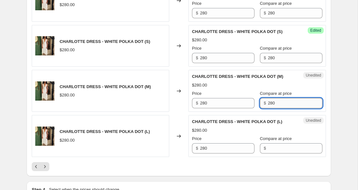
scroll to position [1036, 0]
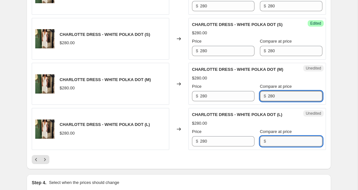
click at [268, 146] on input "Compare at price" at bounding box center [295, 141] width 54 height 10
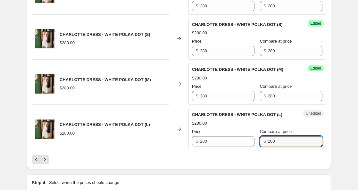
click at [200, 146] on div "$ 280" at bounding box center [223, 141] width 62 height 10
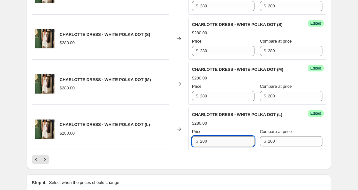
click at [201, 146] on input "280" at bounding box center [227, 141] width 54 height 10
click at [203, 146] on input "175" at bounding box center [227, 141] width 54 height 10
click at [207, 146] on input "175" at bounding box center [227, 141] width 54 height 10
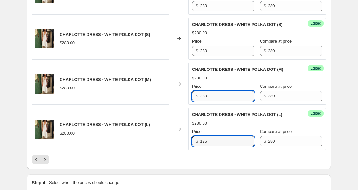
click at [204, 101] on input "280" at bounding box center [227, 96] width 54 height 10
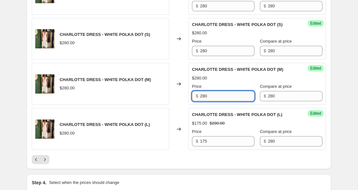
click at [204, 101] on input "280" at bounding box center [227, 96] width 54 height 10
click at [204, 51] on input "280" at bounding box center [227, 51] width 54 height 10
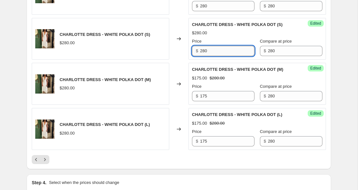
click at [204, 51] on input "280" at bounding box center [227, 51] width 54 height 10
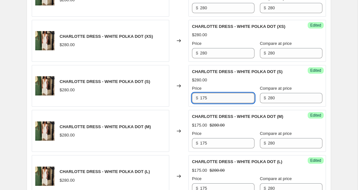
scroll to position [985, 0]
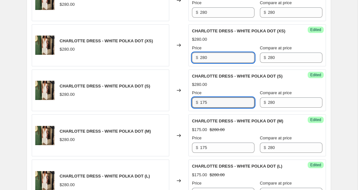
click at [204, 56] on input "280" at bounding box center [227, 58] width 54 height 10
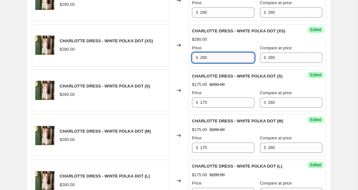
click at [204, 56] on input "280" at bounding box center [227, 58] width 54 height 10
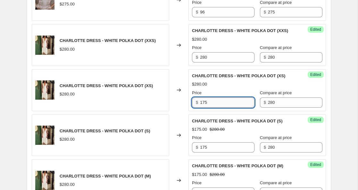
scroll to position [933, 0]
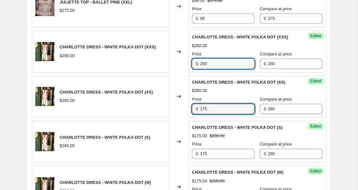
click at [204, 59] on input "280" at bounding box center [227, 64] width 54 height 10
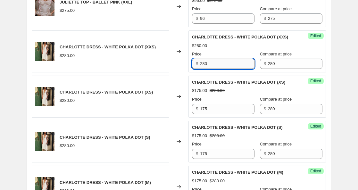
click at [204, 59] on input "280" at bounding box center [227, 64] width 54 height 10
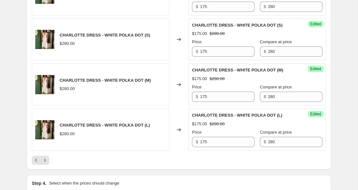
scroll to position [1058, 0]
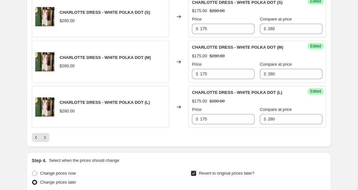
click at [46, 141] on icon "Next" at bounding box center [45, 137] width 6 height 6
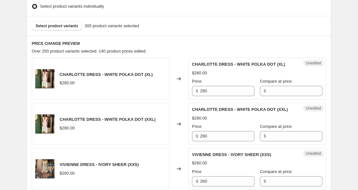
scroll to position [221, 0]
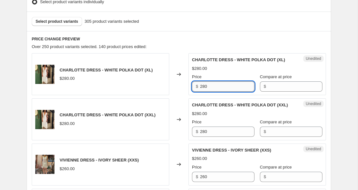
click at [204, 92] on input "280" at bounding box center [227, 86] width 54 height 10
click at [204, 137] on input "280" at bounding box center [227, 132] width 54 height 10
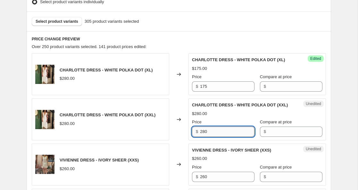
click at [204, 137] on input "280" at bounding box center [227, 132] width 54 height 10
click at [264, 134] on span "$" at bounding box center [265, 131] width 2 height 5
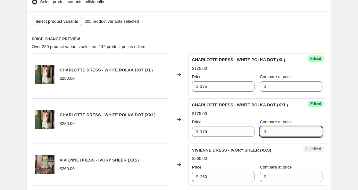
click at [268, 137] on input "Compare at price" at bounding box center [295, 132] width 54 height 10
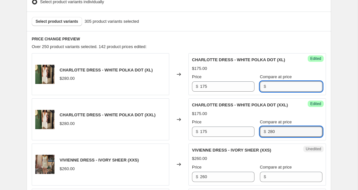
click at [270, 92] on input "Compare at price" at bounding box center [295, 86] width 54 height 10
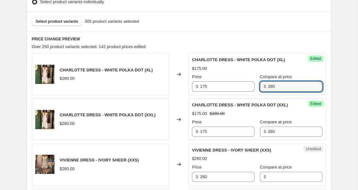
scroll to position [314, 0]
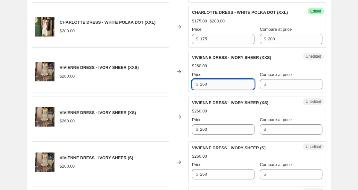
click at [205, 89] on input "260" at bounding box center [227, 84] width 54 height 10
click at [269, 89] on input "Compare at price" at bounding box center [295, 84] width 54 height 10
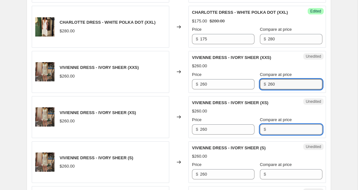
click at [274, 135] on input "Compare at price" at bounding box center [295, 129] width 54 height 10
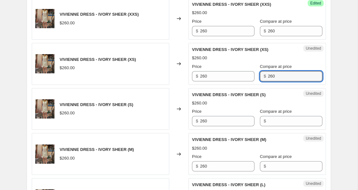
scroll to position [371, 0]
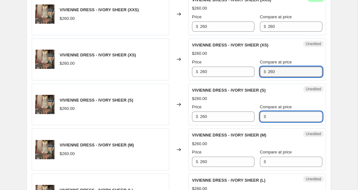
click at [272, 122] on input "Compare at price" at bounding box center [295, 116] width 54 height 10
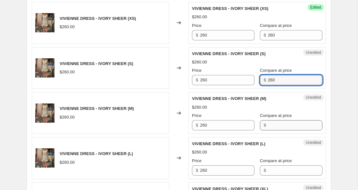
scroll to position [412, 0]
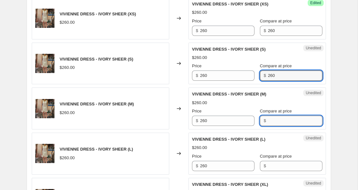
click at [276, 126] on input "Compare at price" at bounding box center [295, 121] width 54 height 10
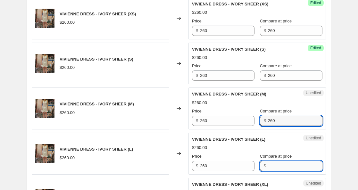
click at [269, 171] on input "Compare at price" at bounding box center [295, 166] width 54 height 10
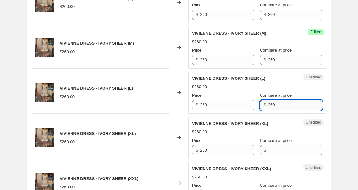
scroll to position [474, 0]
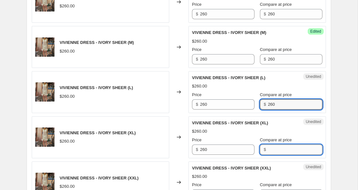
click at [273, 155] on input "Compare at price" at bounding box center [295, 149] width 54 height 10
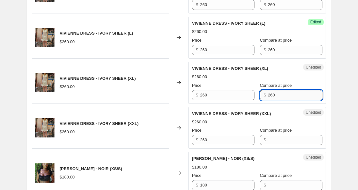
scroll to position [529, 0]
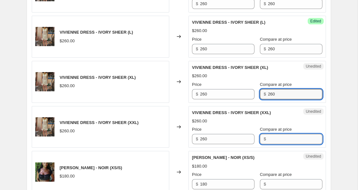
click at [276, 144] on input "Compare at price" at bounding box center [295, 139] width 54 height 10
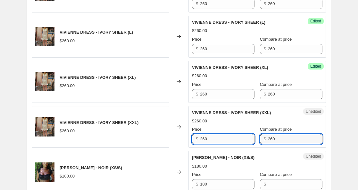
click at [206, 144] on input "260" at bounding box center [227, 139] width 54 height 10
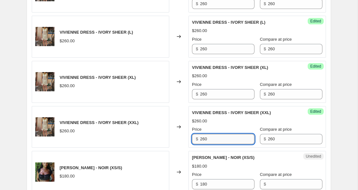
click at [206, 144] on input "260" at bounding box center [227, 139] width 54 height 10
click at [204, 99] on input "260" at bounding box center [227, 94] width 54 height 10
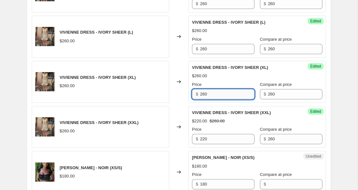
click at [204, 99] on input "260" at bounding box center [227, 94] width 54 height 10
click at [202, 54] on input "260" at bounding box center [227, 49] width 54 height 10
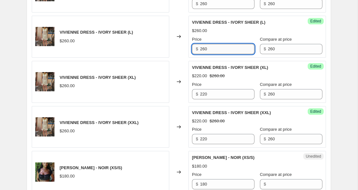
click at [202, 54] on input "260" at bounding box center [227, 49] width 54 height 10
click at [204, 9] on input "260" at bounding box center [227, 4] width 54 height 10
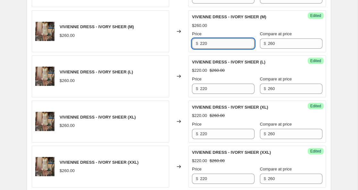
scroll to position [489, 0]
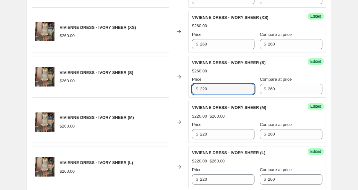
scroll to position [399, 0]
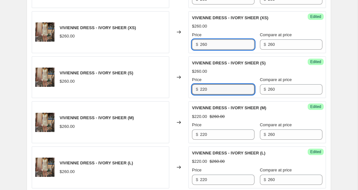
click at [203, 50] on input "260" at bounding box center [227, 44] width 54 height 10
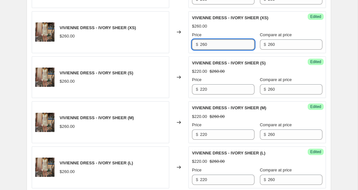
click at [203, 50] on input "260" at bounding box center [227, 44] width 54 height 10
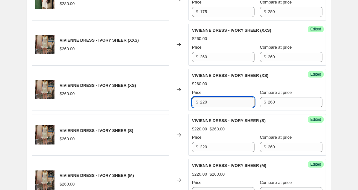
scroll to position [340, 0]
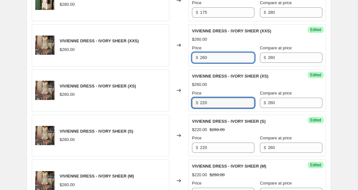
click at [204, 63] on input "260" at bounding box center [227, 58] width 54 height 10
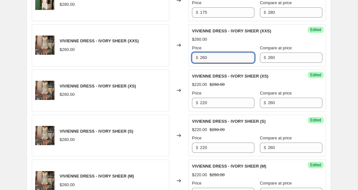
click at [204, 63] on input "260" at bounding box center [227, 58] width 54 height 10
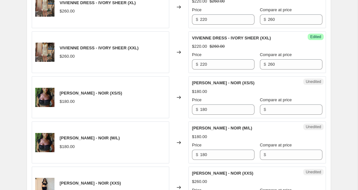
scroll to position [636, 0]
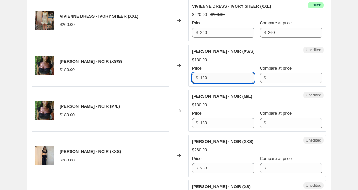
click at [203, 83] on input "180" at bounding box center [227, 78] width 54 height 10
click at [268, 83] on input "Compare at price" at bounding box center [295, 78] width 54 height 10
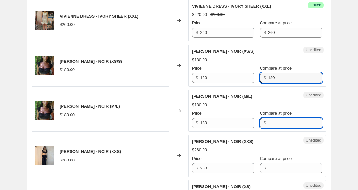
click at [270, 128] on input "Compare at price" at bounding box center [295, 123] width 54 height 10
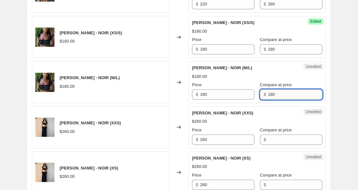
scroll to position [667, 0]
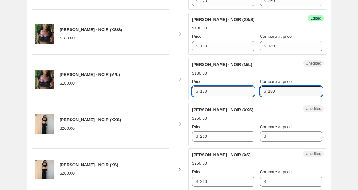
click at [204, 96] on input "180" at bounding box center [227, 91] width 54 height 10
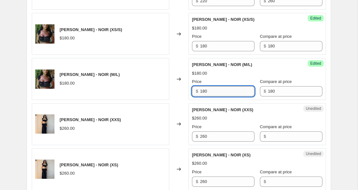
click at [204, 96] on input "180" at bounding box center [227, 91] width 54 height 10
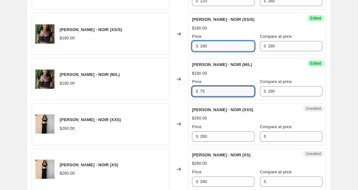
click at [202, 51] on input "180" at bounding box center [227, 46] width 54 height 10
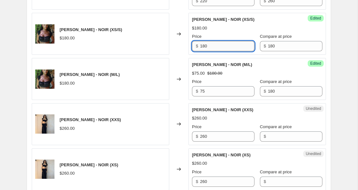
click at [202, 51] on input "180" at bounding box center [227, 46] width 54 height 10
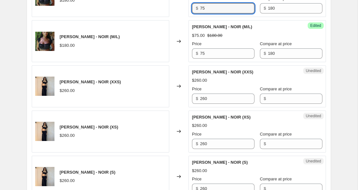
scroll to position [717, 0]
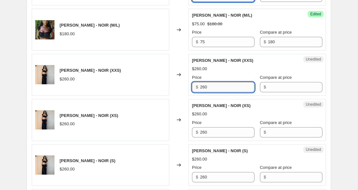
click at [205, 92] on input "260" at bounding box center [227, 87] width 54 height 10
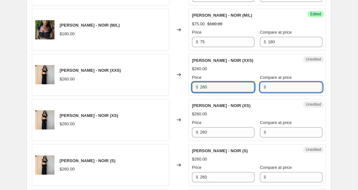
click at [268, 92] on input "Compare at price" at bounding box center [295, 87] width 54 height 10
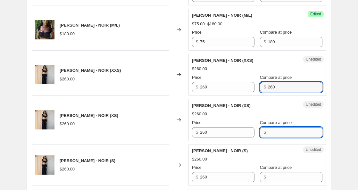
click at [271, 137] on input "Compare at price" at bounding box center [295, 132] width 54 height 10
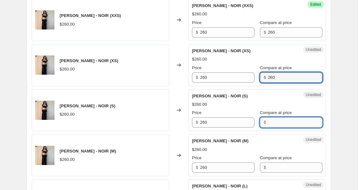
click at [269, 128] on input "Compare at price" at bounding box center [295, 122] width 54 height 10
click at [269, 128] on input "Compare at price" at bounding box center [295, 123] width 54 height 10
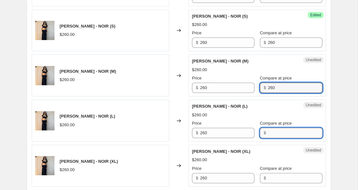
click at [268, 138] on input "Compare at price" at bounding box center [295, 133] width 54 height 10
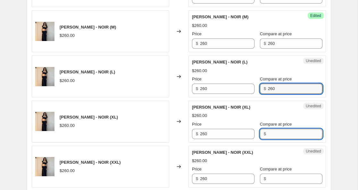
click at [268, 139] on input "Compare at price" at bounding box center [295, 134] width 54 height 10
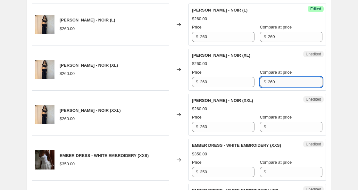
scroll to position [952, 0]
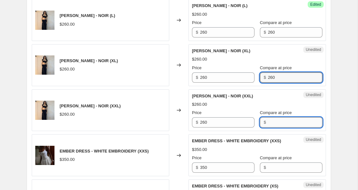
click at [268, 128] on input "Compare at price" at bounding box center [295, 122] width 54 height 10
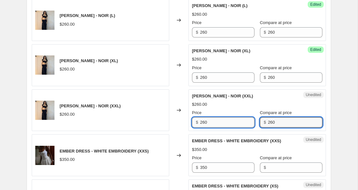
click at [206, 128] on input "260" at bounding box center [227, 122] width 54 height 10
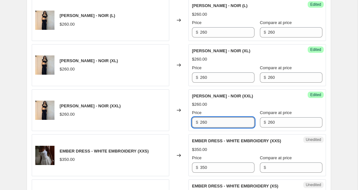
click at [206, 128] on input "260" at bounding box center [227, 122] width 54 height 10
click at [205, 83] on input "260" at bounding box center [227, 77] width 54 height 10
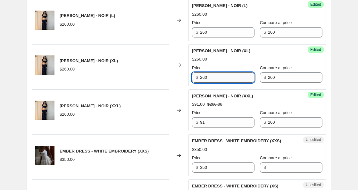
click at [205, 83] on input "260" at bounding box center [227, 77] width 54 height 10
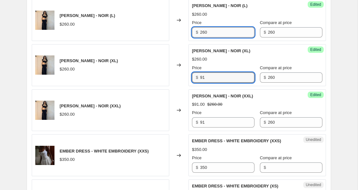
click at [205, 37] on input "260" at bounding box center [227, 32] width 54 height 10
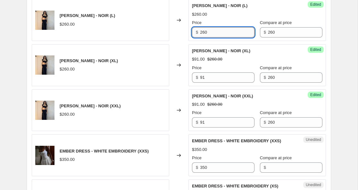
click at [205, 37] on input "260" at bounding box center [227, 32] width 54 height 10
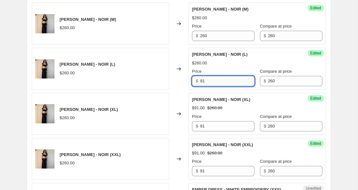
scroll to position [903, 0]
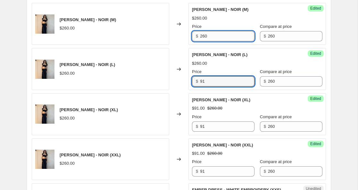
click at [203, 41] on input "260" at bounding box center [227, 36] width 54 height 10
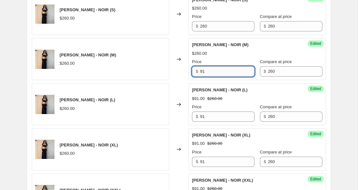
scroll to position [867, 0]
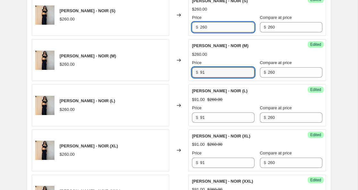
click at [203, 32] on input "260" at bounding box center [227, 27] width 54 height 10
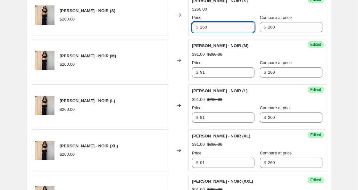
click at [203, 32] on input "260" at bounding box center [227, 27] width 54 height 10
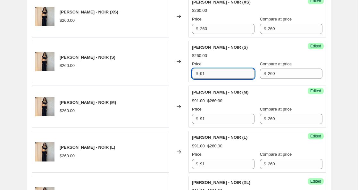
scroll to position [820, 0]
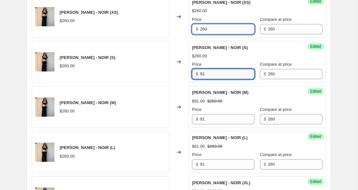
click at [206, 34] on input "260" at bounding box center [227, 29] width 54 height 10
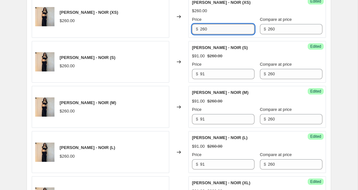
click at [206, 34] on input "260" at bounding box center [227, 29] width 54 height 10
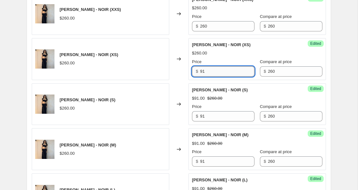
scroll to position [777, 0]
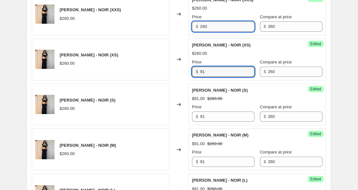
click at [205, 32] on input "260" at bounding box center [227, 26] width 54 height 10
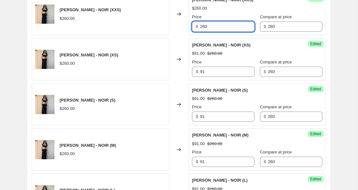
click at [205, 32] on input "260" at bounding box center [227, 26] width 54 height 10
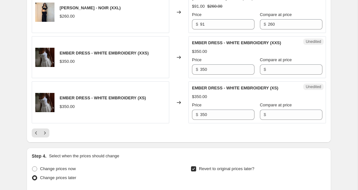
scroll to position [1056, 0]
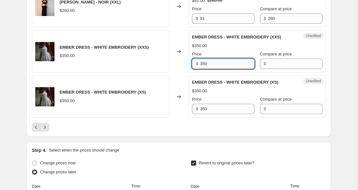
click at [203, 69] on input "350" at bounding box center [227, 64] width 54 height 10
click at [268, 69] on input "Compare at price" at bounding box center [295, 64] width 54 height 10
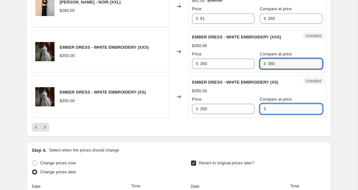
click at [269, 114] on input "Compare at price" at bounding box center [295, 109] width 54 height 10
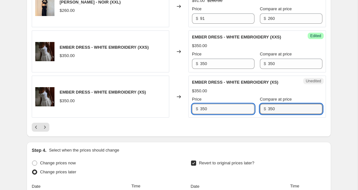
click at [205, 114] on input "350" at bounding box center [227, 109] width 54 height 10
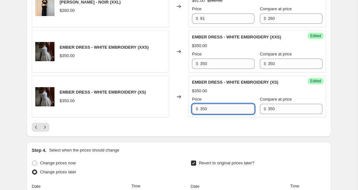
click at [205, 114] on input "350" at bounding box center [227, 109] width 54 height 10
click at [204, 114] on input "165" at bounding box center [227, 109] width 54 height 10
click at [203, 69] on input "350" at bounding box center [227, 64] width 54 height 10
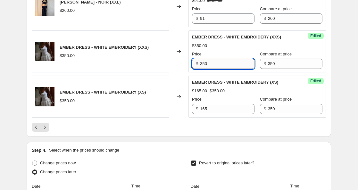
click at [203, 69] on input "350" at bounding box center [227, 64] width 54 height 10
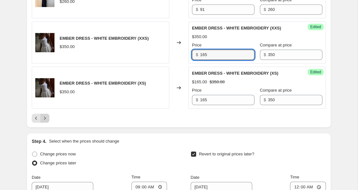
click at [46, 121] on icon "Next" at bounding box center [45, 118] width 6 height 6
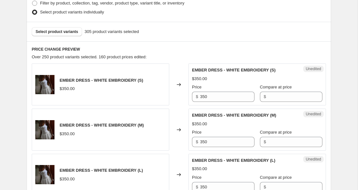
scroll to position [211, 0]
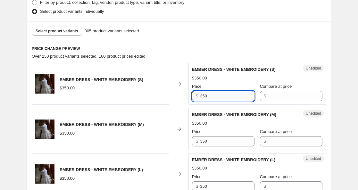
click at [203, 97] on input "350" at bounding box center [227, 96] width 54 height 10
click at [209, 95] on input "316550" at bounding box center [227, 96] width 54 height 10
click at [204, 141] on input "350" at bounding box center [227, 141] width 54 height 10
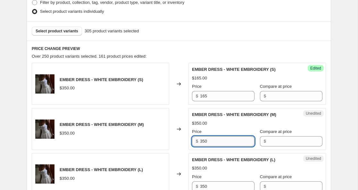
click at [204, 141] on input "350" at bounding box center [227, 141] width 54 height 10
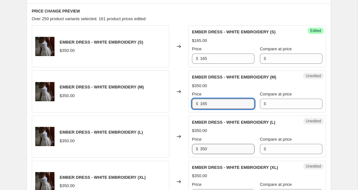
scroll to position [254, 0]
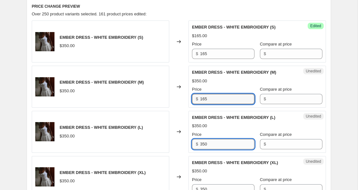
click at [204, 146] on input "350" at bounding box center [227, 144] width 54 height 10
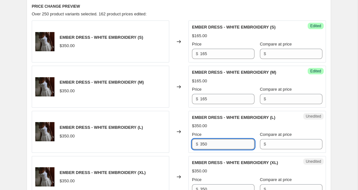
click at [204, 146] on input "350" at bounding box center [227, 144] width 54 height 10
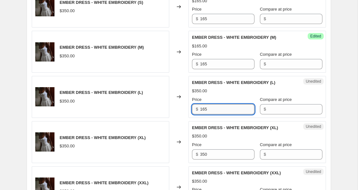
scroll to position [297, 0]
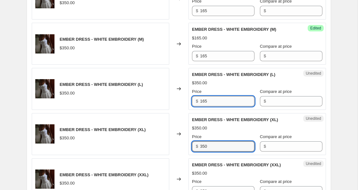
click at [204, 146] on input "350" at bounding box center [227, 146] width 54 height 10
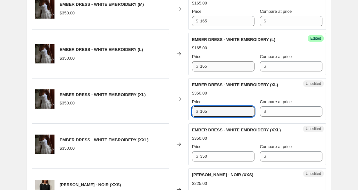
scroll to position [338, 0]
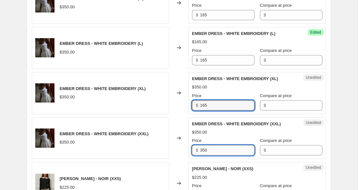
click at [203, 149] on input "350" at bounding box center [227, 150] width 54 height 10
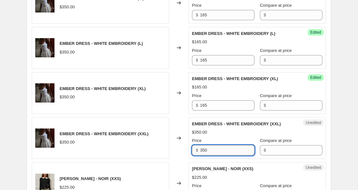
click at [203, 149] on input "350" at bounding box center [227, 150] width 54 height 10
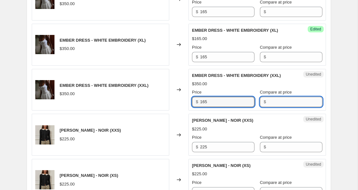
click at [268, 105] on input "Compare at price" at bounding box center [295, 102] width 54 height 10
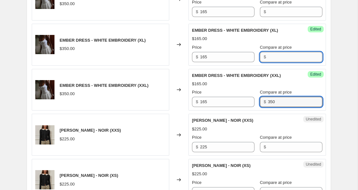
click at [268, 58] on input "Compare at price" at bounding box center [295, 57] width 54 height 10
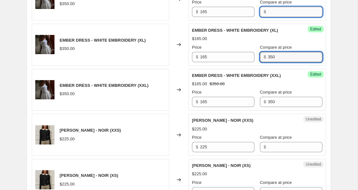
click at [269, 12] on input "Compare at price" at bounding box center [295, 12] width 54 height 10
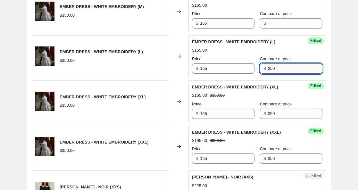
scroll to position [327, 0]
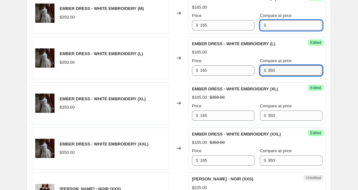
click at [268, 25] on input "Compare at price" at bounding box center [295, 25] width 54 height 10
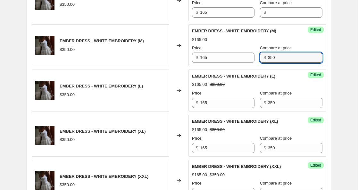
scroll to position [284, 0]
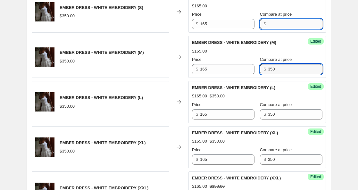
click at [268, 23] on input "Compare at price" at bounding box center [295, 24] width 54 height 10
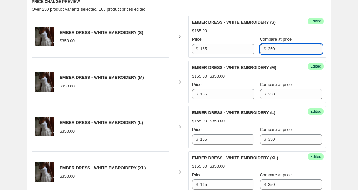
scroll to position [251, 0]
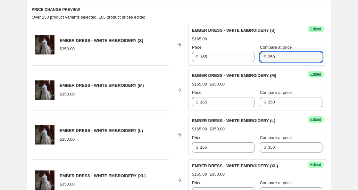
click at [245, 37] on div "$165.00" at bounding box center [257, 39] width 130 height 6
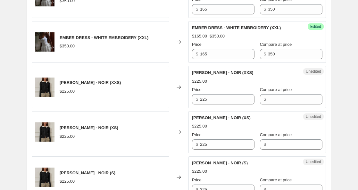
scroll to position [449, 0]
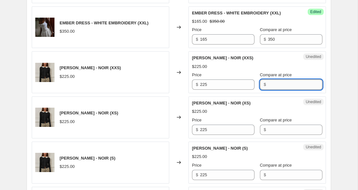
click at [270, 86] on input "Compare at price" at bounding box center [295, 84] width 54 height 10
click at [205, 84] on input "225" at bounding box center [227, 84] width 54 height 10
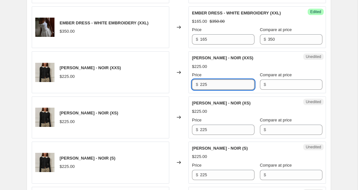
click at [205, 84] on input "225" at bounding box center [227, 84] width 54 height 10
click at [268, 87] on input "Compare at price" at bounding box center [295, 84] width 54 height 10
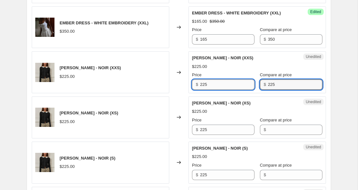
click at [205, 85] on input "225" at bounding box center [227, 84] width 54 height 10
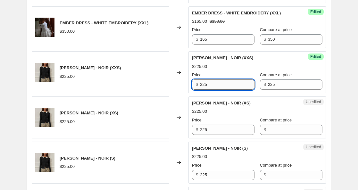
click at [205, 85] on input "225" at bounding box center [227, 84] width 54 height 10
click at [206, 130] on input "225" at bounding box center [227, 130] width 54 height 10
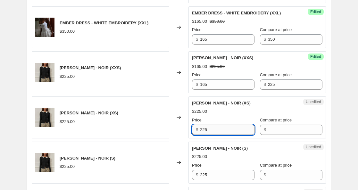
click at [206, 130] on input "225" at bounding box center [227, 130] width 54 height 10
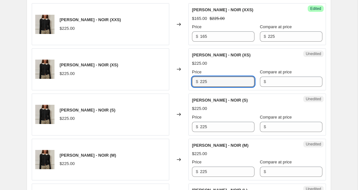
scroll to position [498, 0]
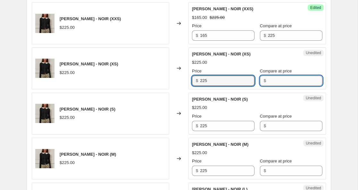
click at [269, 81] on input "Compare at price" at bounding box center [295, 81] width 54 height 10
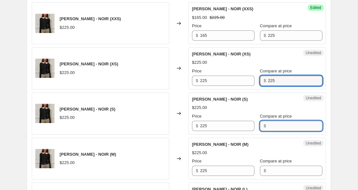
click at [268, 122] on input "Compare at price" at bounding box center [295, 126] width 54 height 10
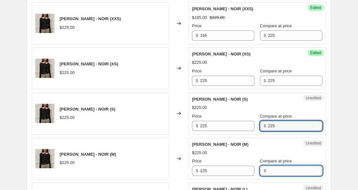
click at [268, 166] on input "Compare at price" at bounding box center [295, 171] width 54 height 10
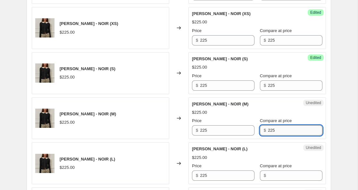
scroll to position [543, 0]
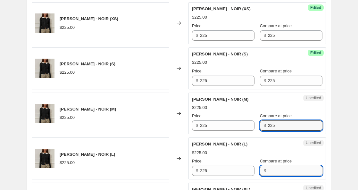
click at [268, 169] on input "Compare at price" at bounding box center [295, 171] width 54 height 10
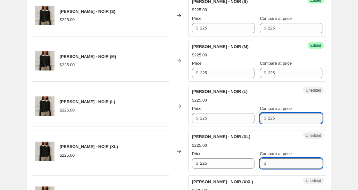
click at [268, 165] on input "Compare at price" at bounding box center [295, 163] width 54 height 10
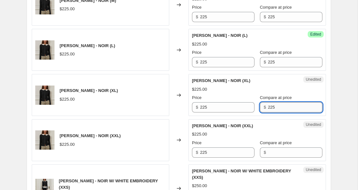
scroll to position [652, 0]
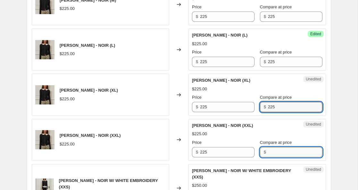
click at [268, 156] on input "Compare at price" at bounding box center [295, 152] width 54 height 10
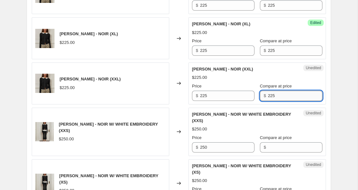
scroll to position [708, 0]
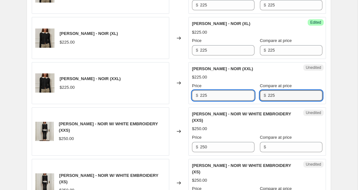
click at [205, 96] on input "225" at bounding box center [227, 95] width 54 height 10
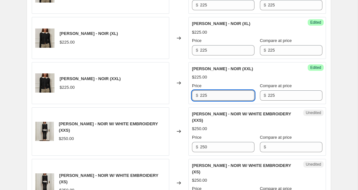
click at [205, 96] on input "225" at bounding box center [227, 95] width 54 height 10
click at [204, 52] on input "225" at bounding box center [227, 50] width 54 height 10
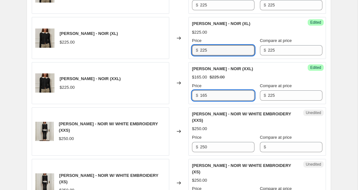
click at [202, 95] on input "165" at bounding box center [227, 95] width 54 height 10
click at [203, 51] on input "225" at bounding box center [227, 50] width 54 height 10
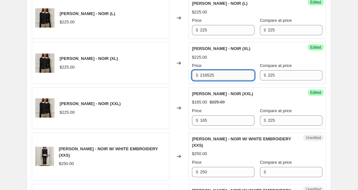
scroll to position [674, 0]
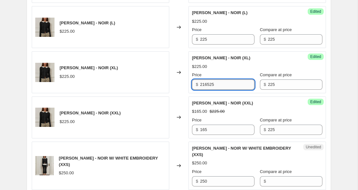
click at [204, 84] on input "216525" at bounding box center [227, 84] width 54 height 10
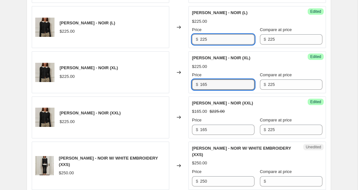
click at [203, 41] on input "225" at bounding box center [227, 39] width 54 height 10
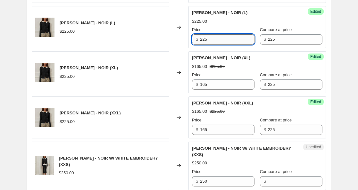
click at [203, 41] on input "225" at bounding box center [227, 39] width 54 height 10
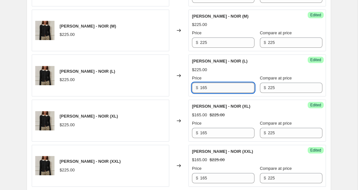
scroll to position [625, 0]
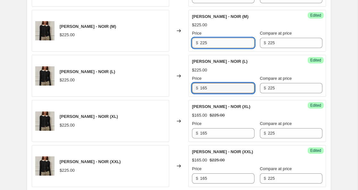
click at [202, 44] on input "225" at bounding box center [227, 43] width 54 height 10
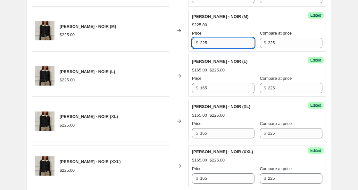
click at [202, 44] on input "225" at bounding box center [227, 43] width 54 height 10
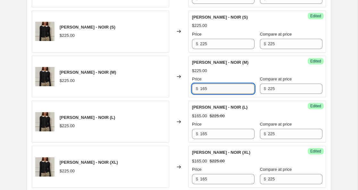
scroll to position [579, 0]
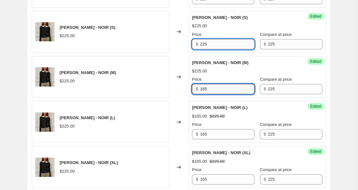
click at [203, 47] on input "225" at bounding box center [227, 44] width 54 height 10
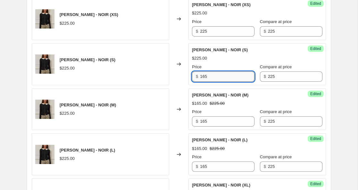
scroll to position [538, 0]
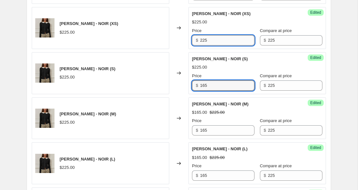
click at [204, 39] on input "225" at bounding box center [227, 40] width 54 height 10
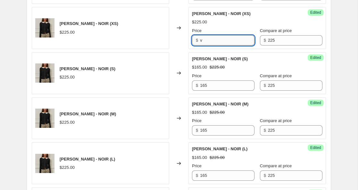
click at [204, 39] on input "v" at bounding box center [227, 40] width 54 height 10
click at [204, 40] on input "v" at bounding box center [227, 40] width 54 height 10
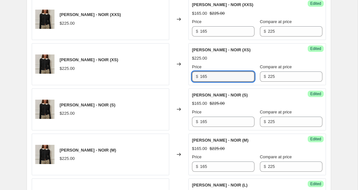
click at [202, 51] on span "[PERSON_NAME] - NOIR (XS)" at bounding box center [221, 49] width 59 height 5
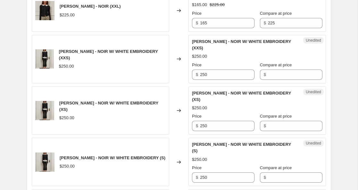
scroll to position [781, 0]
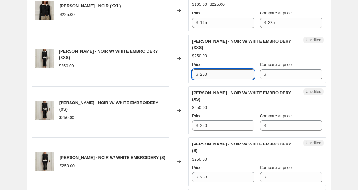
click at [202, 76] on input "250" at bounding box center [227, 74] width 54 height 10
click at [268, 74] on input "Compare at price" at bounding box center [295, 74] width 54 height 10
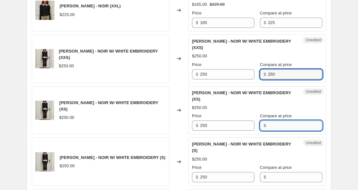
click at [269, 129] on input "Compare at price" at bounding box center [295, 125] width 54 height 10
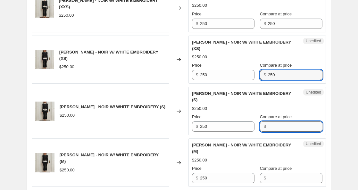
click at [268, 127] on input "Compare at price" at bounding box center [295, 126] width 54 height 10
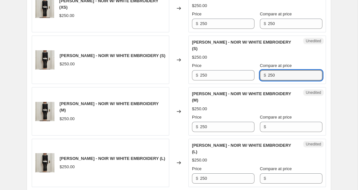
scroll to position [892, 0]
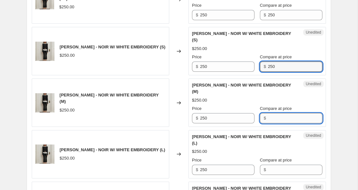
click at [268, 121] on input "Compare at price" at bounding box center [295, 118] width 54 height 10
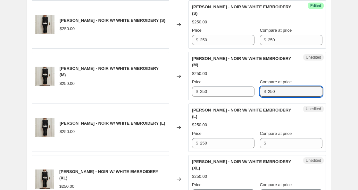
scroll to position [922, 0]
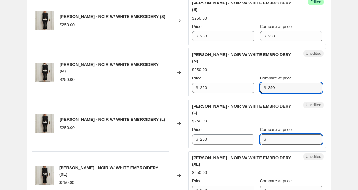
click at [268, 138] on input "Compare at price" at bounding box center [295, 139] width 54 height 10
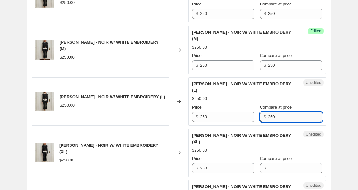
scroll to position [946, 0]
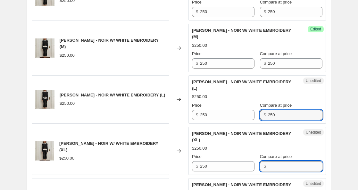
click at [268, 167] on input "Compare at price" at bounding box center [295, 166] width 54 height 10
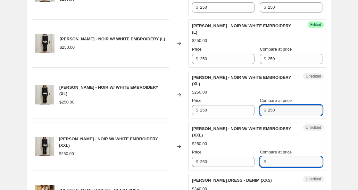
click at [268, 161] on input "Compare at price" at bounding box center [295, 162] width 54 height 10
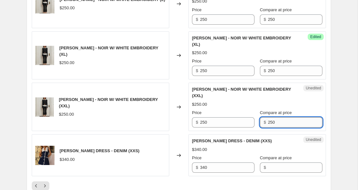
scroll to position [1042, 0]
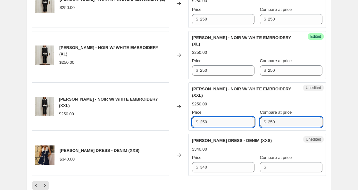
click at [205, 123] on input "250" at bounding box center [227, 122] width 54 height 10
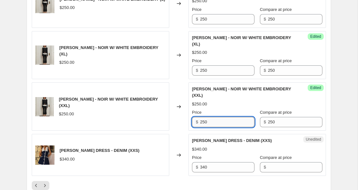
click at [205, 123] on input "250" at bounding box center [227, 122] width 54 height 10
click at [203, 121] on input "160" at bounding box center [227, 122] width 54 height 10
click at [202, 71] on input "250" at bounding box center [227, 70] width 54 height 10
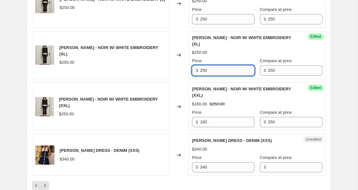
click at [202, 71] on input "250" at bounding box center [227, 70] width 54 height 10
click at [202, 21] on input "250" at bounding box center [227, 19] width 54 height 10
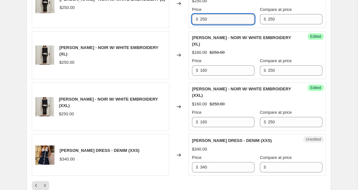
click at [202, 21] on input "250" at bounding box center [227, 19] width 54 height 10
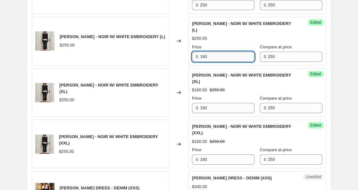
scroll to position [987, 0]
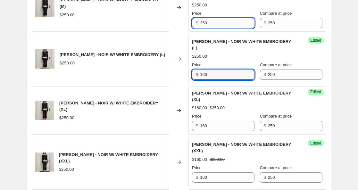
click at [201, 23] on input "250" at bounding box center [227, 23] width 54 height 10
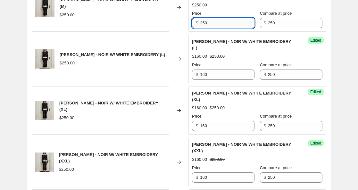
click at [201, 23] on input "250" at bounding box center [227, 23] width 54 height 10
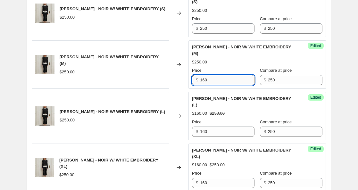
scroll to position [929, 0]
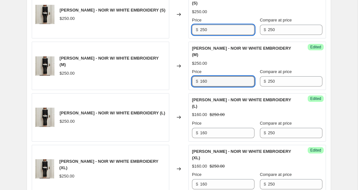
click at [203, 30] on input "250" at bounding box center [227, 30] width 54 height 10
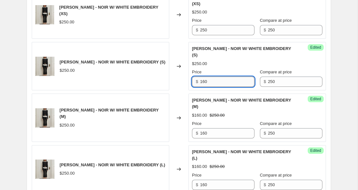
scroll to position [876, 0]
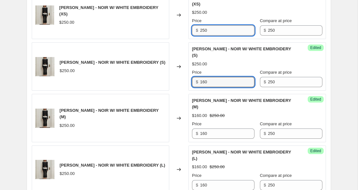
click at [203, 33] on input "250" at bounding box center [227, 30] width 54 height 10
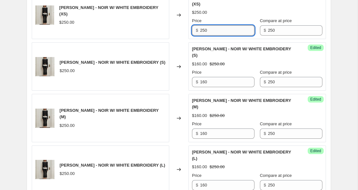
click at [203, 33] on input "250" at bounding box center [227, 30] width 54 height 10
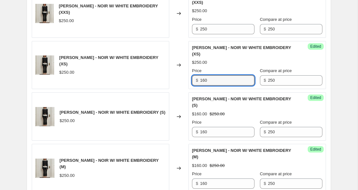
scroll to position [826, 0]
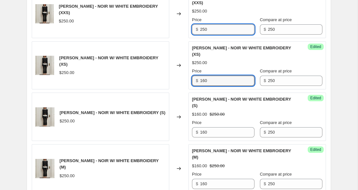
click at [202, 31] on input "250" at bounding box center [227, 29] width 54 height 10
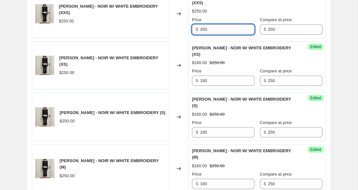
click at [202, 31] on input "250" at bounding box center [227, 29] width 54 height 10
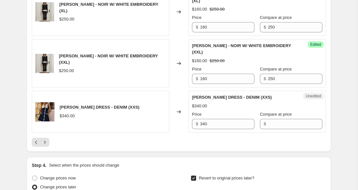
scroll to position [1090, 0]
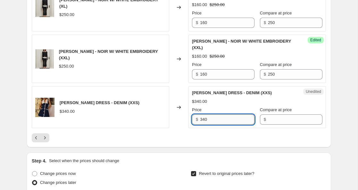
click at [203, 120] on input "340" at bounding box center [227, 119] width 54 height 10
click at [268, 120] on input "Compare at price" at bounding box center [295, 119] width 54 height 10
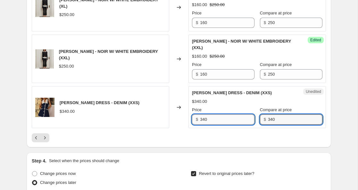
click at [204, 120] on input "340" at bounding box center [227, 119] width 54 height 10
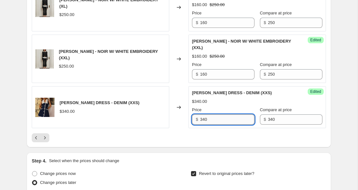
click at [204, 120] on input "340" at bounding box center [227, 119] width 54 height 10
click at [47, 138] on icon "Next" at bounding box center [45, 138] width 6 height 6
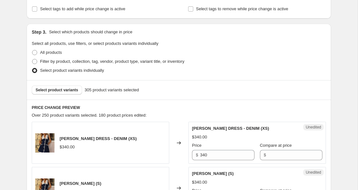
scroll to position [154, 0]
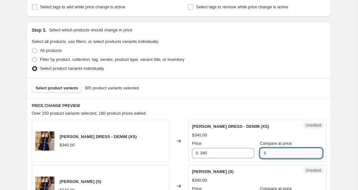
click at [268, 154] on input "Compare at price" at bounding box center [295, 153] width 54 height 10
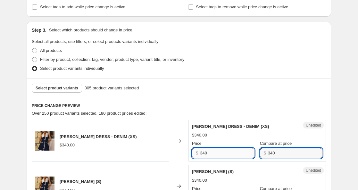
click at [206, 153] on input "340" at bounding box center [227, 153] width 54 height 10
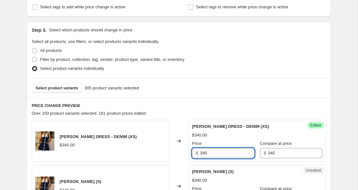
click at [206, 153] on input "340" at bounding box center [227, 153] width 54 height 10
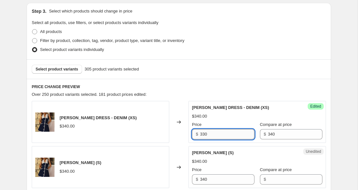
scroll to position [200, 0]
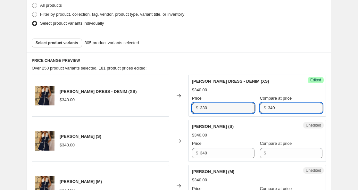
click at [268, 109] on input "340" at bounding box center [295, 108] width 54 height 10
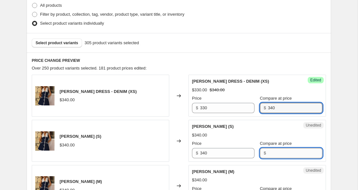
click at [270, 152] on input "Compare at price" at bounding box center [295, 153] width 54 height 10
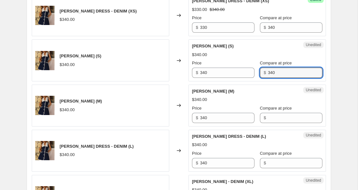
scroll to position [280, 0]
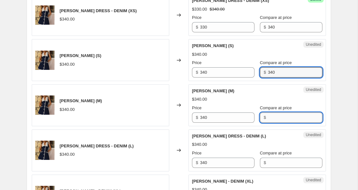
click at [270, 116] on input "Compare at price" at bounding box center [295, 117] width 54 height 10
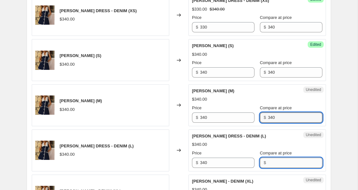
click at [268, 161] on input "Compare at price" at bounding box center [295, 163] width 54 height 10
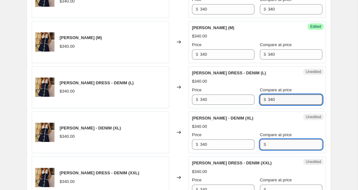
click at [268, 144] on input "Compare at price" at bounding box center [295, 144] width 54 height 10
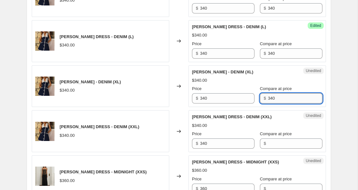
scroll to position [400, 0]
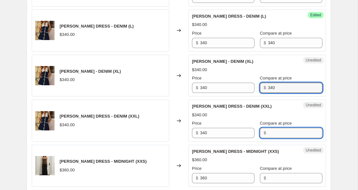
click at [268, 136] on input "Compare at price" at bounding box center [295, 133] width 54 height 10
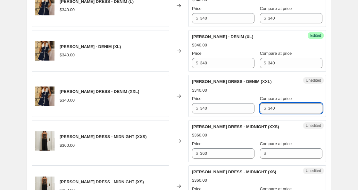
scroll to position [425, 0]
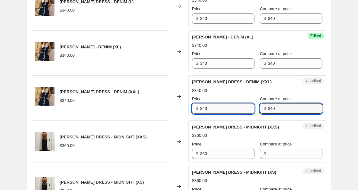
click at [205, 109] on input "340" at bounding box center [227, 108] width 54 height 10
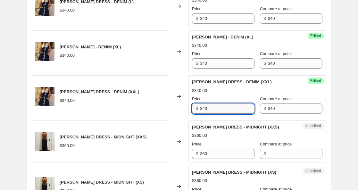
click at [205, 109] on input "340" at bounding box center [227, 108] width 54 height 10
click at [202, 64] on input "340" at bounding box center [227, 63] width 54 height 10
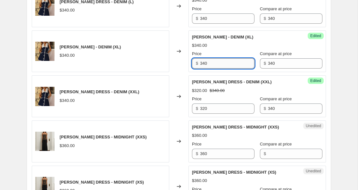
click at [202, 64] on input "340" at bounding box center [227, 63] width 54 height 10
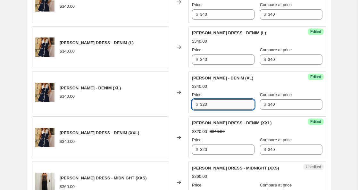
scroll to position [382, 0]
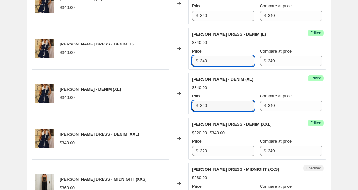
click at [202, 63] on input "340" at bounding box center [227, 61] width 54 height 10
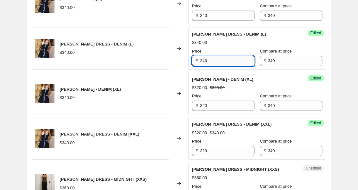
click at [202, 63] on input "340" at bounding box center [227, 61] width 54 height 10
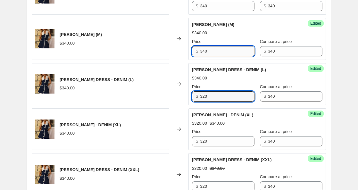
click at [205, 52] on input "340" at bounding box center [227, 51] width 54 height 10
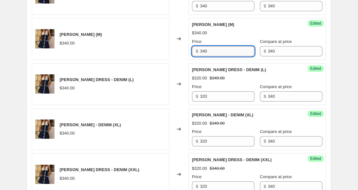
click at [205, 52] on input "340" at bounding box center [227, 51] width 54 height 10
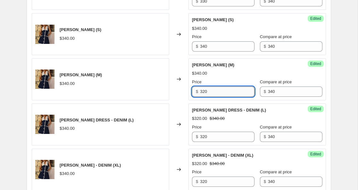
scroll to position [301, 0]
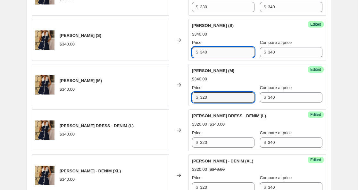
click at [203, 53] on input "340" at bounding box center [227, 52] width 54 height 10
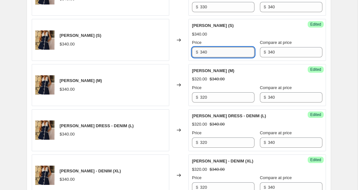
click at [203, 53] on input "340" at bounding box center [227, 52] width 54 height 10
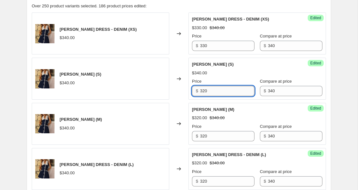
scroll to position [261, 0]
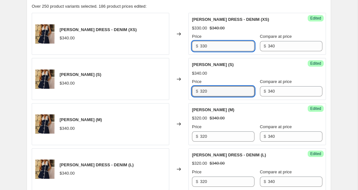
click at [202, 48] on input "330" at bounding box center [227, 46] width 54 height 10
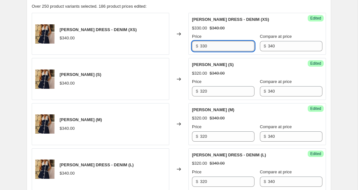
click at [202, 48] on input "330" at bounding box center [227, 46] width 54 height 10
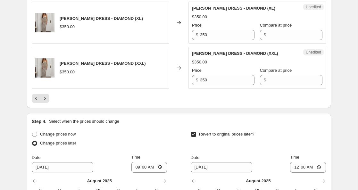
scroll to position [1125, 0]
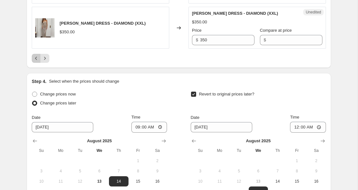
click at [37, 57] on icon "Previous" at bounding box center [36, 58] width 6 height 6
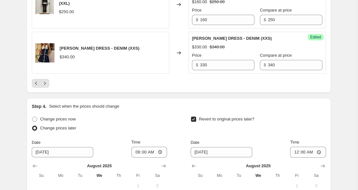
scroll to position [1146, 0]
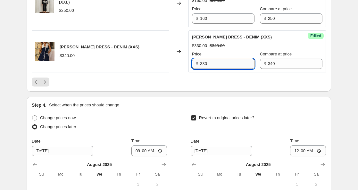
click at [205, 64] on input "330" at bounding box center [227, 64] width 54 height 10
click at [45, 82] on icon "Next" at bounding box center [45, 82] width 6 height 6
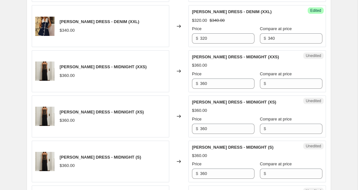
scroll to position [495, 0]
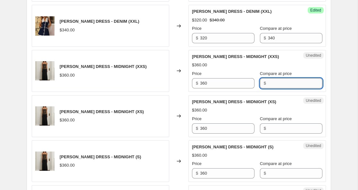
click at [269, 84] on input "Compare at price" at bounding box center [295, 83] width 54 height 10
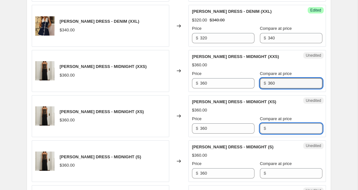
click at [268, 129] on input "Compare at price" at bounding box center [295, 128] width 54 height 10
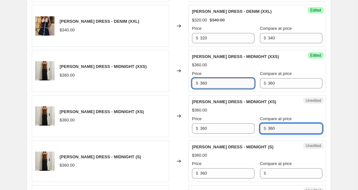
click at [204, 83] on input "360" at bounding box center [227, 83] width 54 height 10
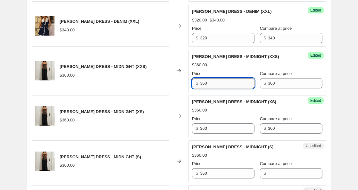
click at [204, 83] on input "360" at bounding box center [227, 83] width 54 height 10
click at [204, 83] on input "230" at bounding box center [227, 83] width 54 height 10
click at [205, 130] on input "360" at bounding box center [227, 128] width 54 height 10
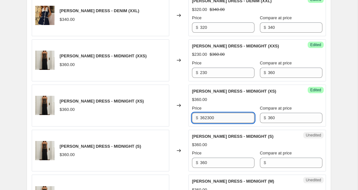
scroll to position [510, 0]
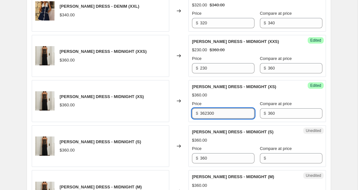
click at [209, 116] on input "362300" at bounding box center [227, 113] width 54 height 10
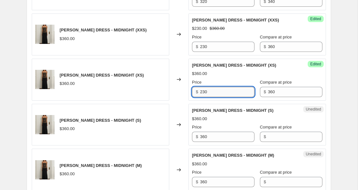
scroll to position [538, 0]
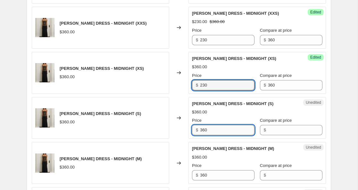
click at [204, 131] on input "360" at bounding box center [227, 130] width 54 height 10
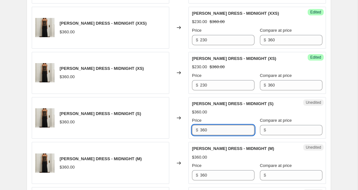
click at [204, 131] on input "360" at bounding box center [227, 130] width 54 height 10
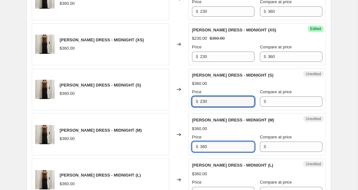
click at [204, 148] on input "360" at bounding box center [227, 147] width 54 height 10
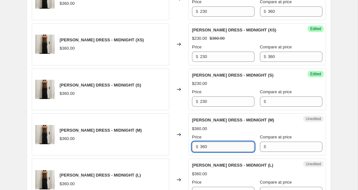
click at [204, 148] on input "360" at bounding box center [227, 147] width 54 height 10
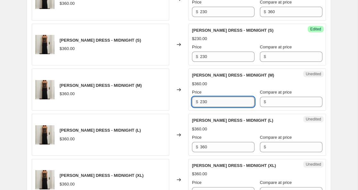
scroll to position [619, 0]
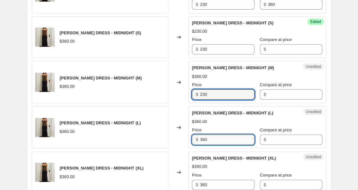
click at [204, 142] on input "360" at bounding box center [227, 140] width 54 height 10
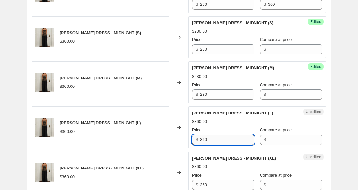
click at [204, 142] on input "360" at bounding box center [227, 140] width 54 height 10
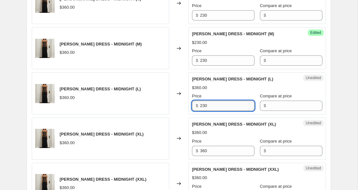
scroll to position [658, 0]
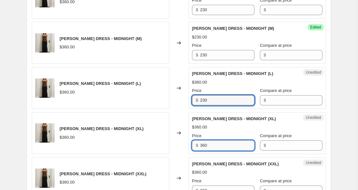
click at [203, 144] on input "360" at bounding box center [227, 145] width 54 height 10
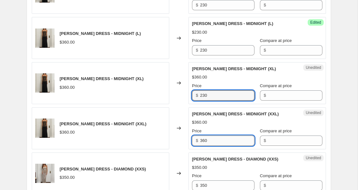
click at [204, 140] on input "360" at bounding box center [227, 141] width 54 height 10
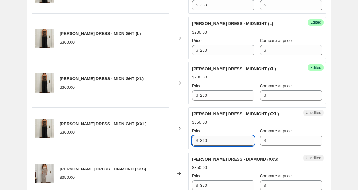
click at [204, 140] on input "360" at bounding box center [227, 141] width 54 height 10
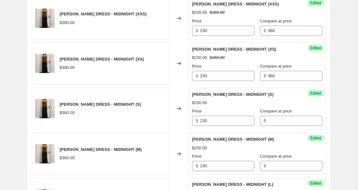
scroll to position [545, 0]
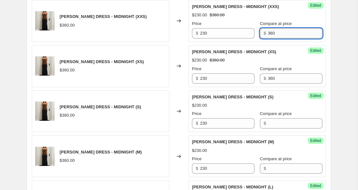
click at [268, 34] on input "360" at bounding box center [295, 33] width 54 height 10
click at [268, 121] on input "Compare at price" at bounding box center [295, 123] width 54 height 10
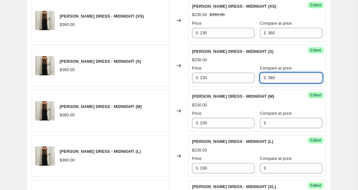
scroll to position [598, 0]
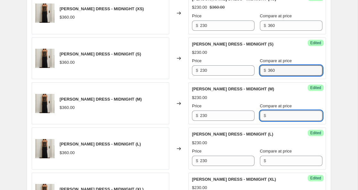
click at [268, 115] on input "Compare at price" at bounding box center [295, 116] width 54 height 10
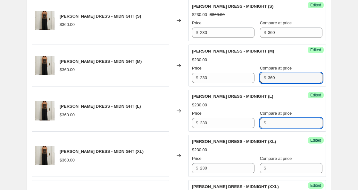
click at [268, 121] on input "Compare at price" at bounding box center [295, 123] width 54 height 10
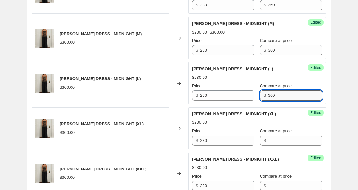
scroll to position [666, 0]
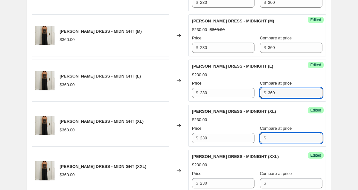
click at [268, 136] on input "Compare at price" at bounding box center [295, 138] width 54 height 10
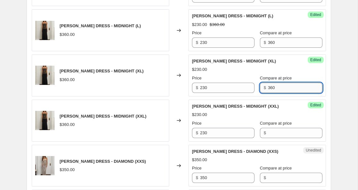
scroll to position [717, 0]
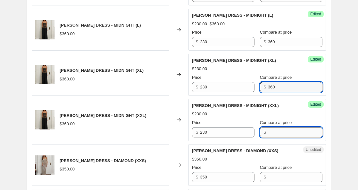
click at [268, 133] on input "Compare at price" at bounding box center [295, 132] width 54 height 10
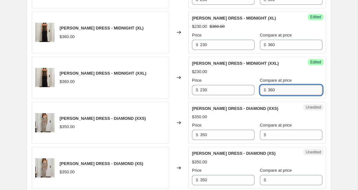
scroll to position [767, 0]
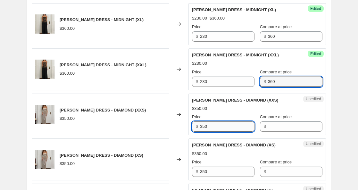
click at [205, 128] on input "350" at bounding box center [227, 126] width 54 height 10
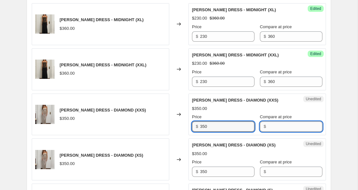
click at [268, 127] on input "Compare at price" at bounding box center [295, 126] width 54 height 10
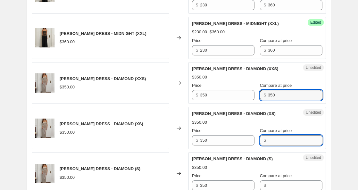
click at [268, 138] on input "Compare at price" at bounding box center [295, 140] width 54 height 10
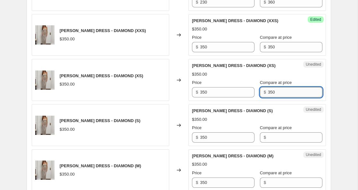
scroll to position [857, 0]
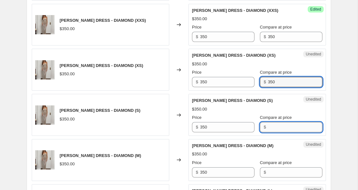
click at [268, 122] on input "Compare at price" at bounding box center [295, 127] width 54 height 10
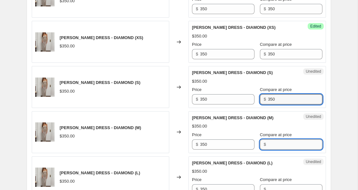
click at [268, 148] on input "Compare at price" at bounding box center [295, 144] width 54 height 10
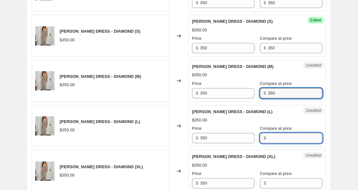
click at [268, 137] on input "Compare at price" at bounding box center [295, 138] width 54 height 10
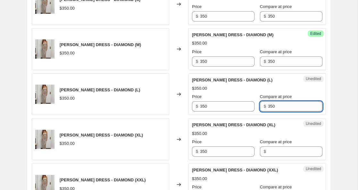
scroll to position [969, 0]
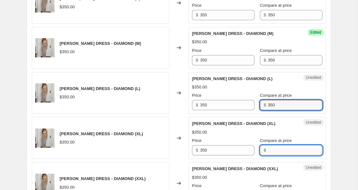
click at [268, 149] on input "Compare at price" at bounding box center [295, 150] width 54 height 10
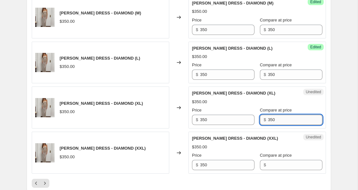
scroll to position [1007, 0]
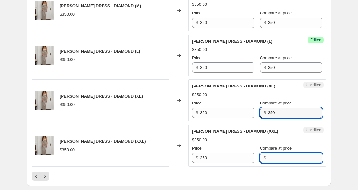
click at [268, 155] on input "Compare at price" at bounding box center [295, 158] width 54 height 10
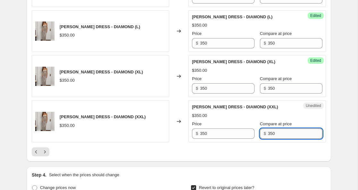
scroll to position [1022, 0]
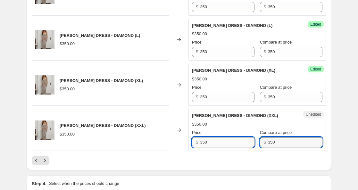
click at [204, 144] on input "350" at bounding box center [227, 142] width 54 height 10
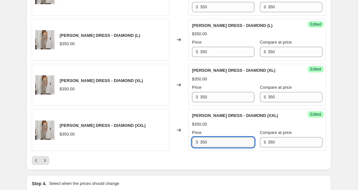
click at [204, 144] on input "350" at bounding box center [227, 142] width 54 height 10
click at [203, 142] on input "245" at bounding box center [227, 142] width 54 height 10
click at [203, 100] on input "350" at bounding box center [227, 97] width 54 height 10
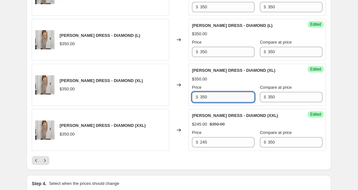
click at [203, 100] on input "350" at bounding box center [227, 97] width 54 height 10
click at [203, 55] on input "350" at bounding box center [227, 52] width 54 height 10
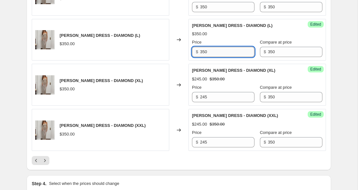
click at [203, 55] on input "350" at bounding box center [227, 52] width 54 height 10
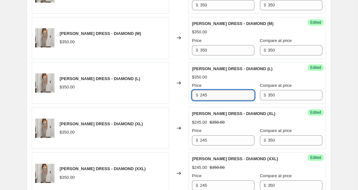
scroll to position [971, 0]
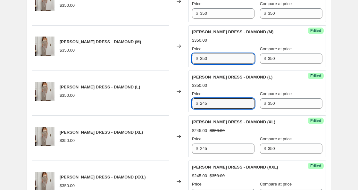
click at [204, 57] on input "350" at bounding box center [227, 59] width 54 height 10
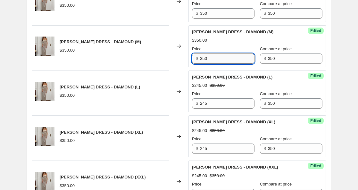
click at [204, 57] on input "350" at bounding box center [227, 59] width 54 height 10
click at [204, 14] on input "350" at bounding box center [227, 13] width 54 height 10
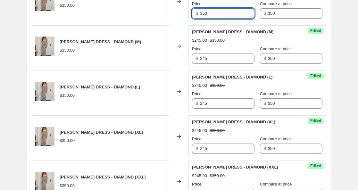
click at [204, 14] on input "350" at bounding box center [227, 13] width 54 height 10
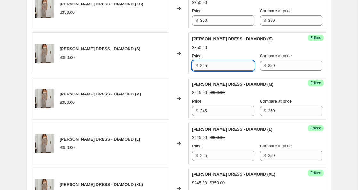
scroll to position [918, 0]
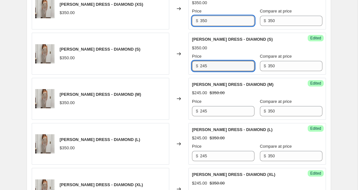
click at [204, 20] on input "350" at bounding box center [227, 21] width 54 height 10
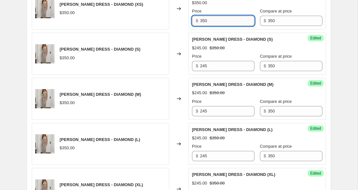
click at [204, 20] on input "350" at bounding box center [227, 21] width 54 height 10
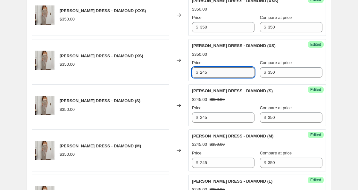
scroll to position [865, 0]
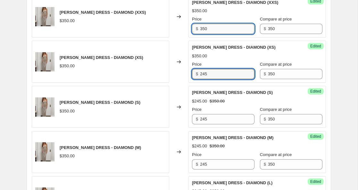
click at [204, 31] on input "350" at bounding box center [227, 29] width 54 height 10
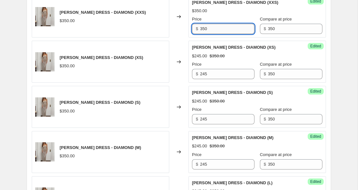
click at [204, 31] on input "350" at bounding box center [227, 29] width 54 height 10
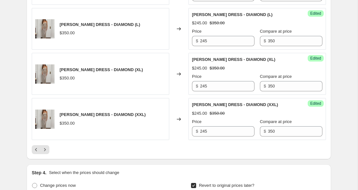
scroll to position [1040, 0]
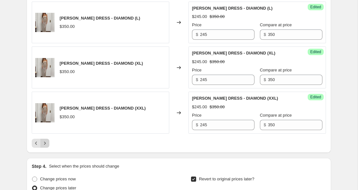
click at [45, 143] on icon "Next" at bounding box center [45, 143] width 6 height 6
